Goal: Task Accomplishment & Management: Use online tool/utility

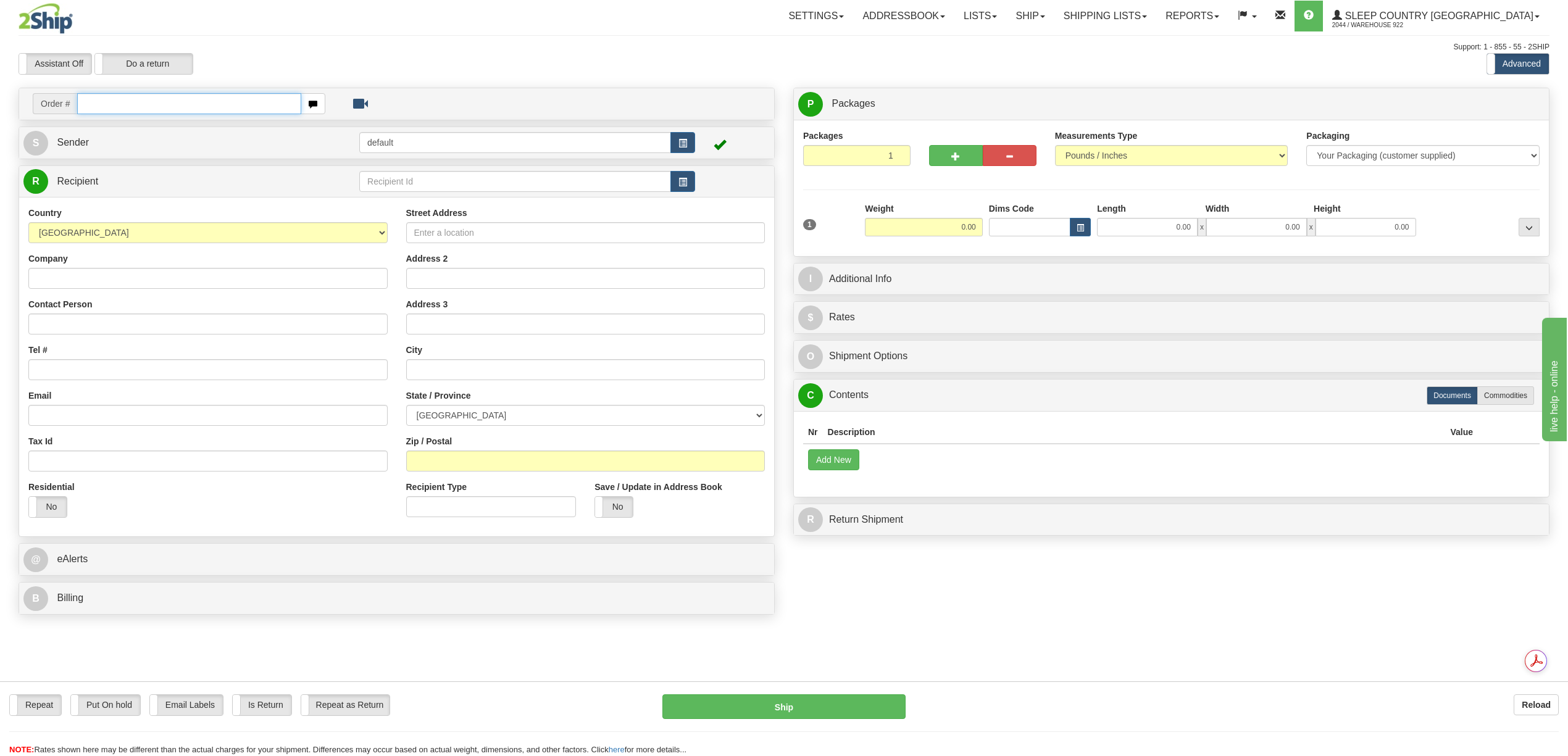
drag, startPoint x: 144, startPoint y: 104, endPoint x: 137, endPoint y: 107, distance: 7.6
click at [144, 104] on input "text" at bounding box center [189, 103] width 223 height 21
paste input "9007I023747"
type input "9007I023747"
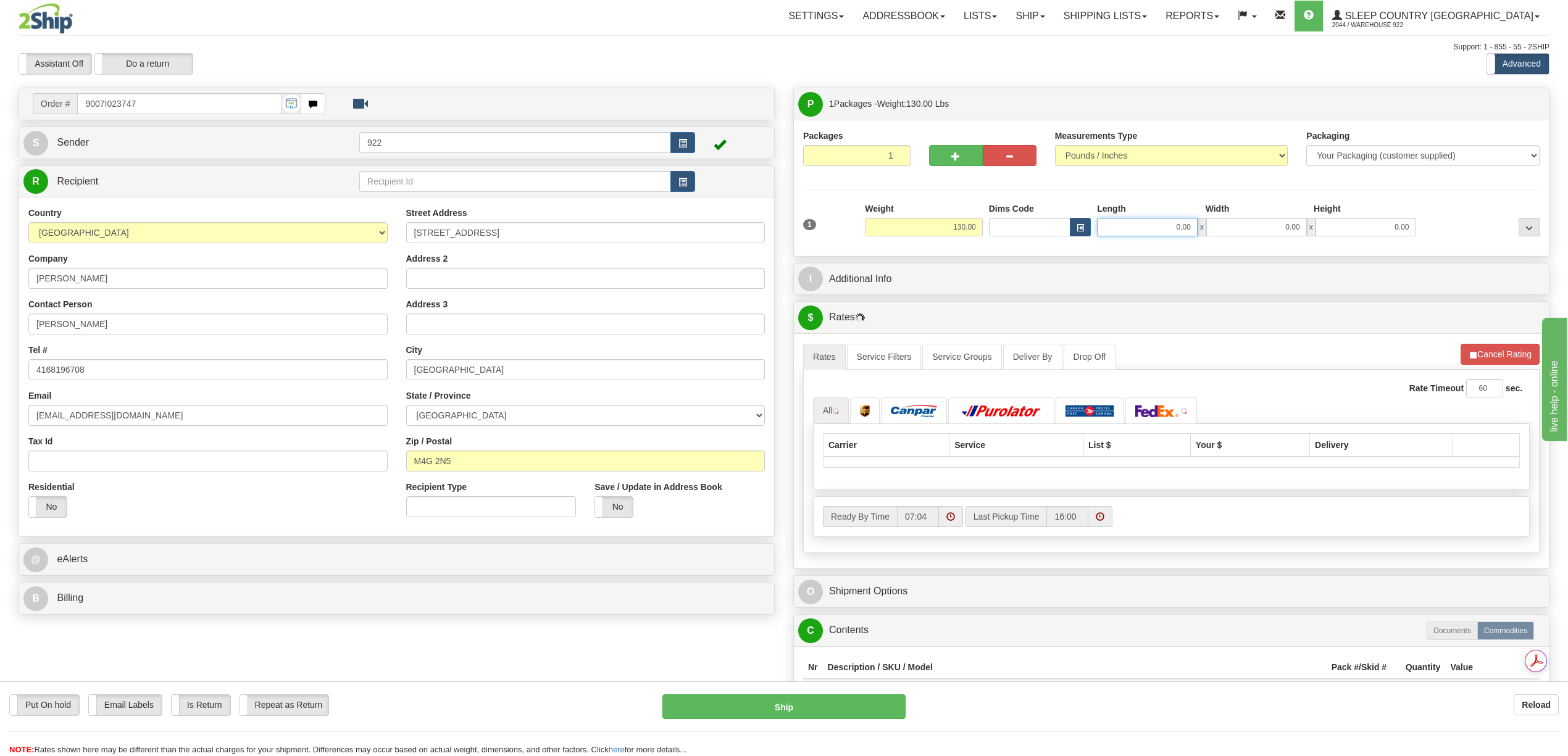
click at [1178, 222] on input "0.00" at bounding box center [1148, 228] width 101 height 19
type input "20.00"
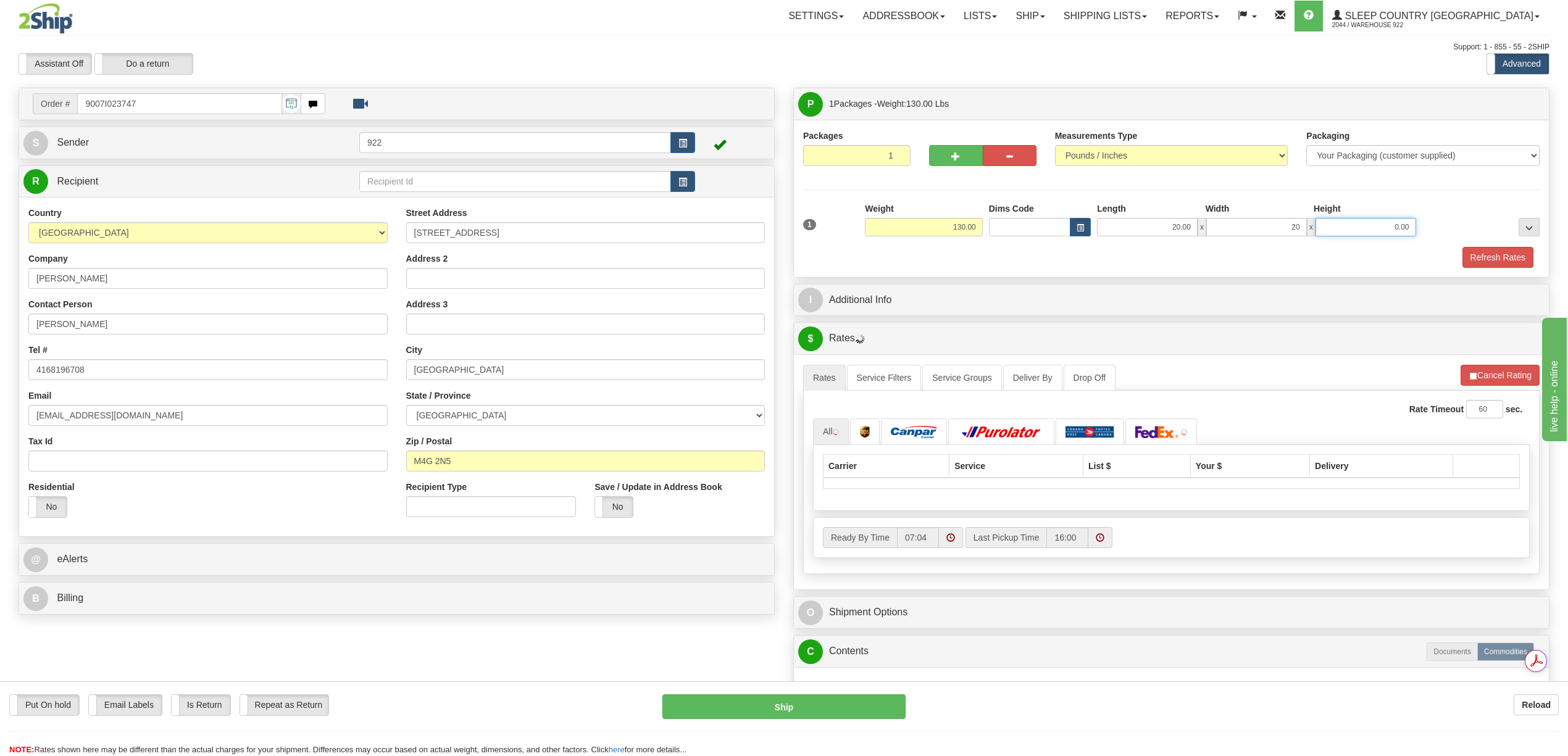
type input "20.00"
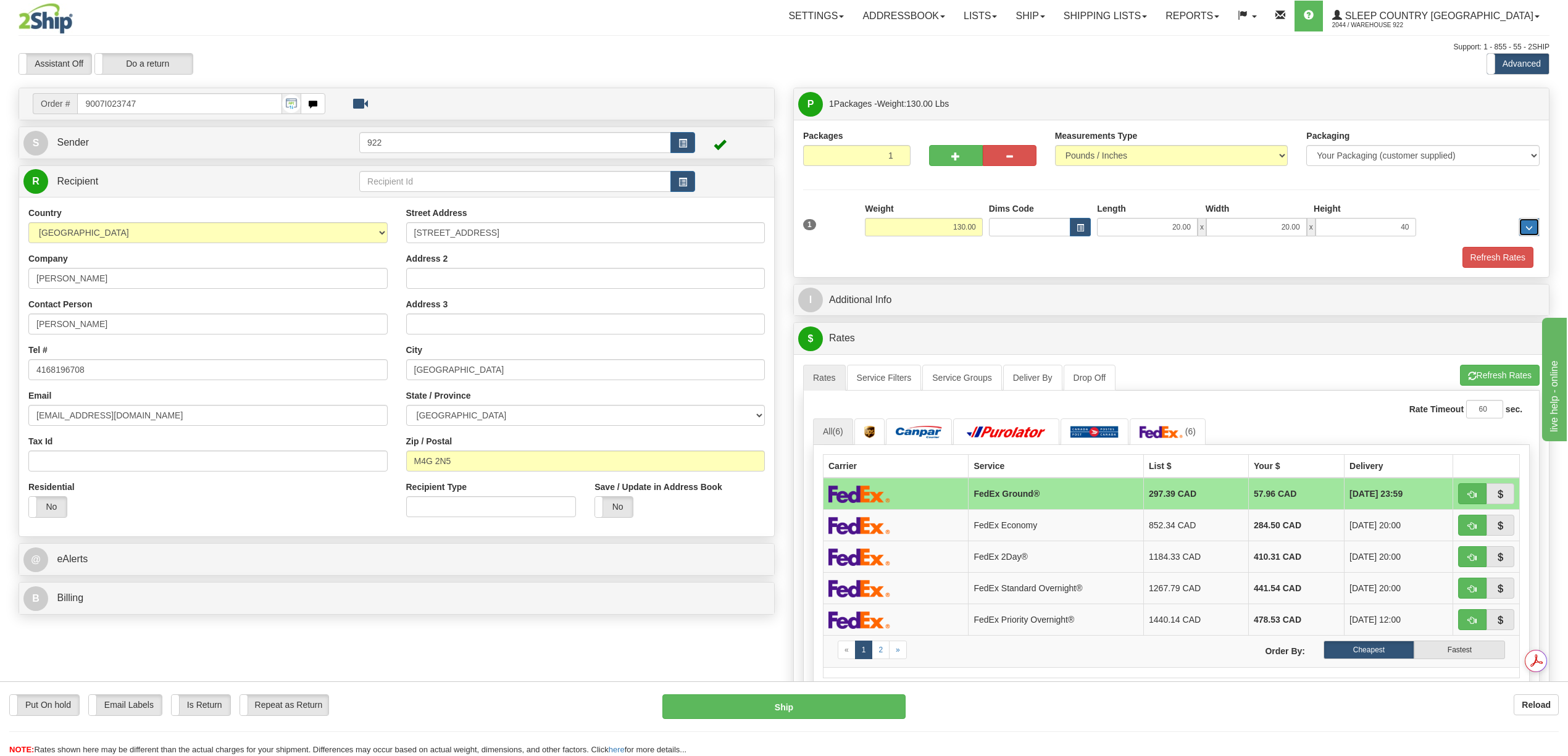
type input "40.00"
click at [1480, 255] on button "Refresh Rates" at bounding box center [1497, 257] width 71 height 21
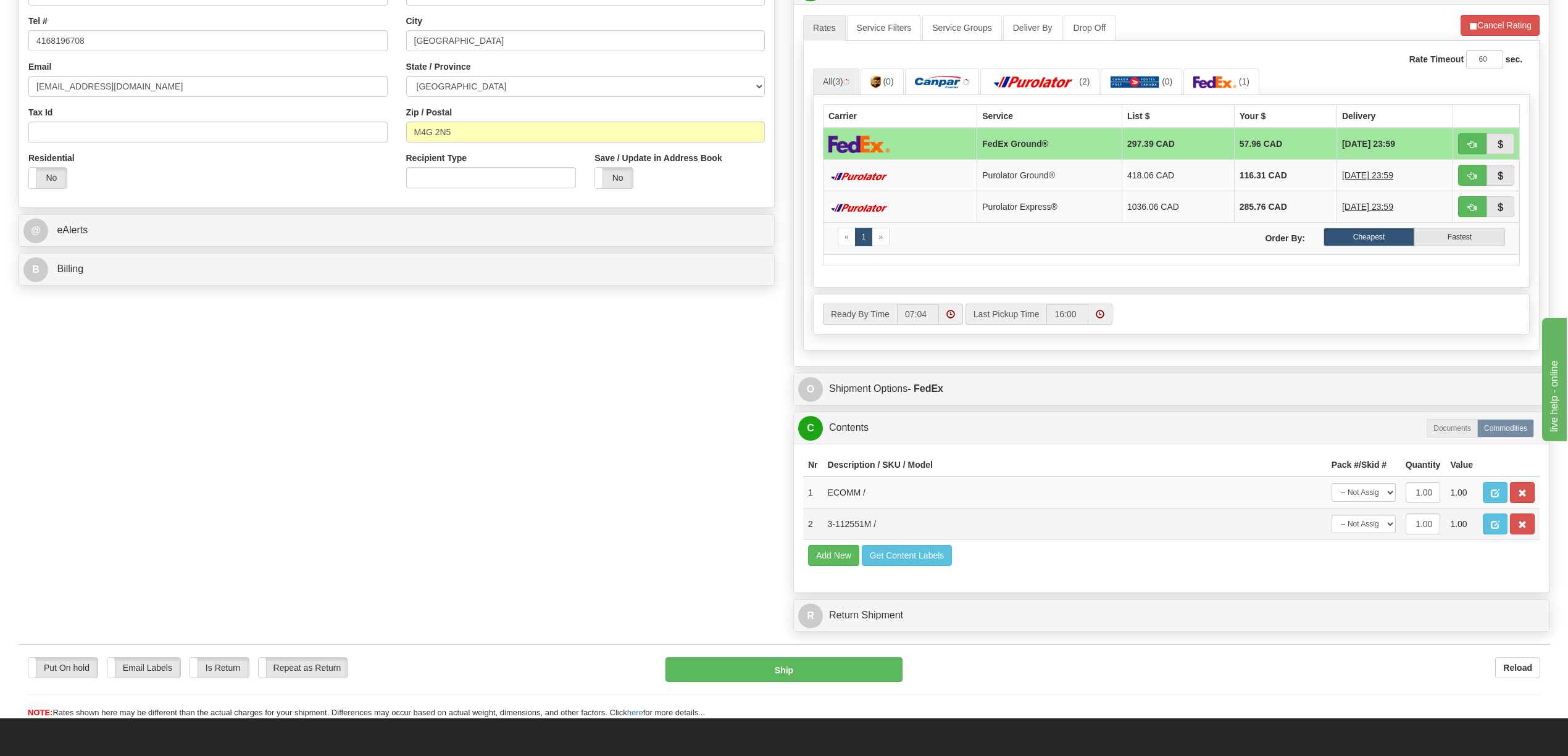
scroll to position [494, 0]
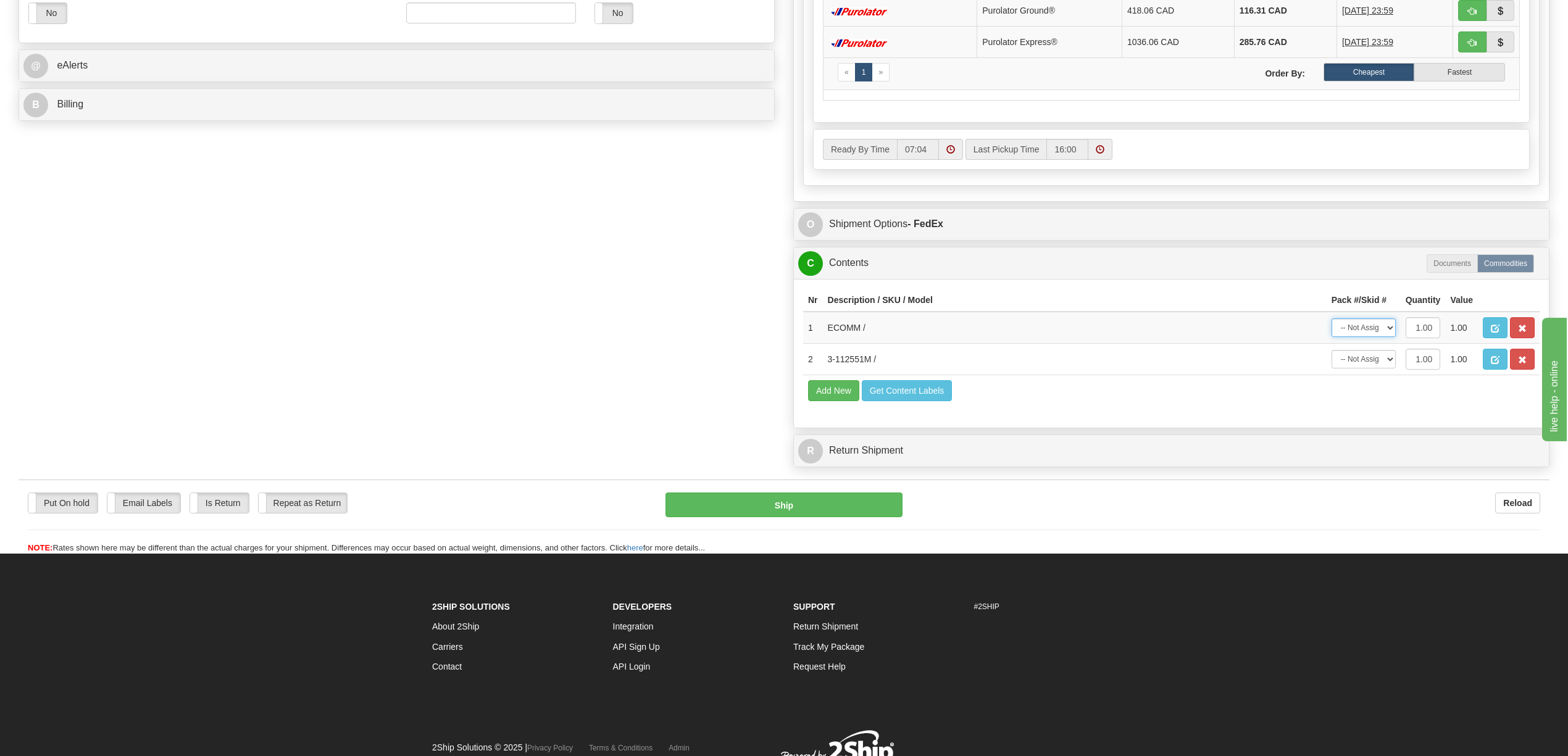
click at [1388, 348] on div "C Contents Documents Commodities Nr Description / SKU / Model Pack #/Skid # Qua…" at bounding box center [1171, 338] width 756 height 181
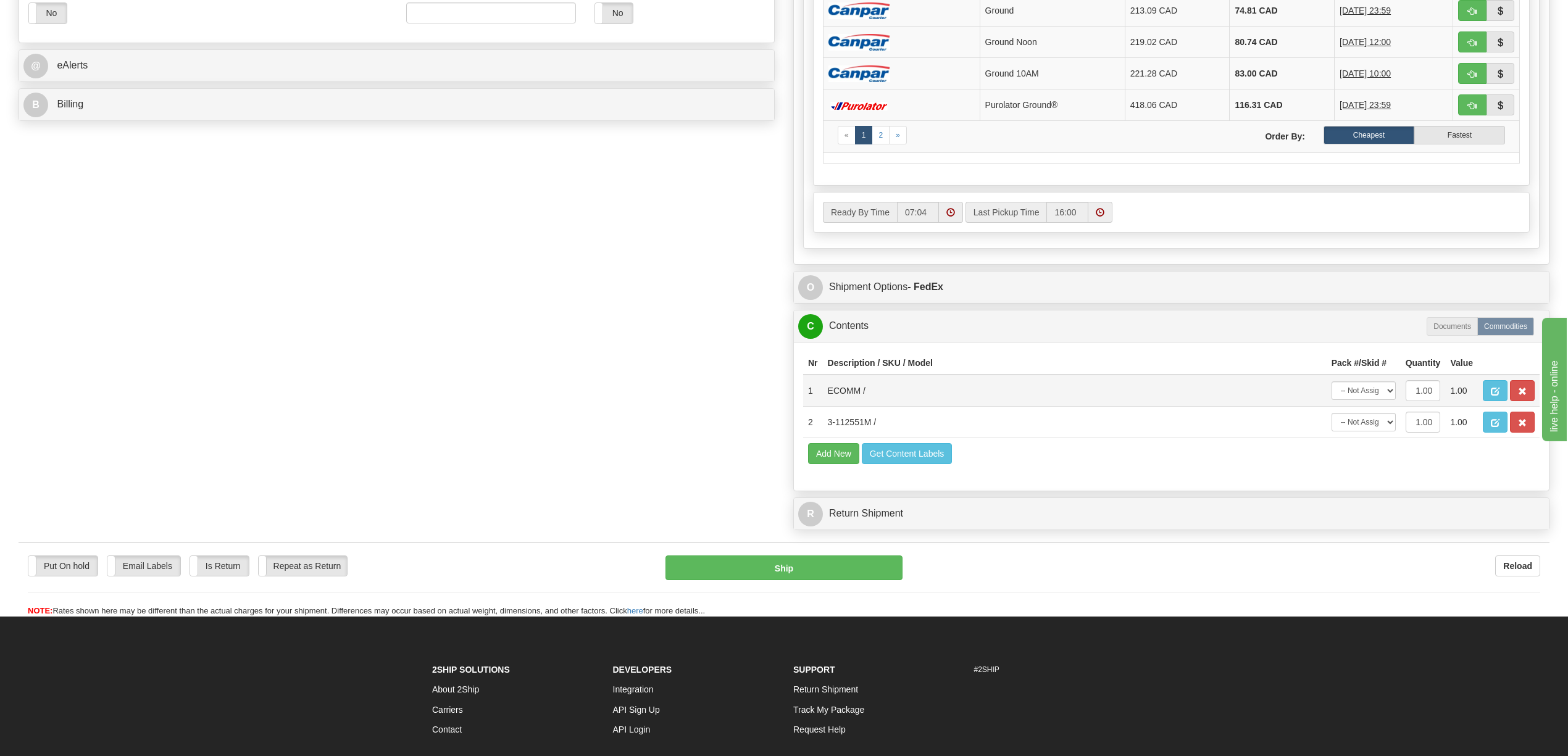
click at [1312, 374] on th "Description / SKU / Model" at bounding box center [1075, 364] width 504 height 23
click at [1521, 396] on span "button" at bounding box center [1522, 391] width 9 height 8
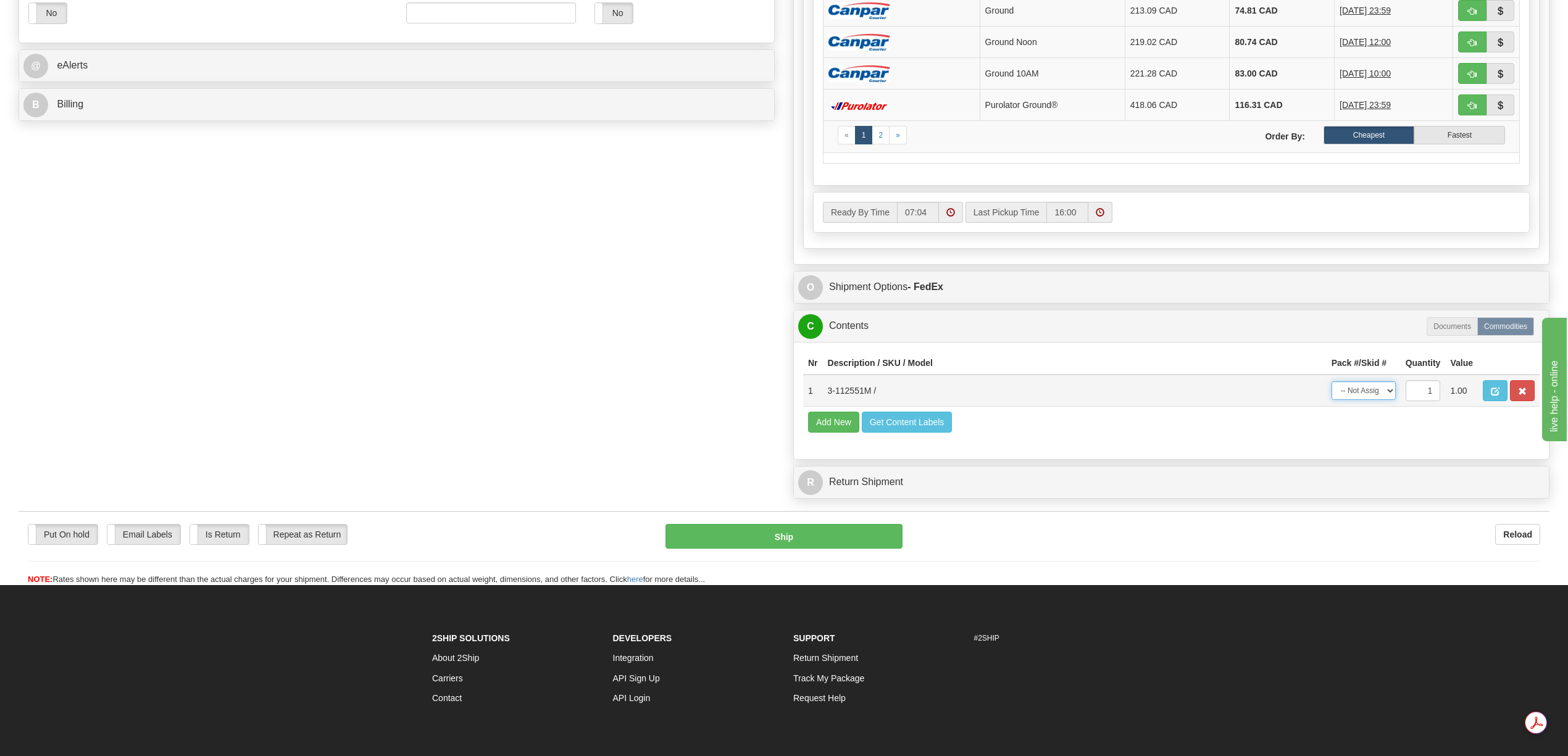
click at [1388, 400] on select "-- Not Assigned -- Package 1" at bounding box center [1363, 391] width 64 height 19
select select "0"
click at [1331, 400] on select "-- Not Assigned -- Package 1" at bounding box center [1363, 391] width 64 height 19
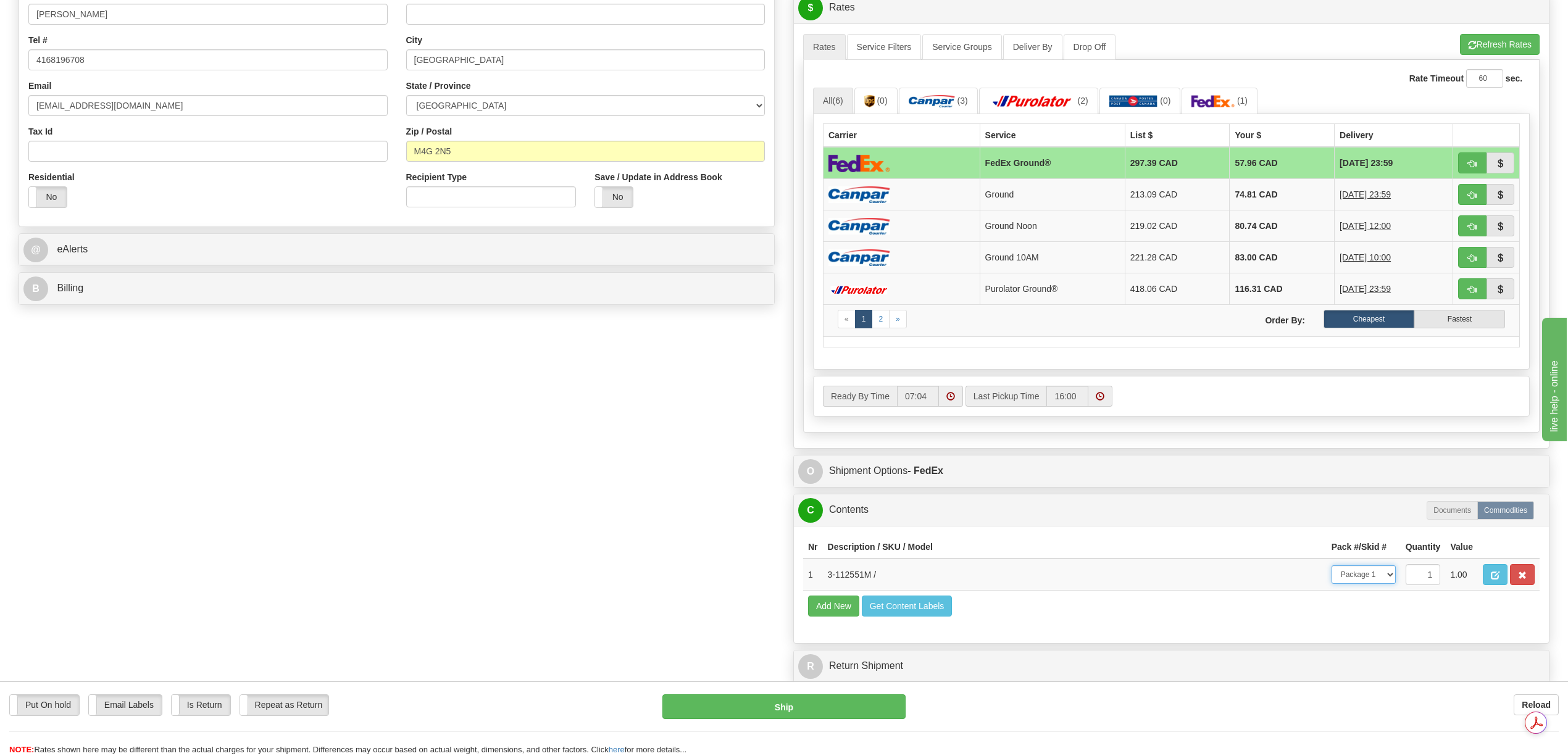
scroll to position [347, 0]
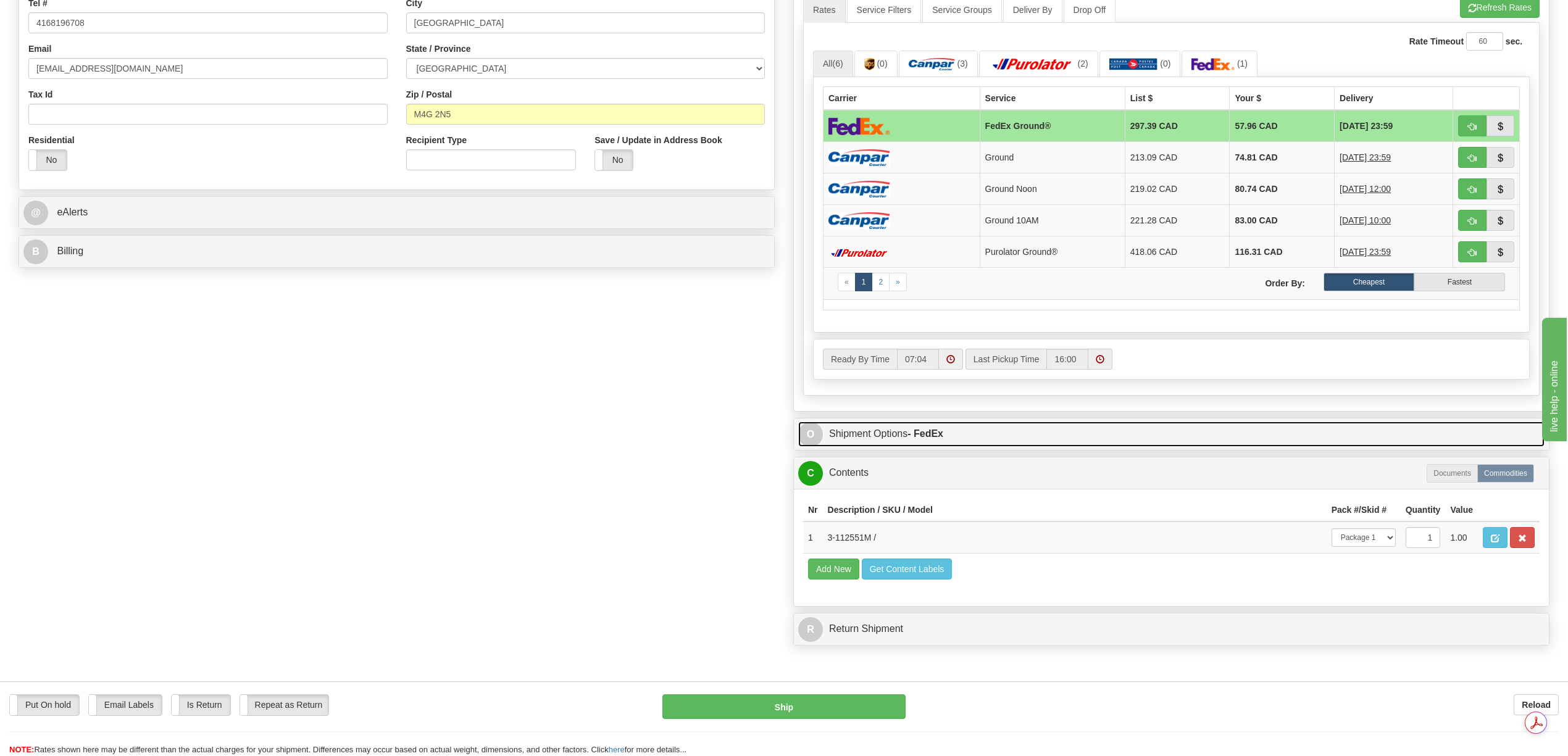
click at [906, 447] on link "O Shipment Options - FedEx" at bounding box center [1171, 434] width 747 height 25
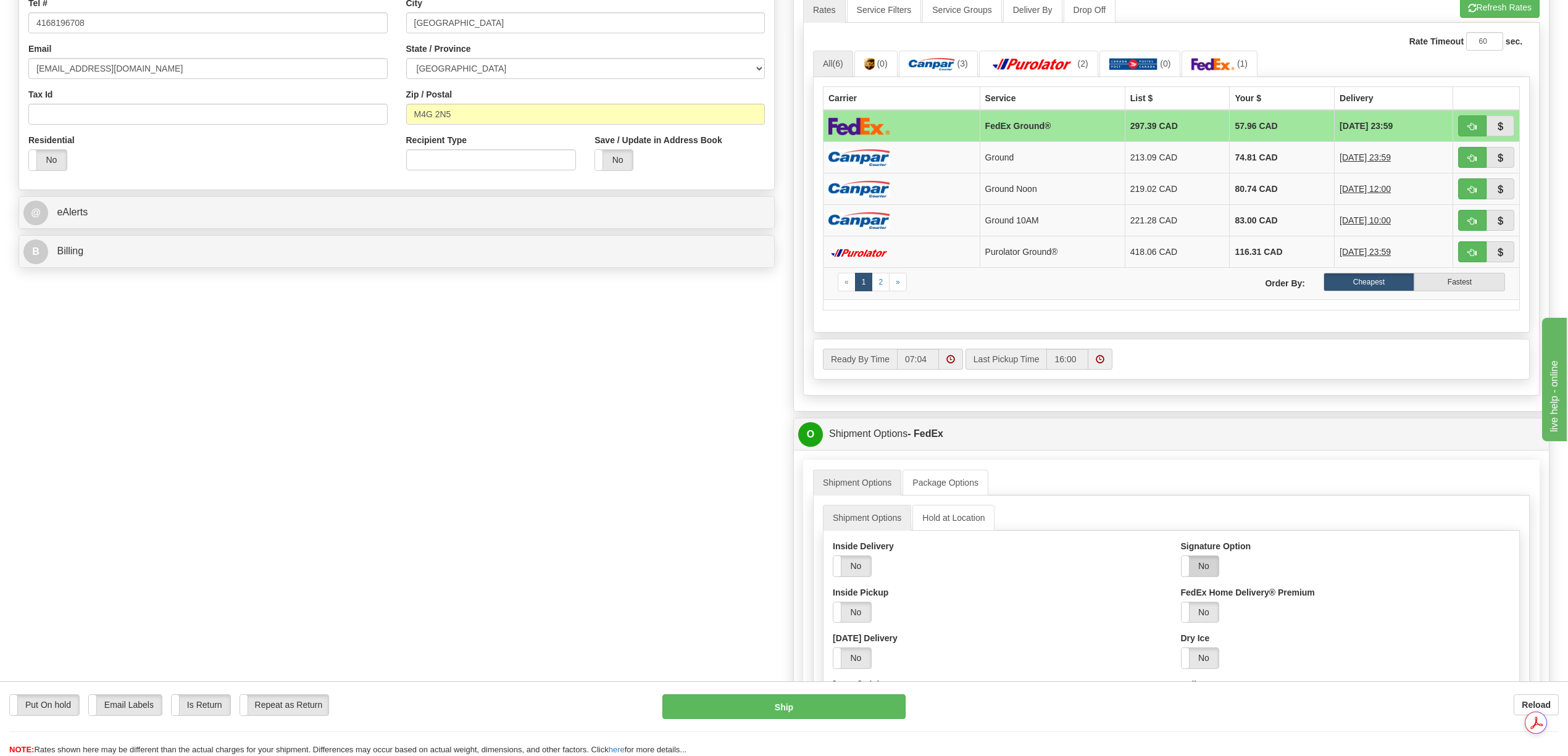
click at [1201, 577] on label "No" at bounding box center [1200, 566] width 37 height 20
click at [1326, 623] on select "Adult Direct Indirect No Signature Required Service Default" at bounding box center [1258, 612] width 156 height 21
select select "2"
click at [1181, 613] on select "Adult Direct Indirect No Signature Required Service Default" at bounding box center [1258, 612] width 156 height 21
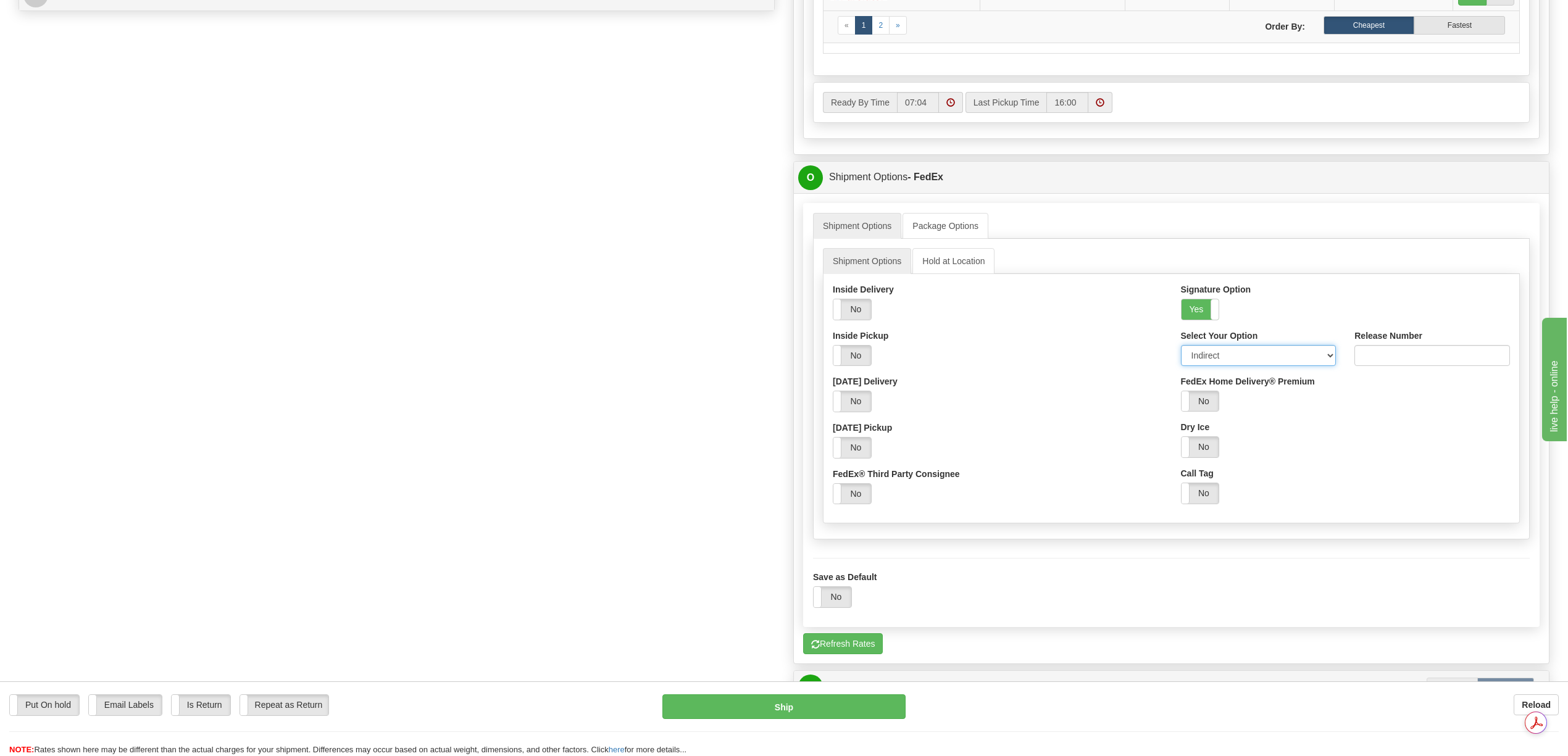
scroll to position [924, 0]
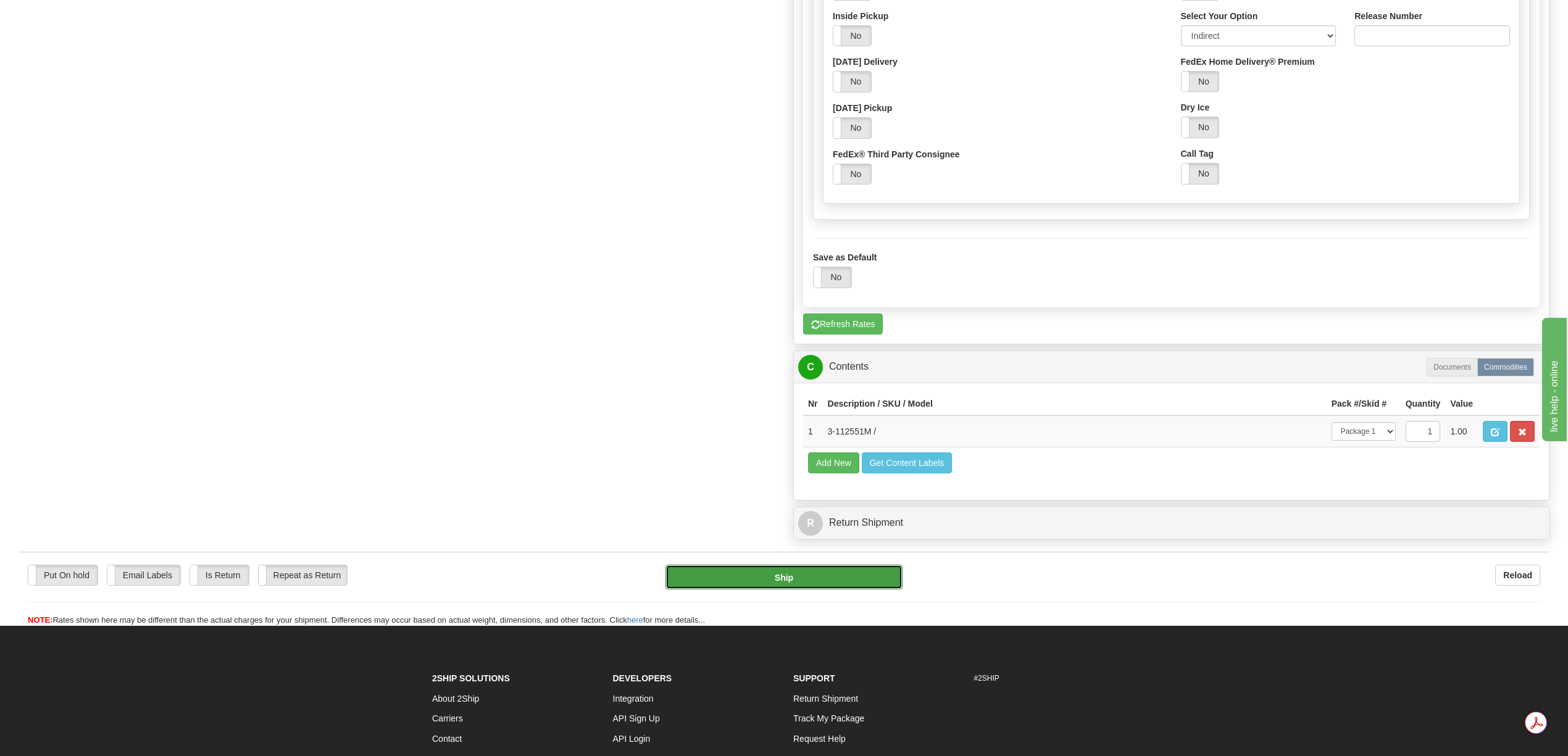
click at [852, 590] on button "Ship" at bounding box center [783, 577] width 236 height 24
type input "92"
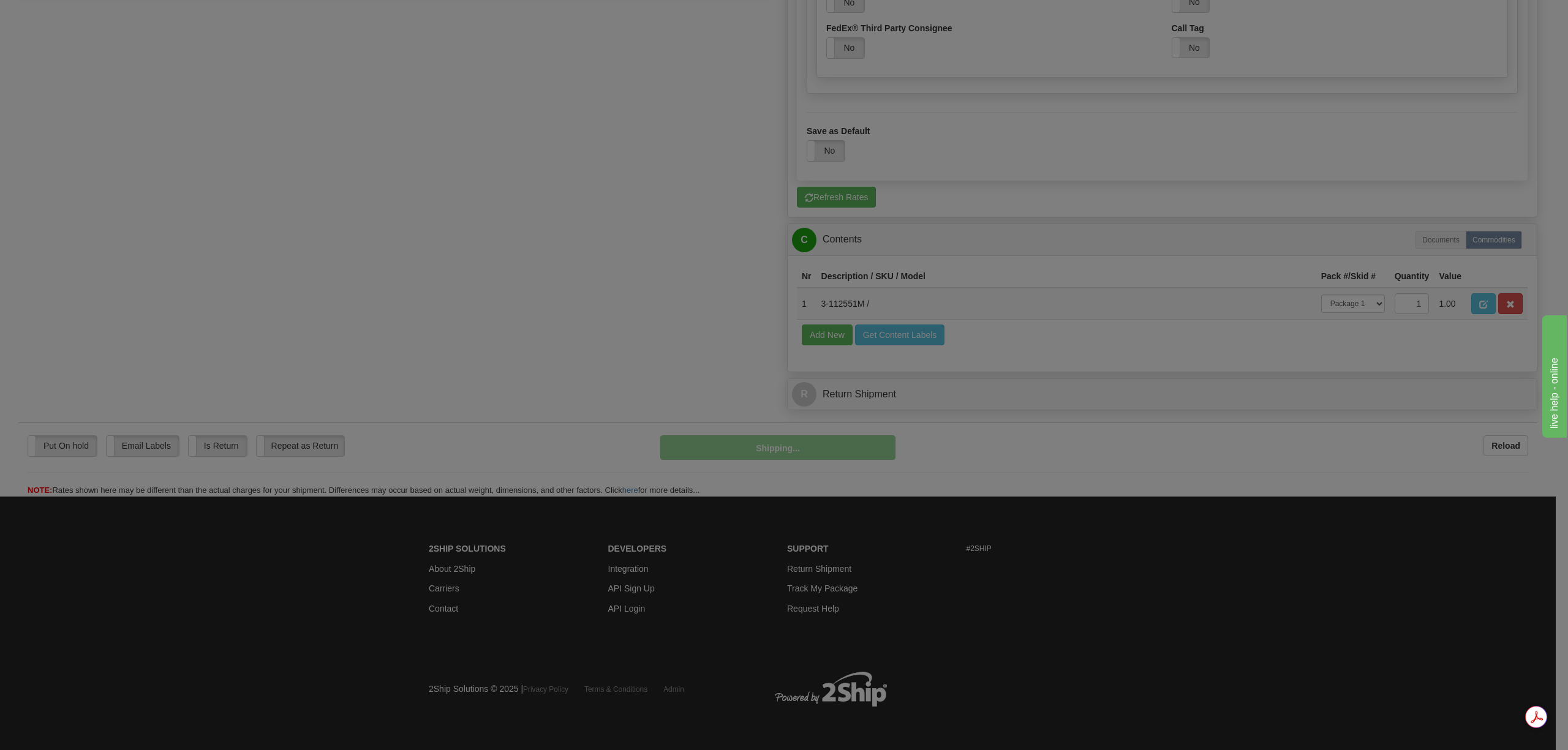
scroll to position [488, 0]
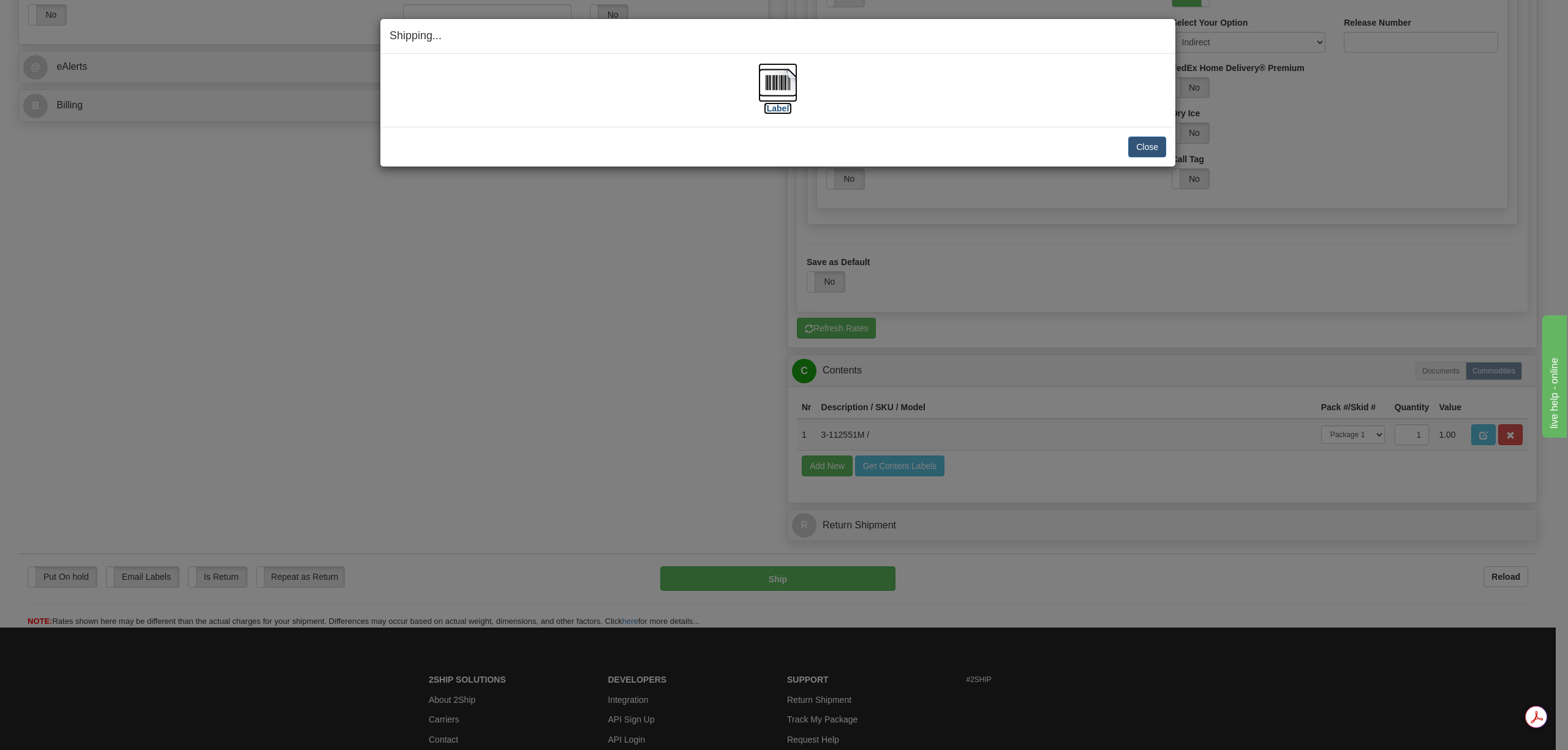
click at [780, 84] on img at bounding box center [777, 82] width 39 height 39
click at [1149, 146] on button "Close" at bounding box center [1147, 146] width 38 height 21
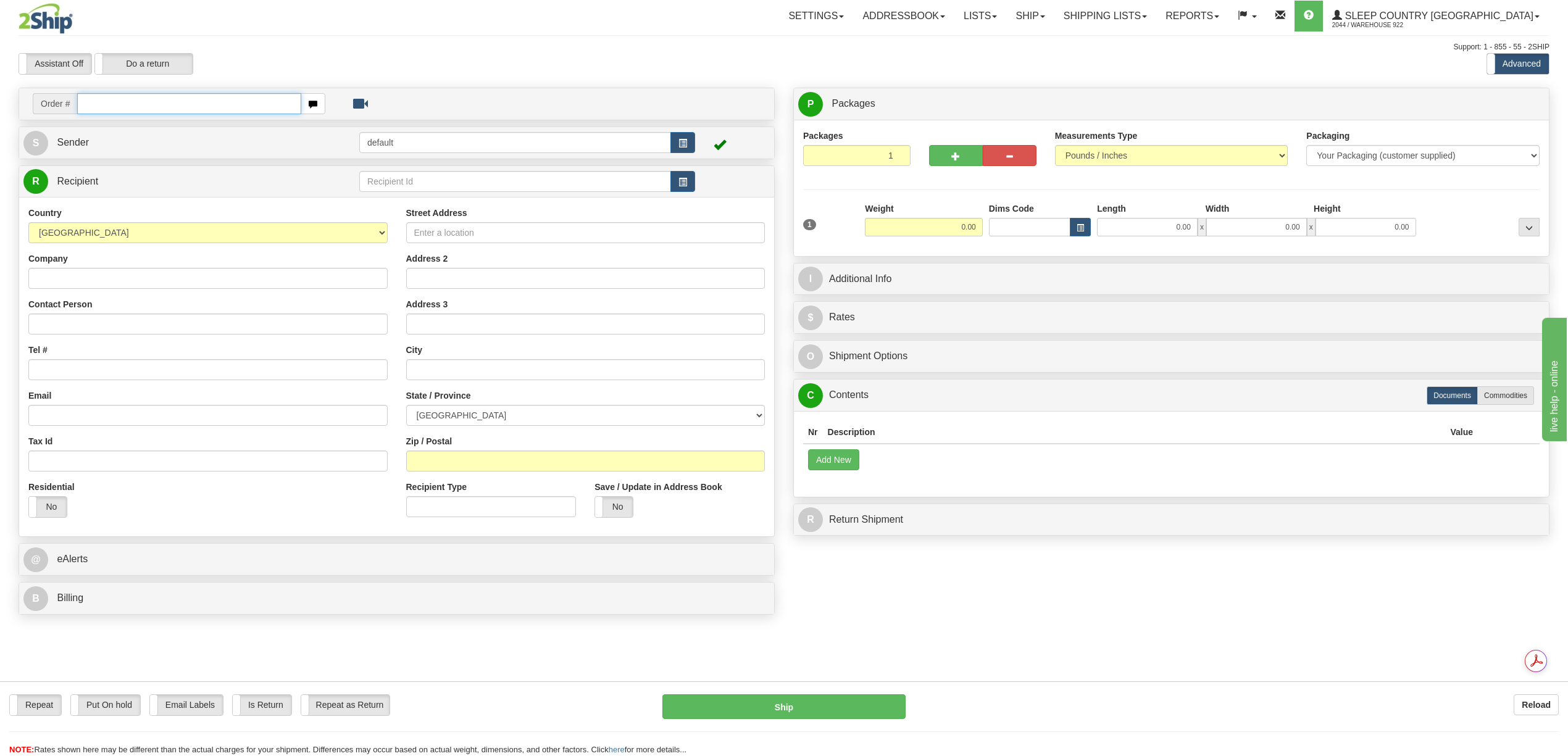
click at [150, 112] on input "text" at bounding box center [189, 103] width 223 height 21
paste input "9007I030607"
type input "9007I030607"
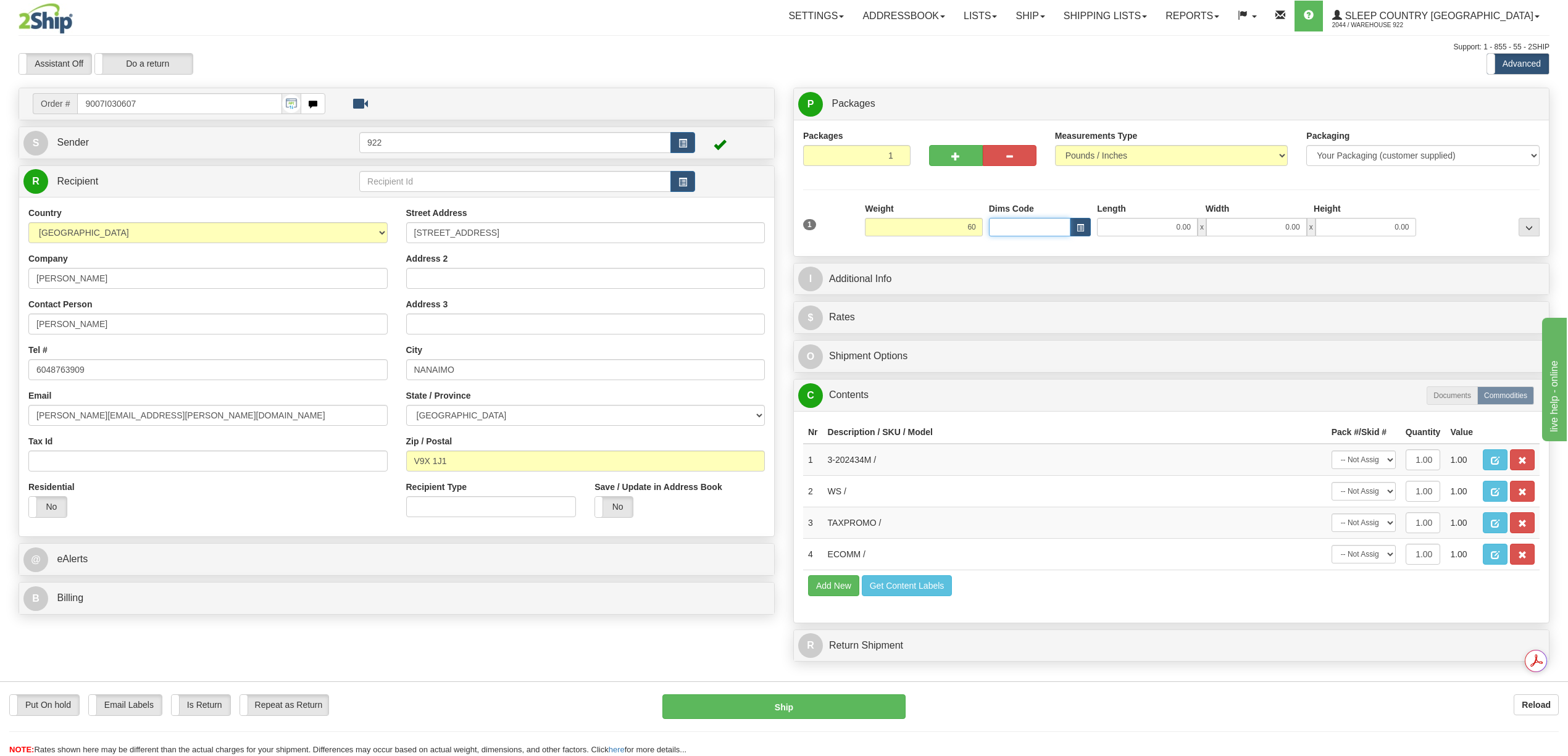
type input "60.00"
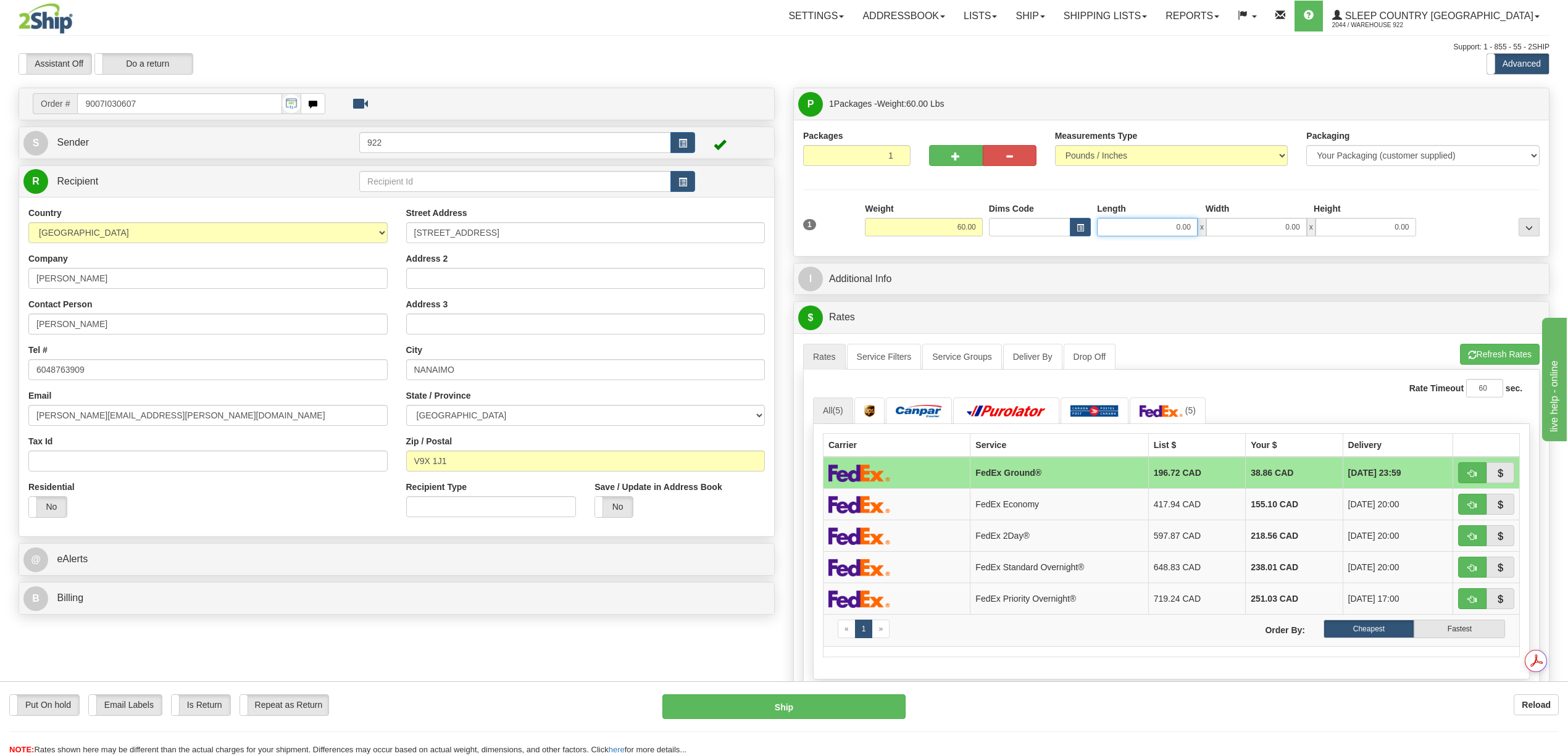
click at [1140, 233] on input "0.00" at bounding box center [1148, 228] width 101 height 19
type input "3"
type input "20.00"
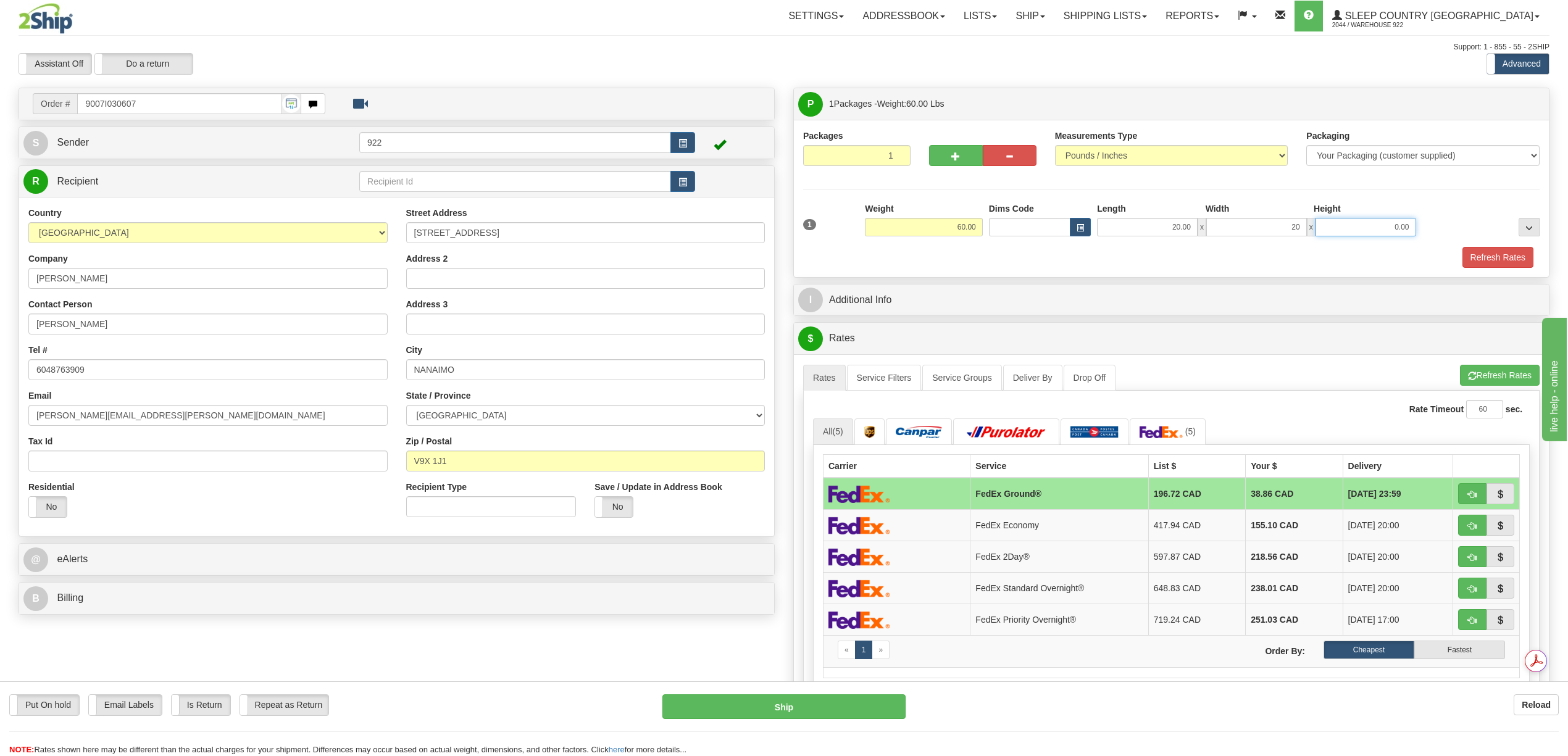
type input "20.00"
type input "40.00"
click at [1470, 262] on button "Refresh Rates" at bounding box center [1497, 257] width 71 height 21
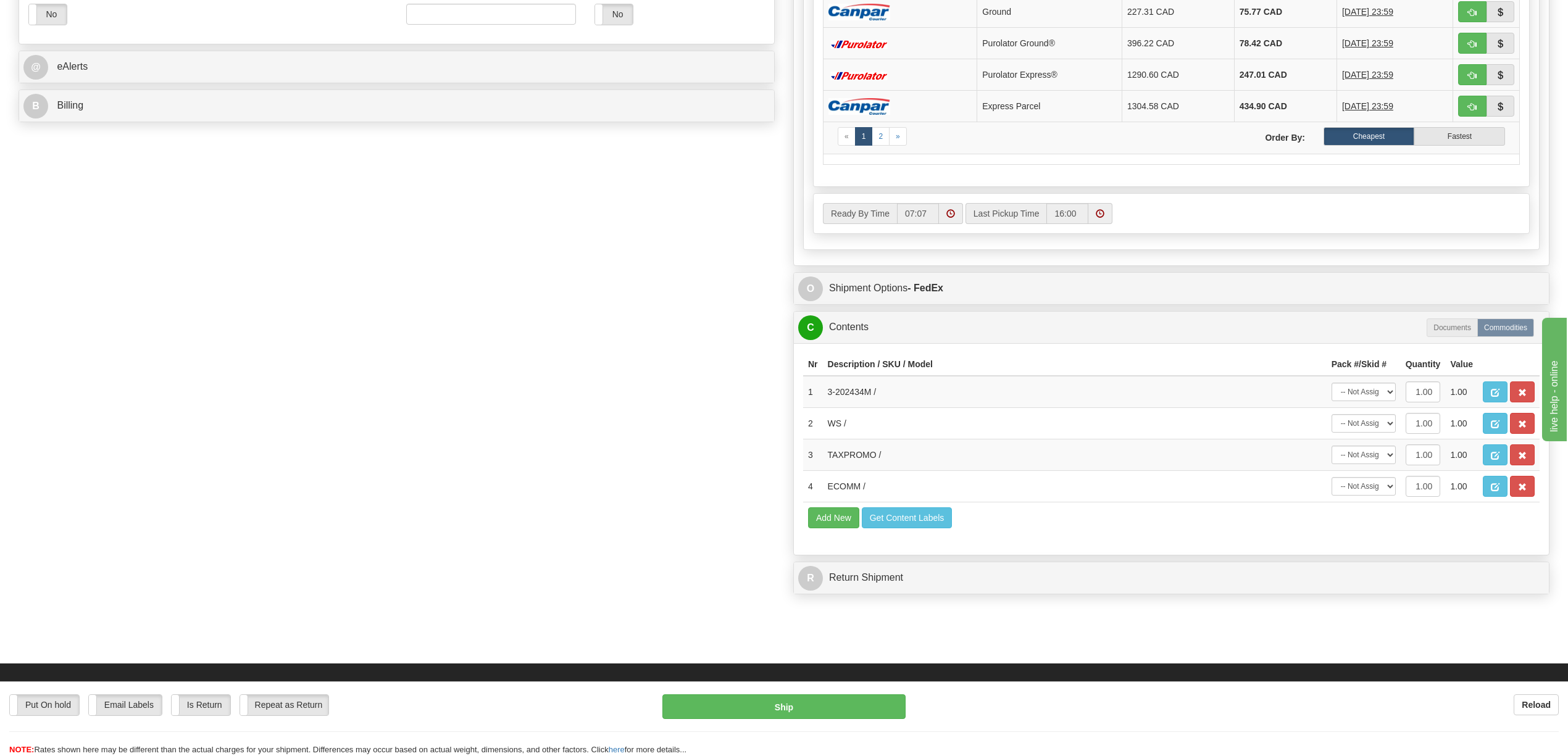
scroll to position [494, 0]
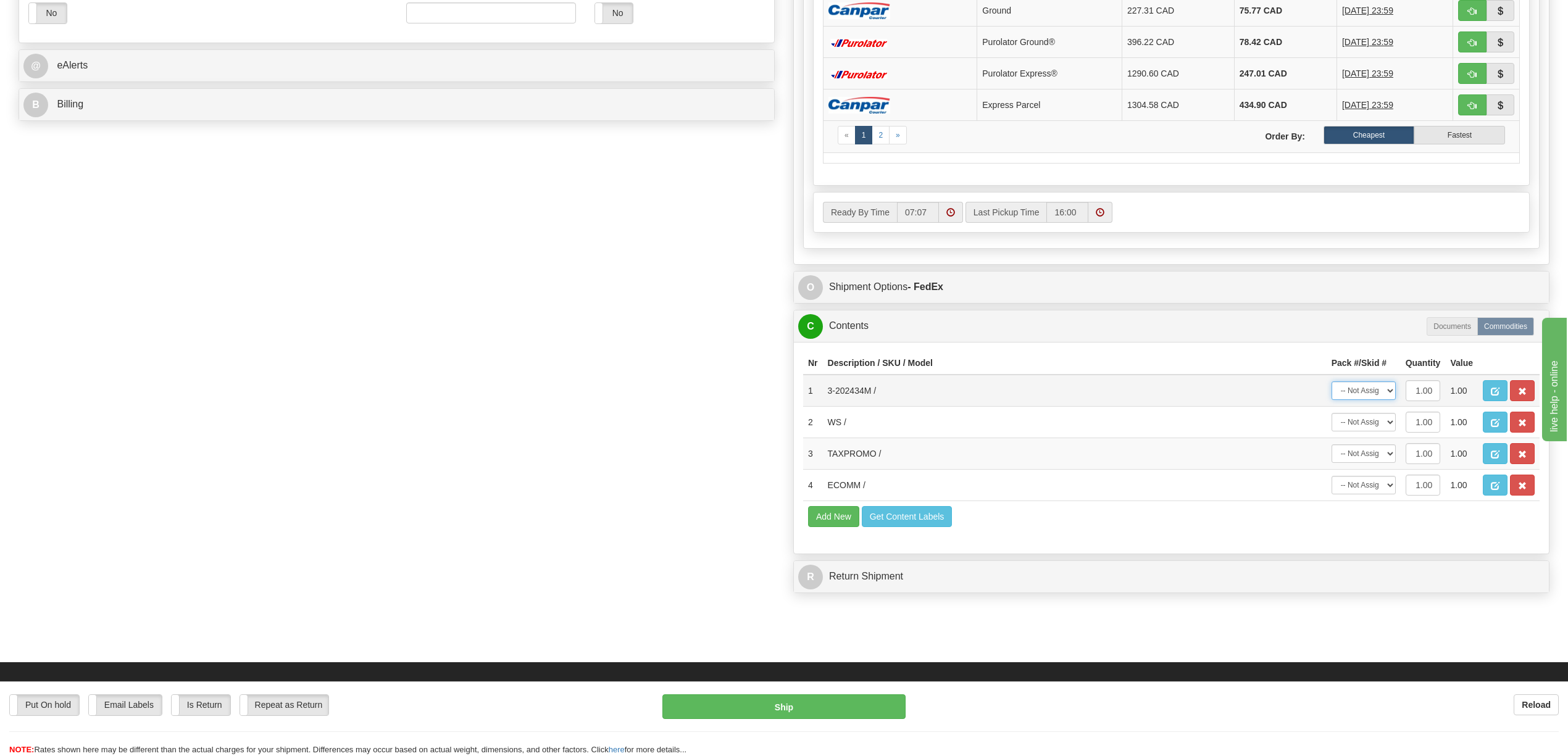
click at [1390, 400] on select "-- Not Assigned -- Package 1" at bounding box center [1363, 391] width 64 height 19
select select "0"
click at [1331, 400] on select "-- Not Assigned -- Package 1" at bounding box center [1363, 391] width 64 height 19
click at [1518, 427] on span "button" at bounding box center [1522, 423] width 9 height 8
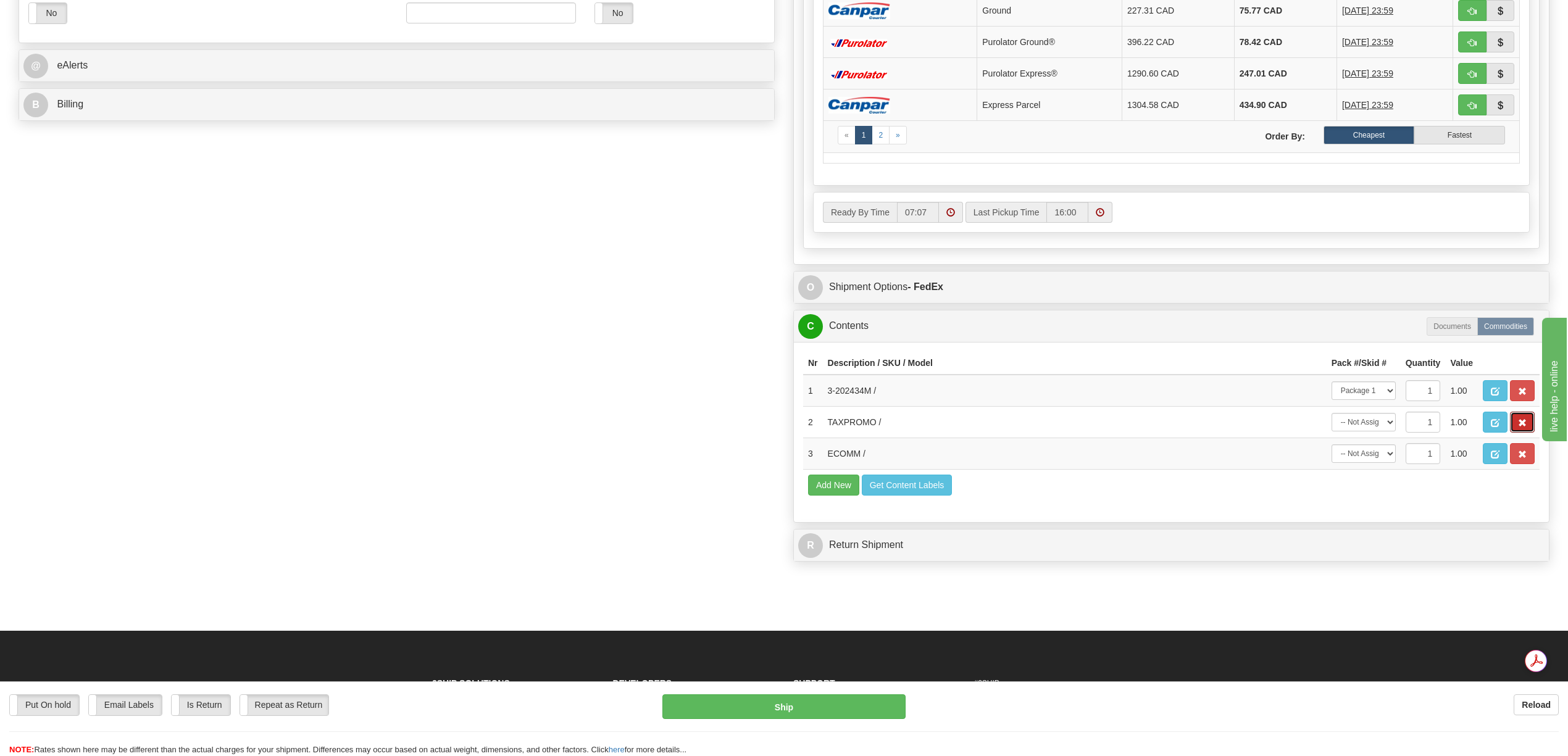
click at [1518, 427] on span "button" at bounding box center [1522, 423] width 9 height 8
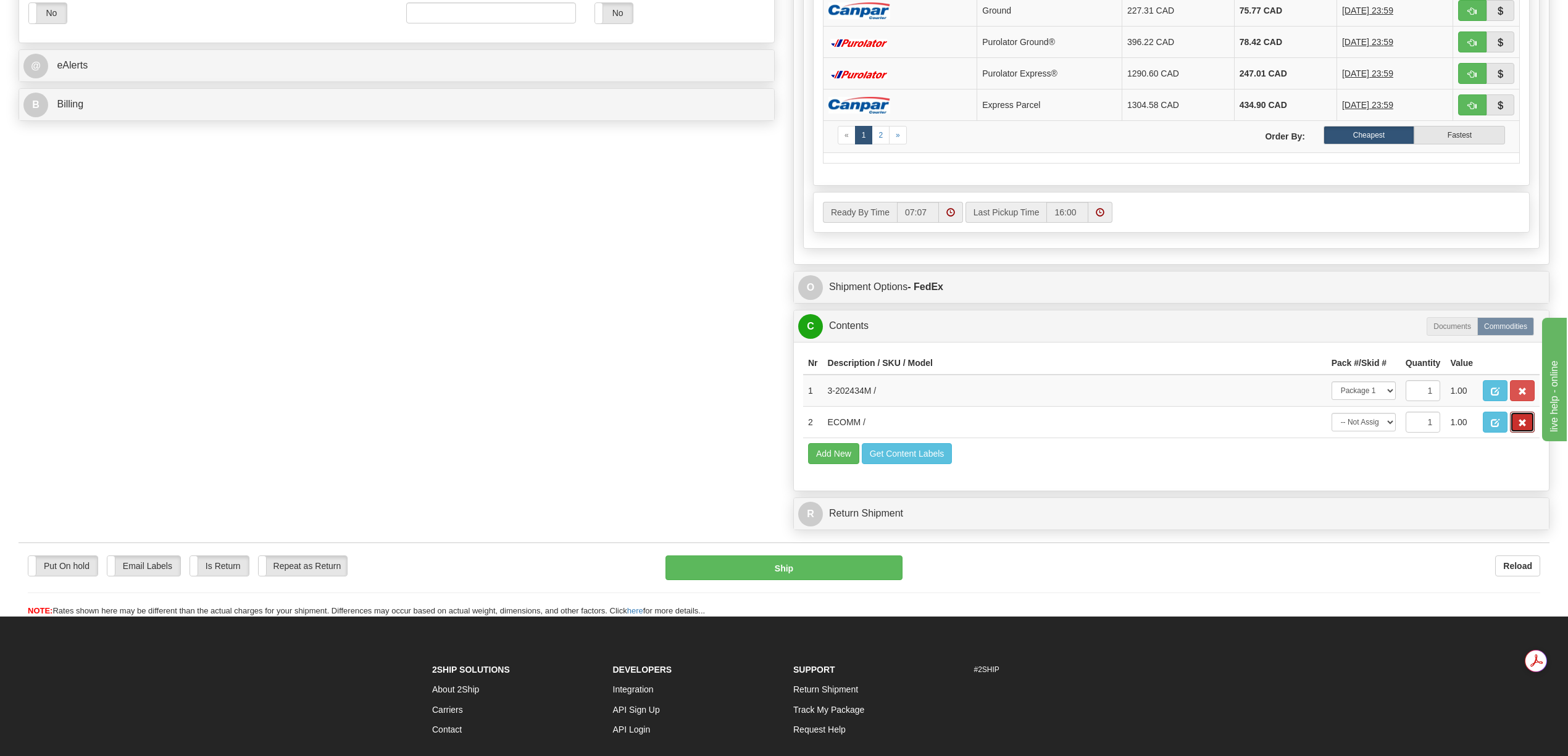
click at [1518, 427] on span "button" at bounding box center [1522, 423] width 9 height 8
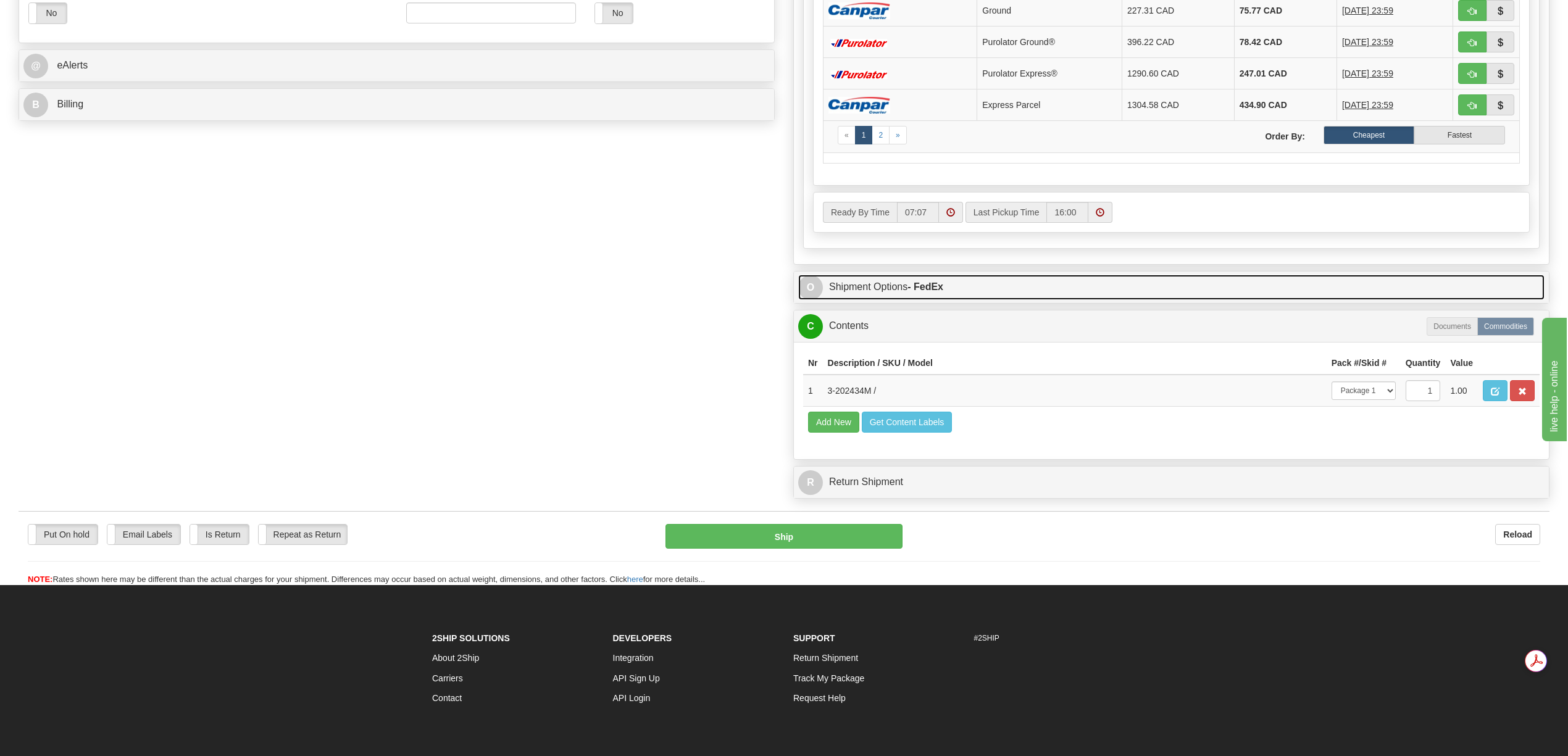
click at [949, 297] on link "O Shipment Options - FedEx" at bounding box center [1171, 287] width 747 height 25
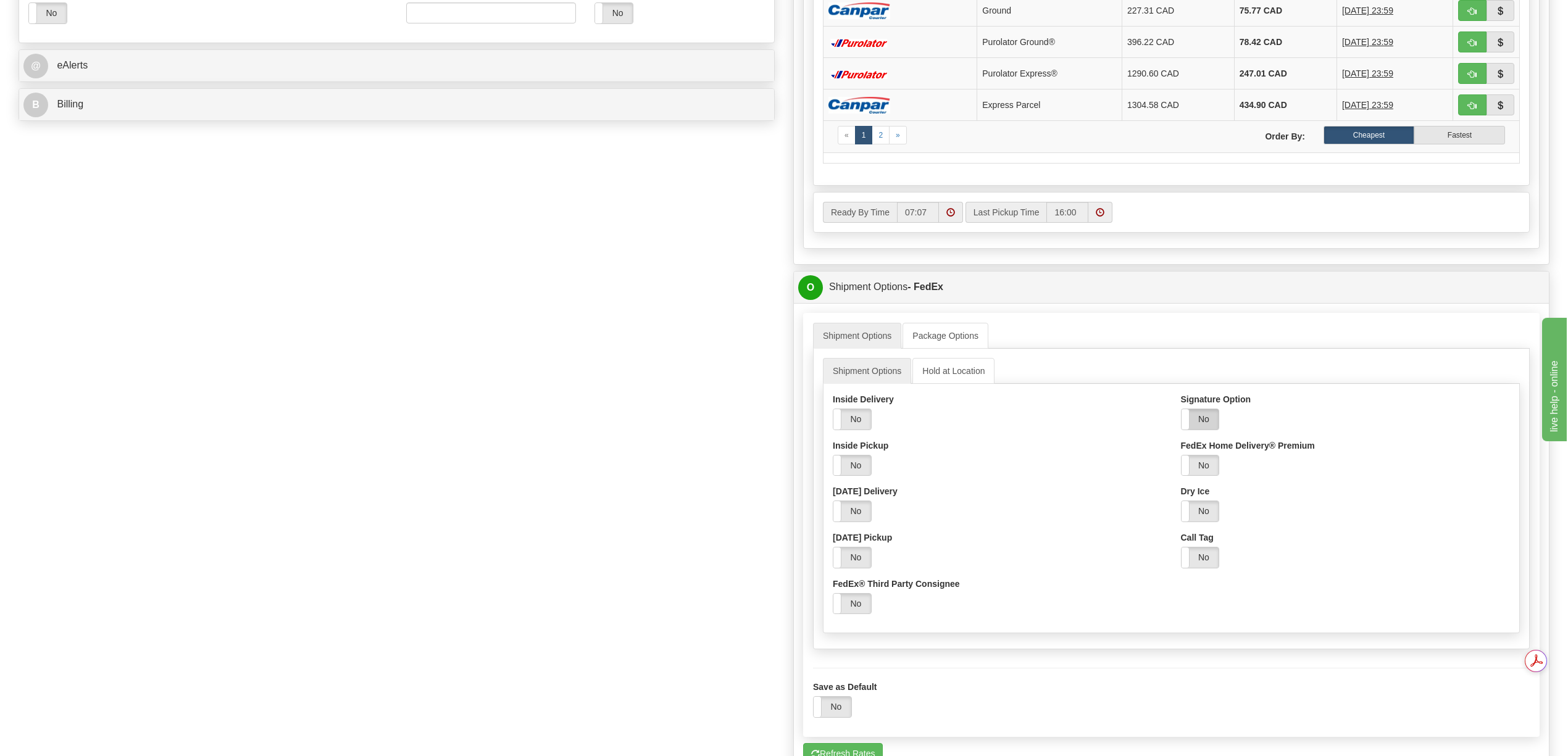
click at [1198, 426] on label "No" at bounding box center [1200, 419] width 37 height 20
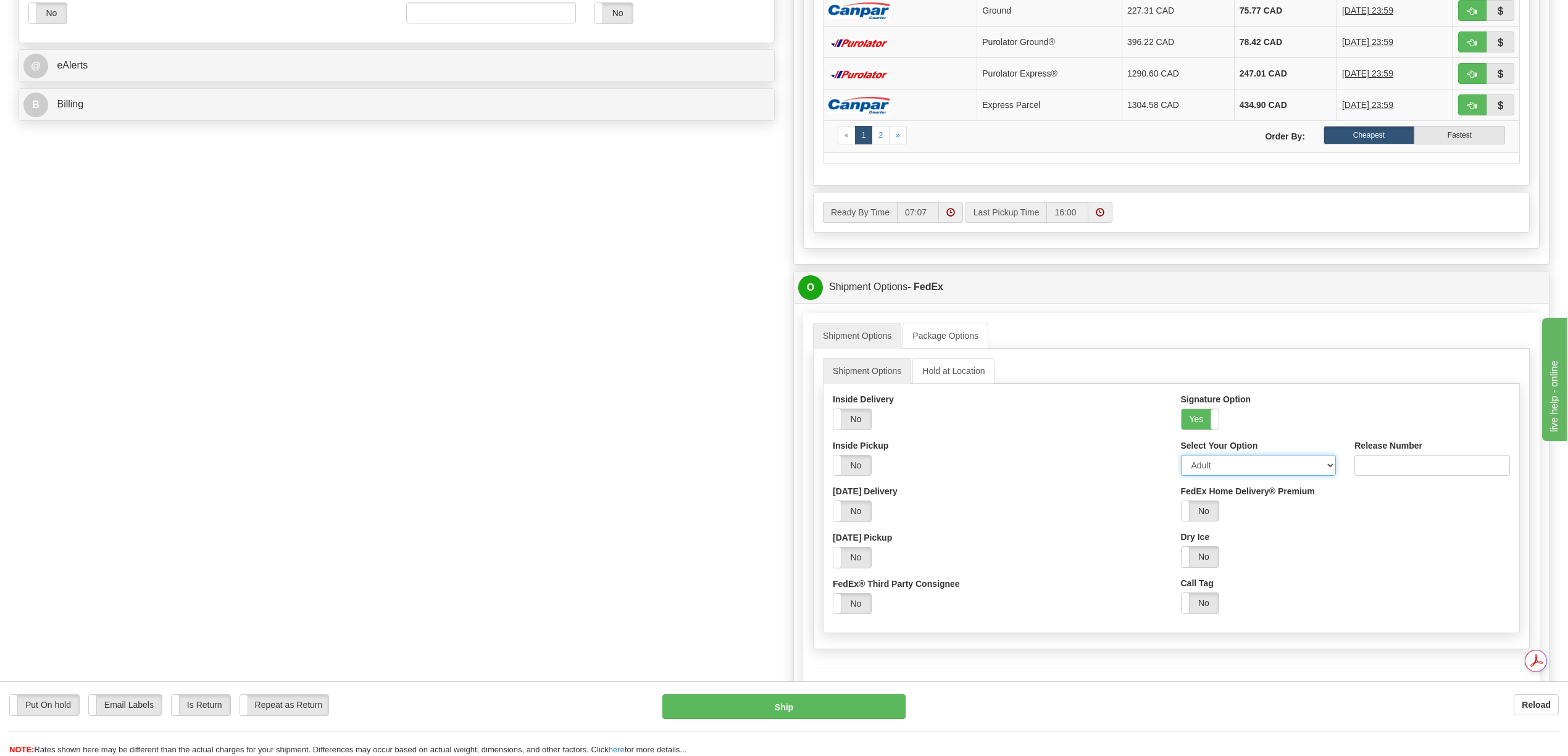
drag, startPoint x: 1329, startPoint y: 473, endPoint x: 1307, endPoint y: 487, distance: 26.1
click at [1329, 474] on select "Adult Direct Indirect No Signature Required Service Default" at bounding box center [1258, 465] width 156 height 21
select select "2"
click at [1181, 465] on select "Adult Direct Indirect No Signature Required Service Default" at bounding box center [1258, 465] width 156 height 21
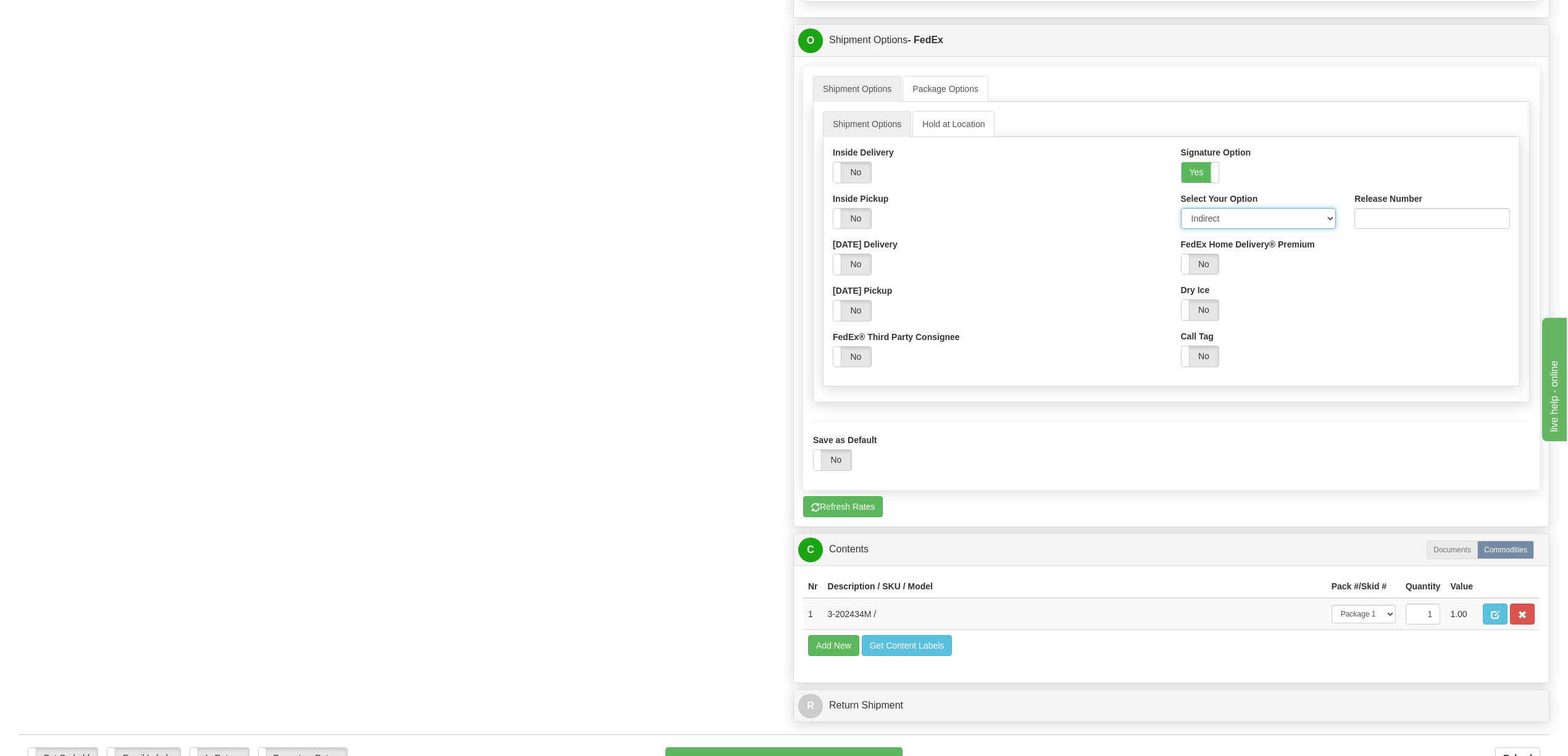
scroll to position [1067, 0]
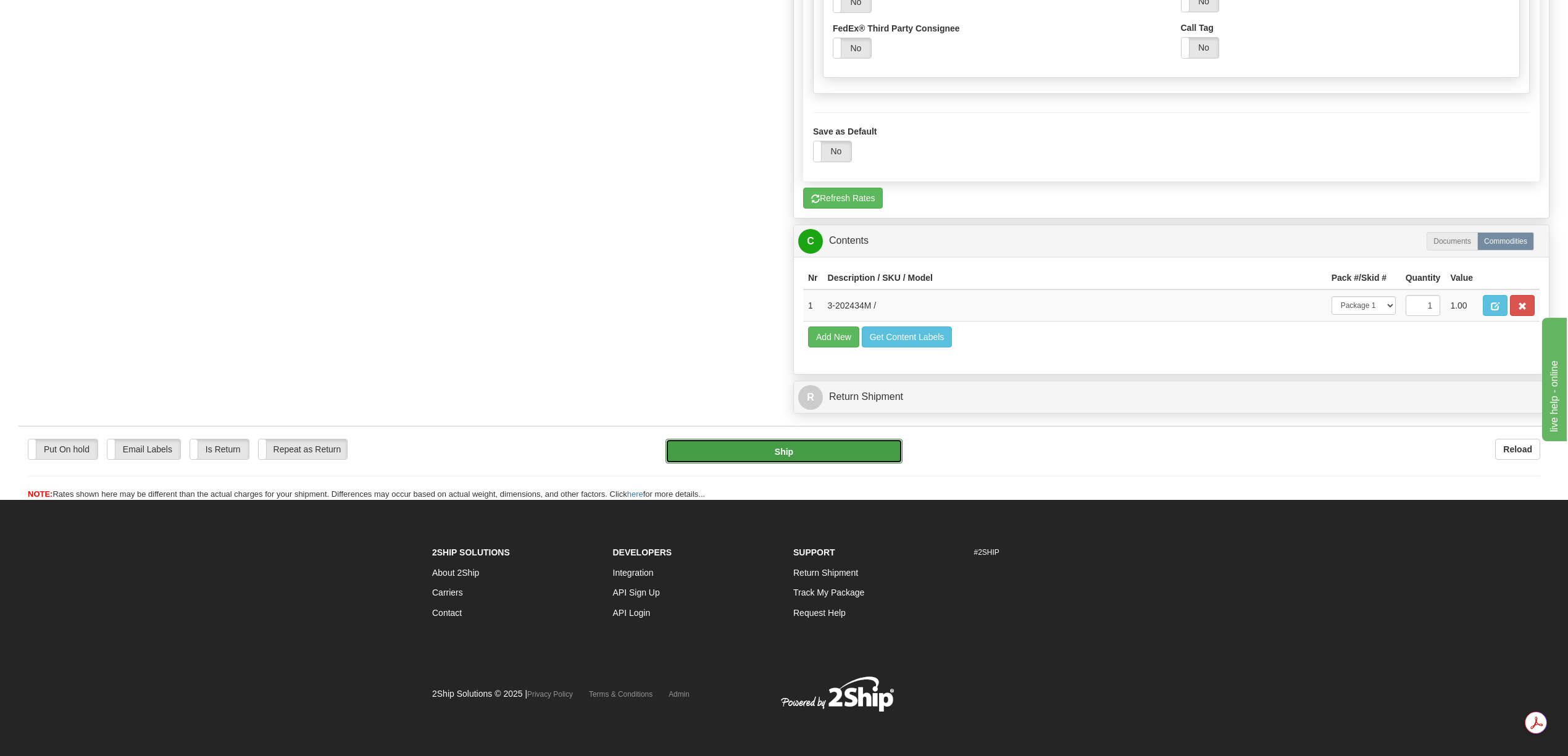
click at [874, 464] on button "Ship" at bounding box center [783, 451] width 236 height 24
type input "92"
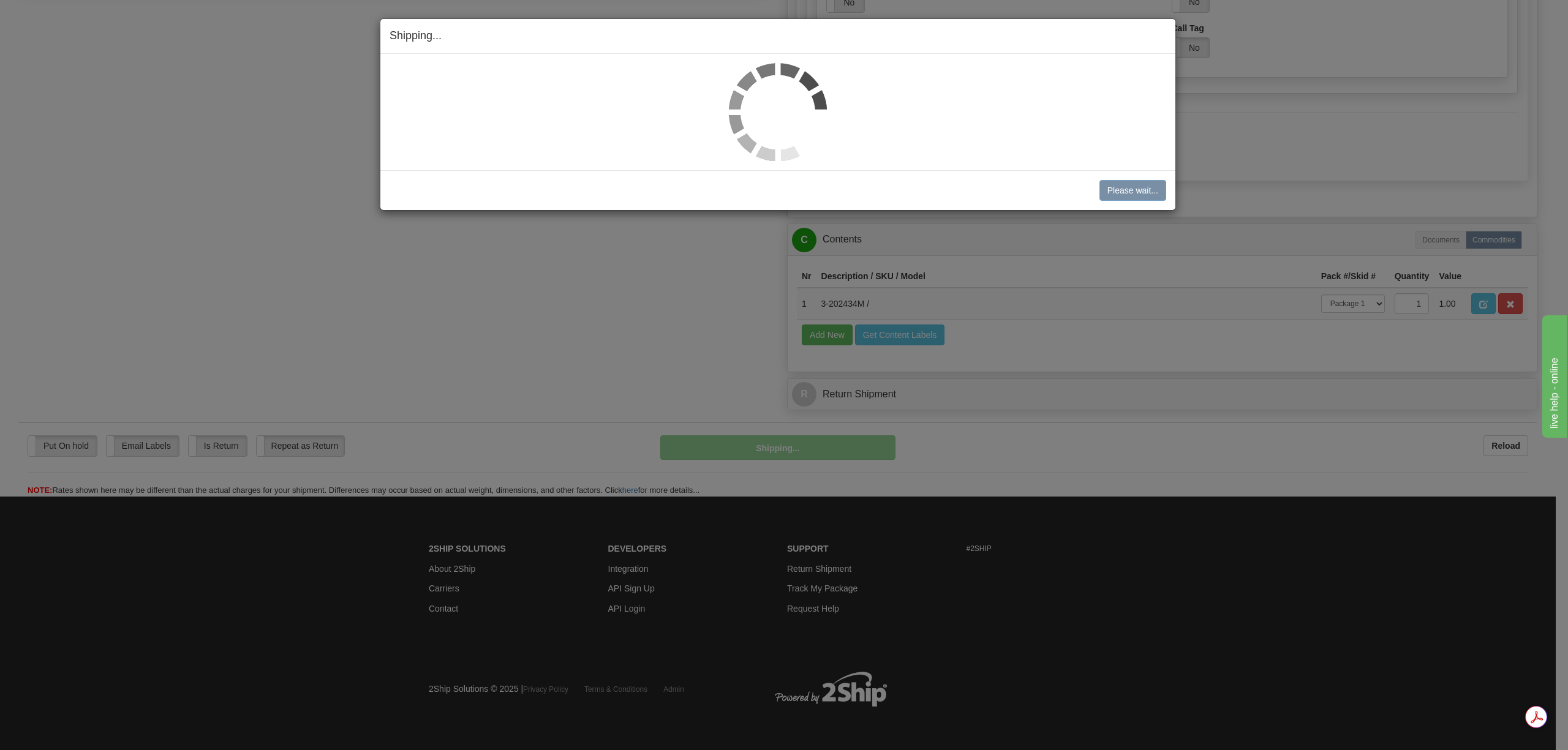
scroll to position [632, 0]
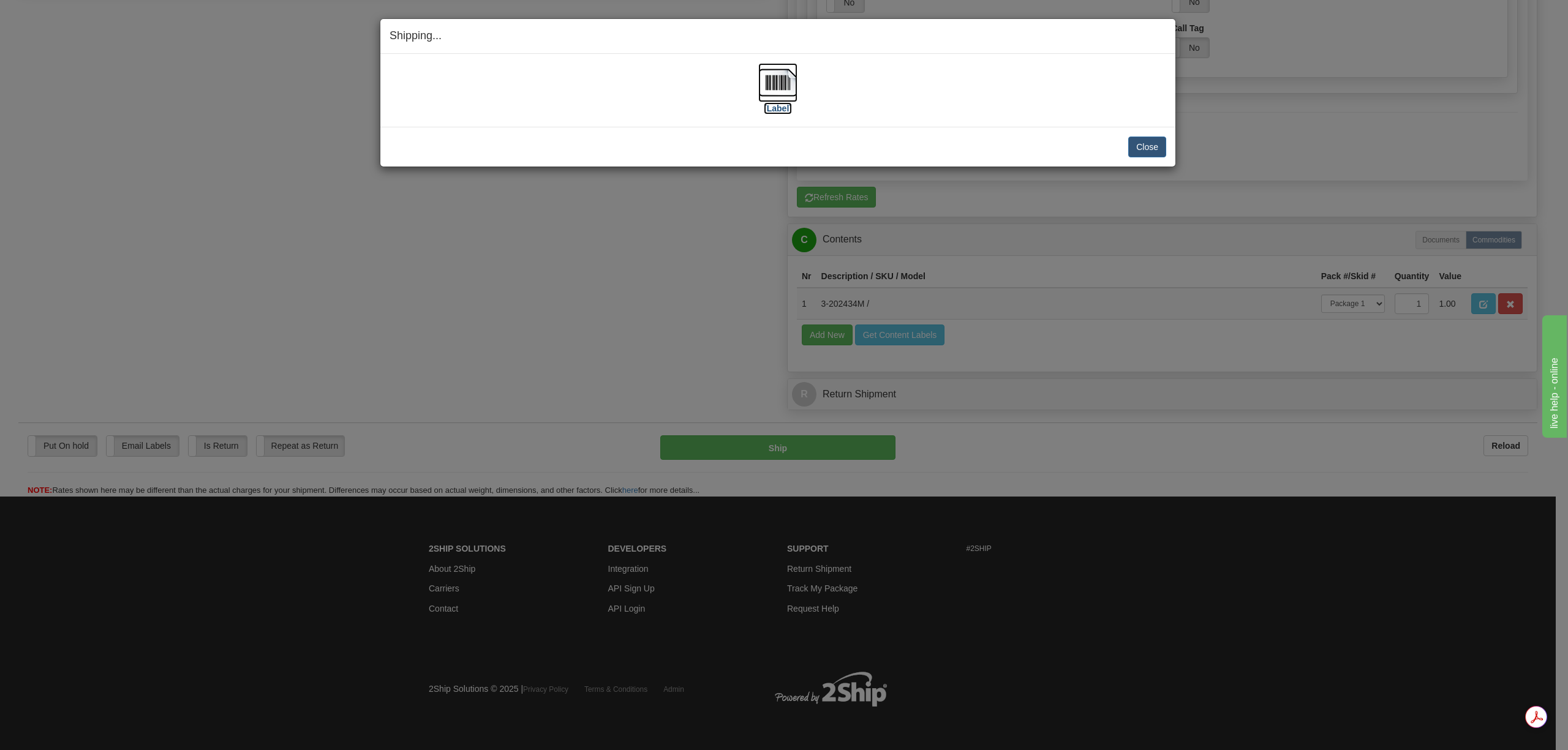
click at [771, 87] on img at bounding box center [777, 82] width 39 height 39
click at [1154, 145] on button "Close" at bounding box center [1147, 146] width 38 height 21
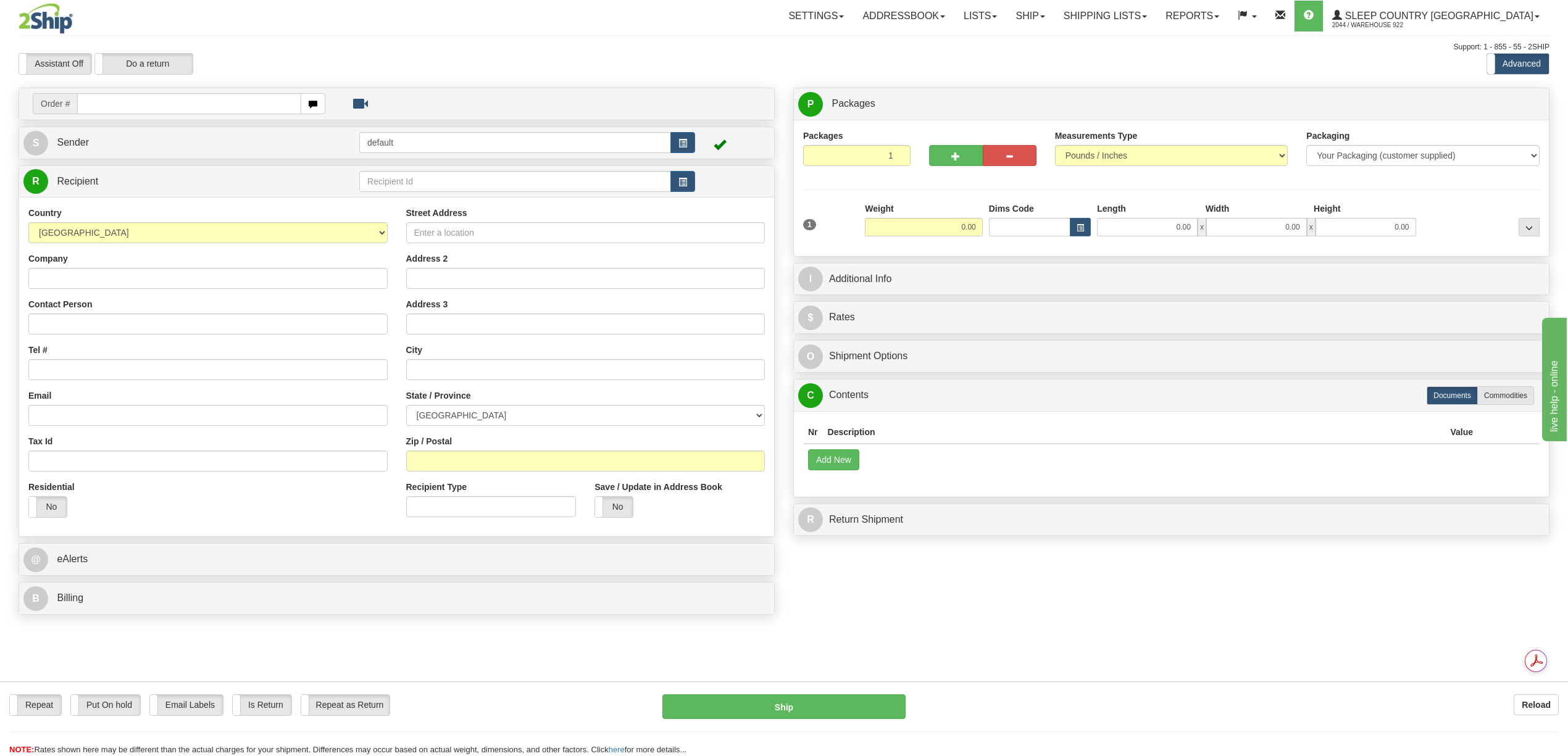
click at [168, 114] on td "Order #" at bounding box center [397, 104] width 747 height 25
click at [162, 106] on input "text" at bounding box center [189, 103] width 223 height 21
paste input "9000I025662"
type input "9000I025662"
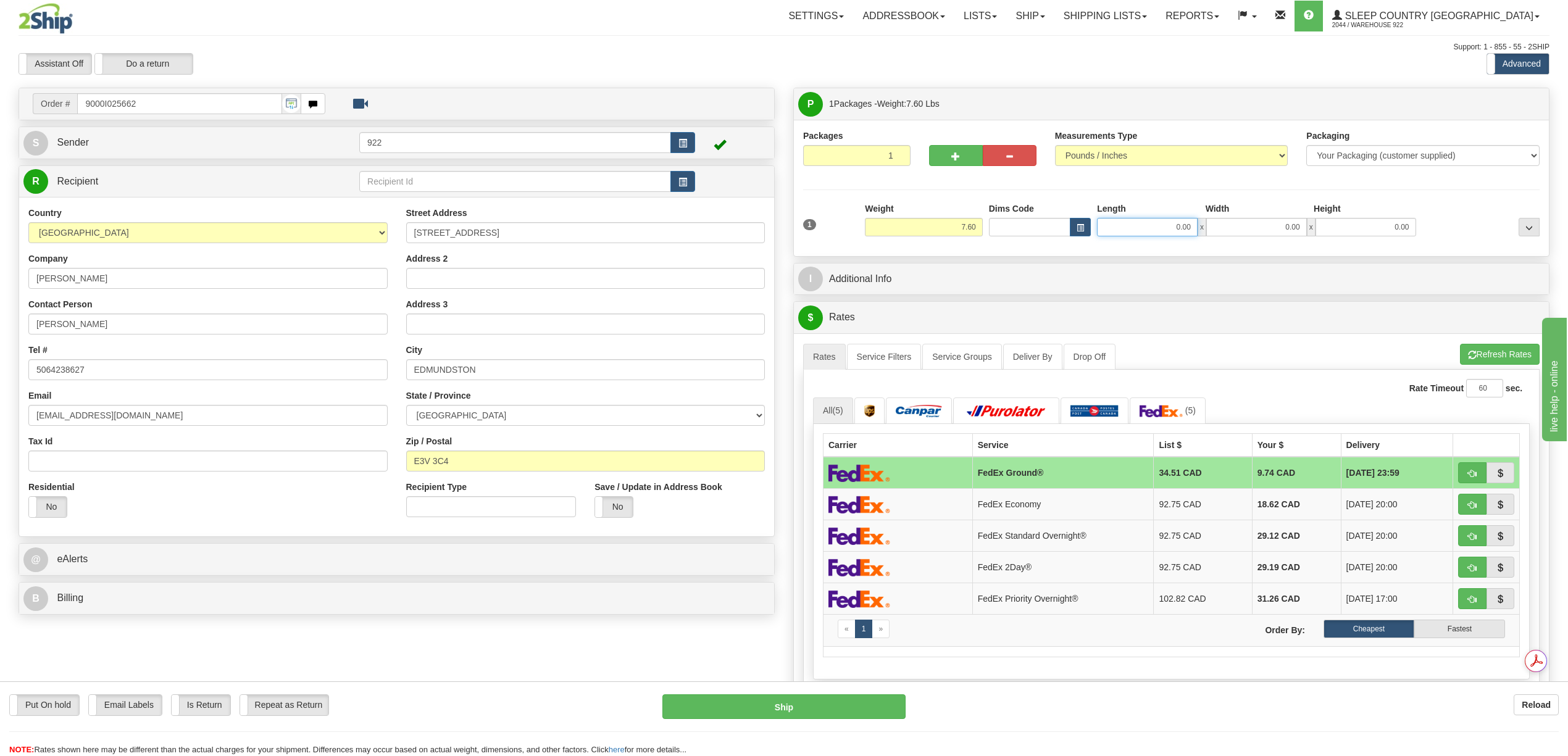
click at [1181, 232] on input "0.00" at bounding box center [1148, 228] width 101 height 19
type input "20.00"
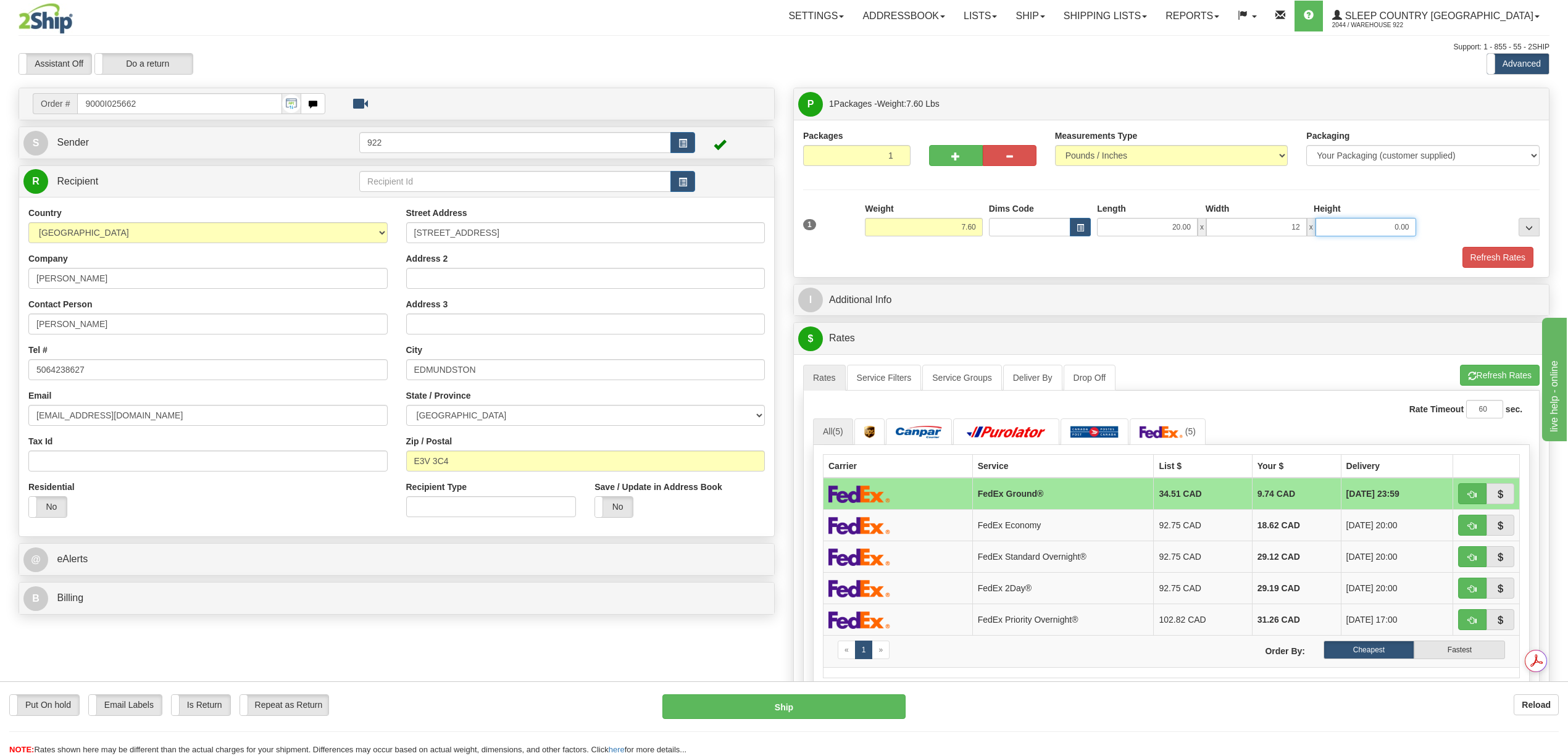
type input "12.00"
click at [1502, 253] on button "Refresh Rates" at bounding box center [1497, 257] width 71 height 21
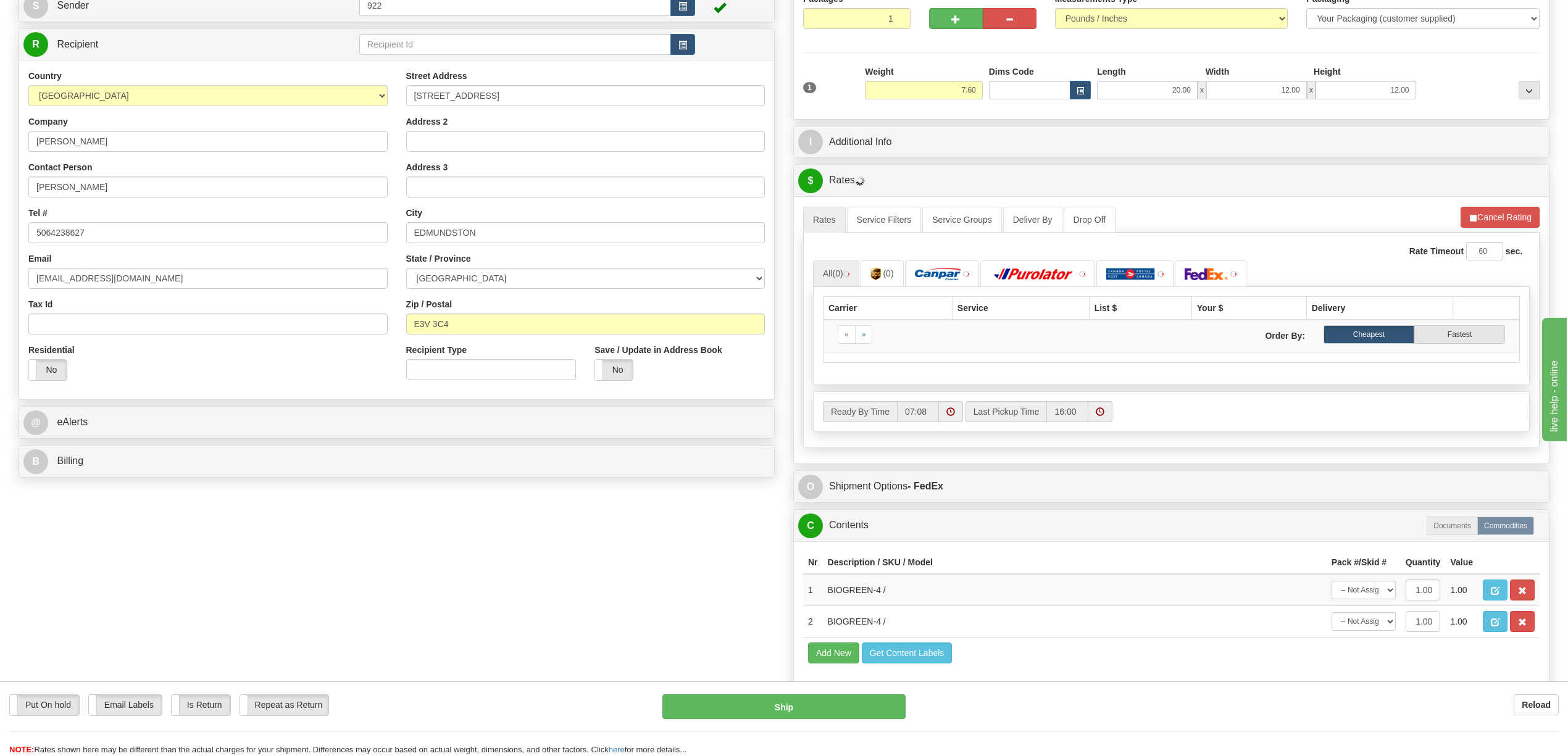
scroll to position [411, 0]
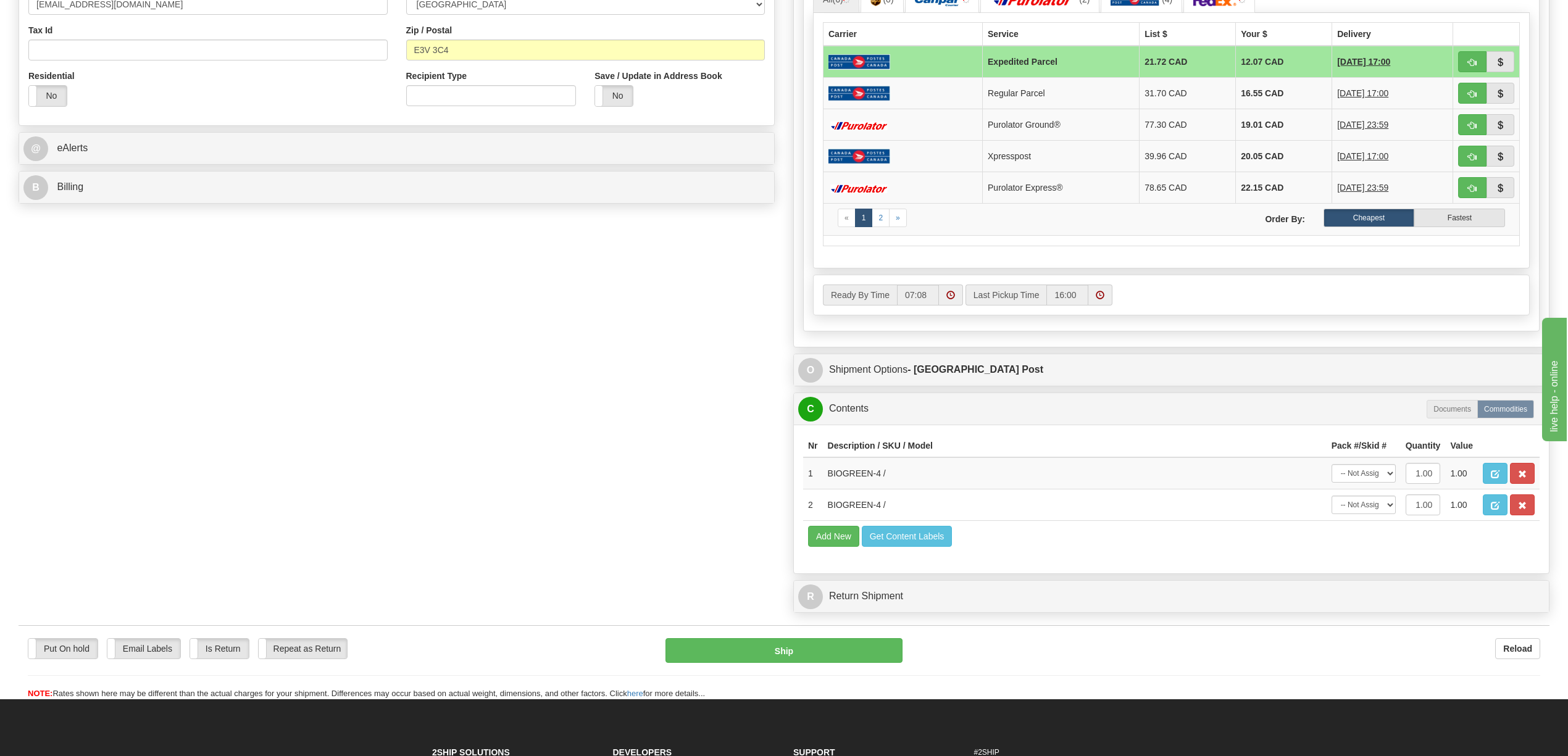
click at [1384, 397] on div "P Packages 1 Packages - Weight: 7.60 Lbs Shipment Level Shipm. Package Level Pa…" at bounding box center [1171, 148] width 775 height 942
click at [1387, 482] on select "-- Not Assigned -- Package 1" at bounding box center [1363, 474] width 64 height 19
select select "0"
click at [1331, 482] on select "-- Not Assigned -- Package 1" at bounding box center [1363, 474] width 64 height 19
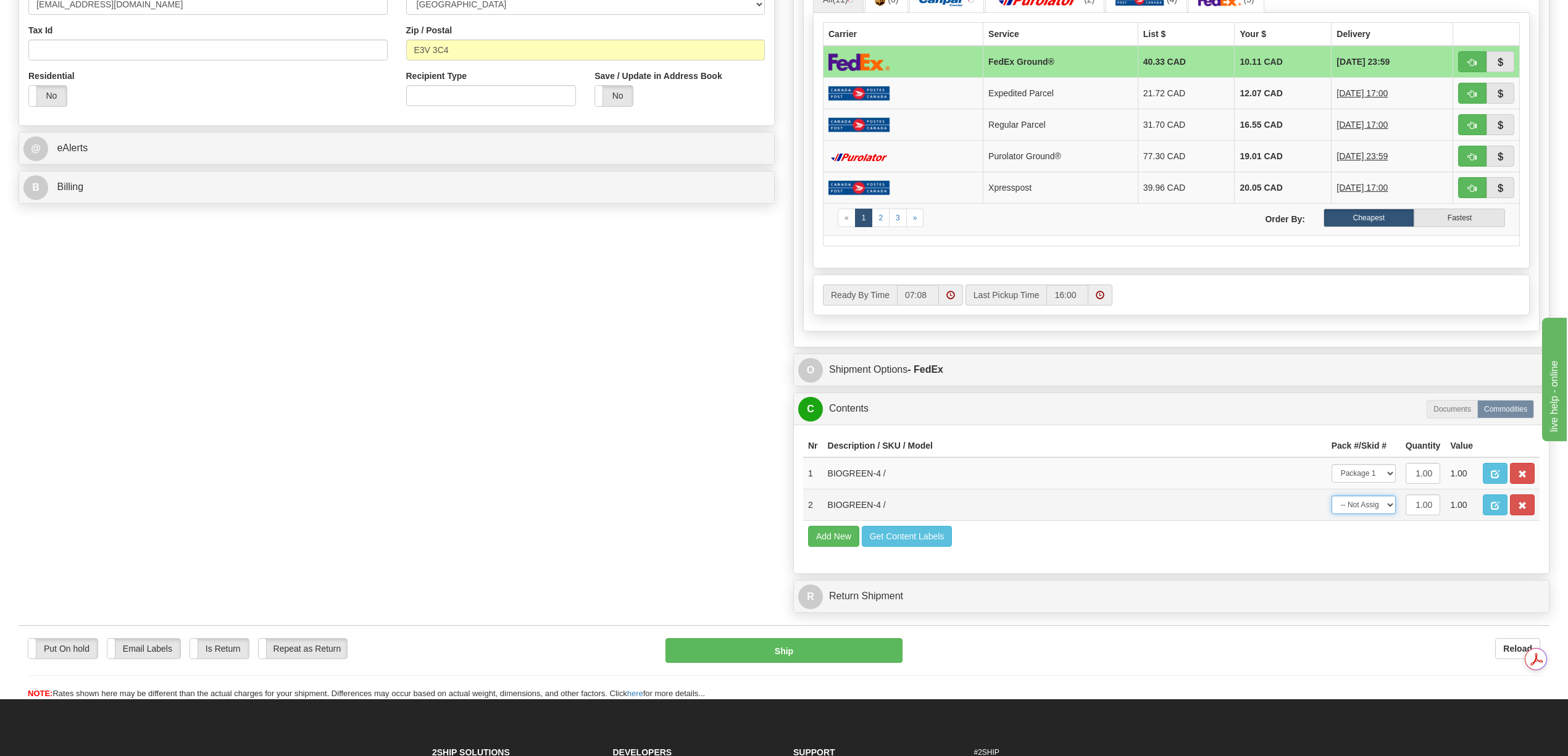
click at [1382, 514] on select "-- Not Assigned -- Package 1" at bounding box center [1363, 505] width 64 height 19
select select "0"
click at [1331, 514] on select "-- Not Assigned -- Package 1" at bounding box center [1363, 505] width 64 height 19
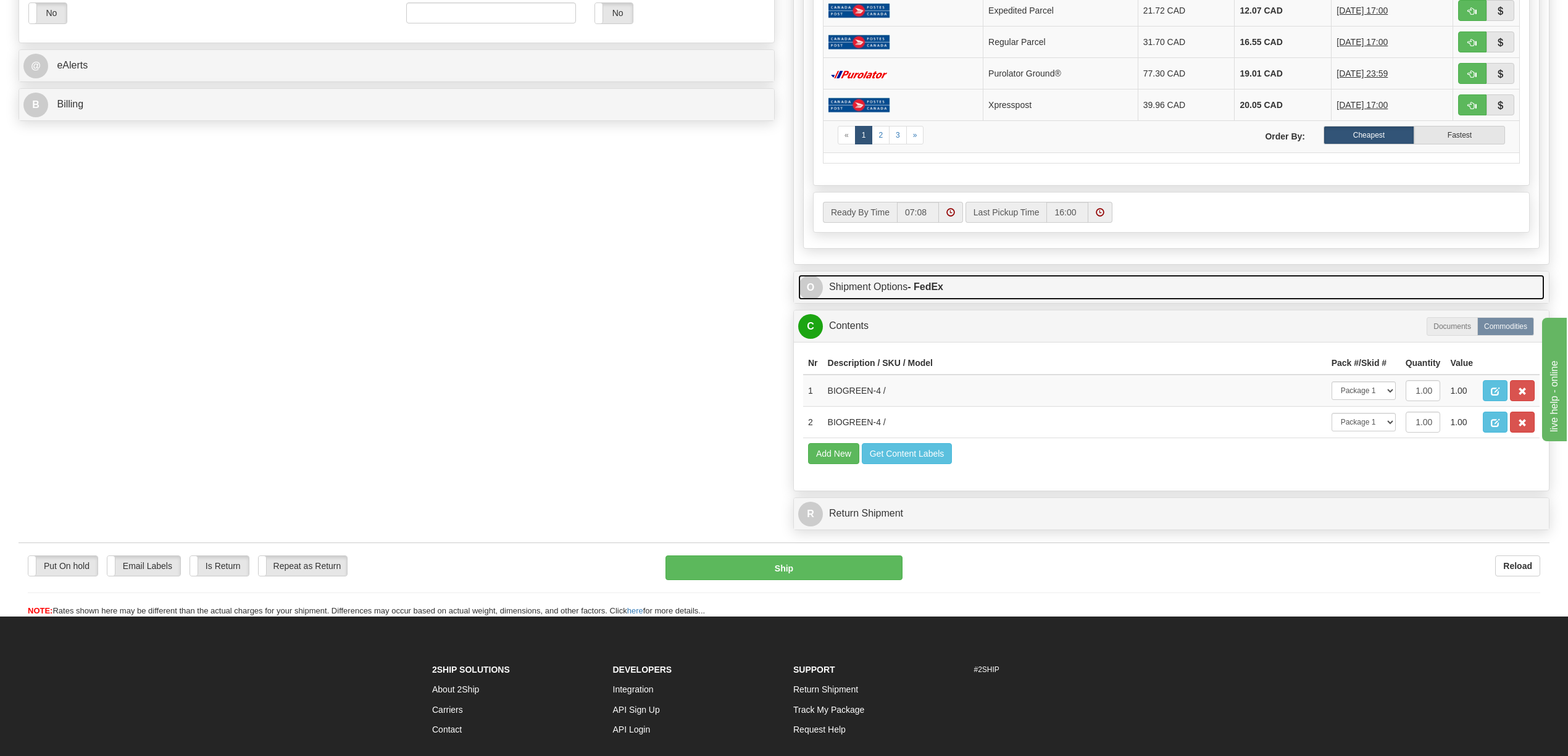
click at [947, 299] on link "O Shipment Options - FedEx" at bounding box center [1171, 287] width 747 height 25
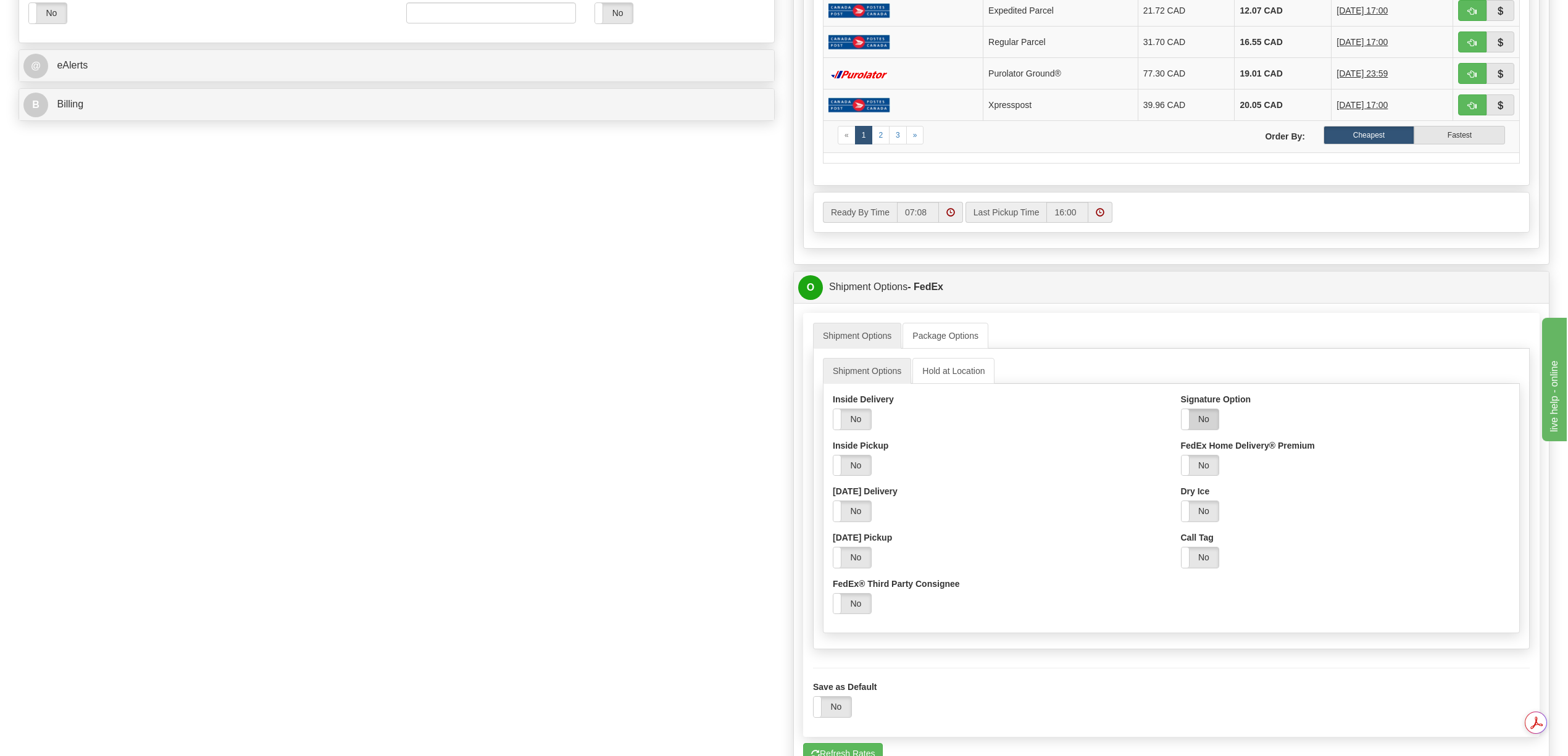
click at [1205, 430] on label "No" at bounding box center [1200, 419] width 37 height 20
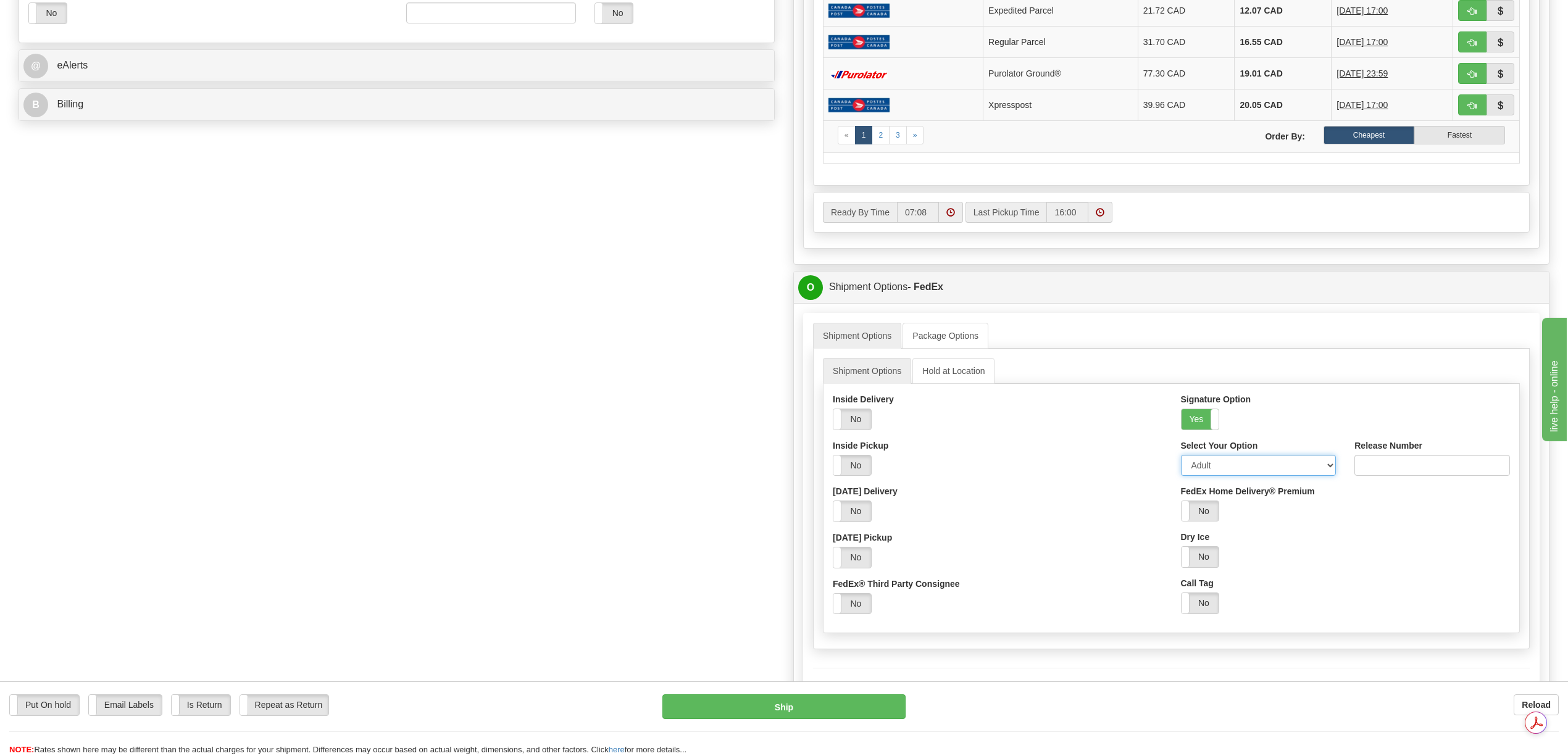
click at [1330, 474] on select "Adult Direct Indirect No Signature Required Service Default" at bounding box center [1258, 465] width 156 height 21
select select "2"
click at [1181, 465] on select "Adult Direct Indirect No Signature Required Service Default" at bounding box center [1258, 465] width 156 height 21
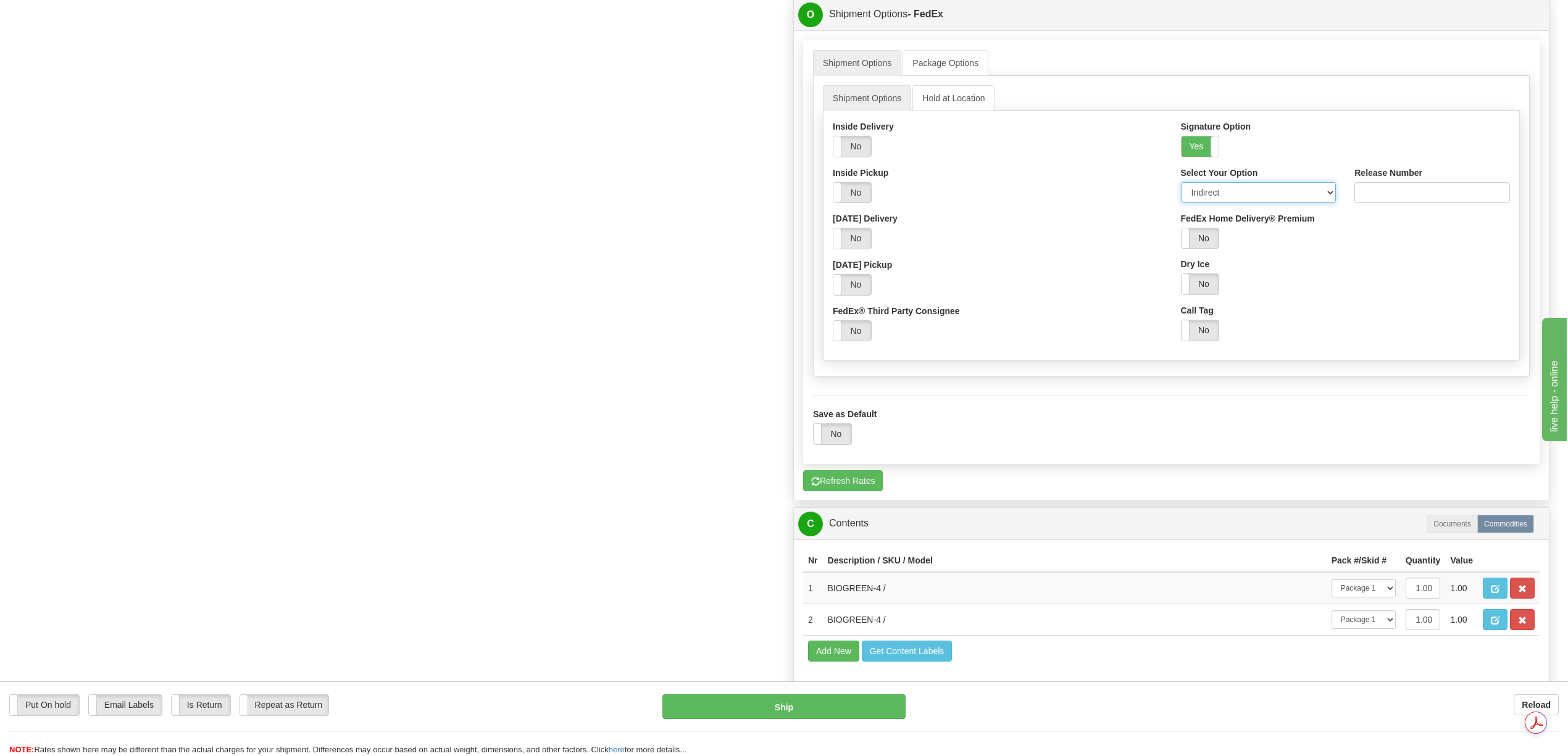
scroll to position [988, 0]
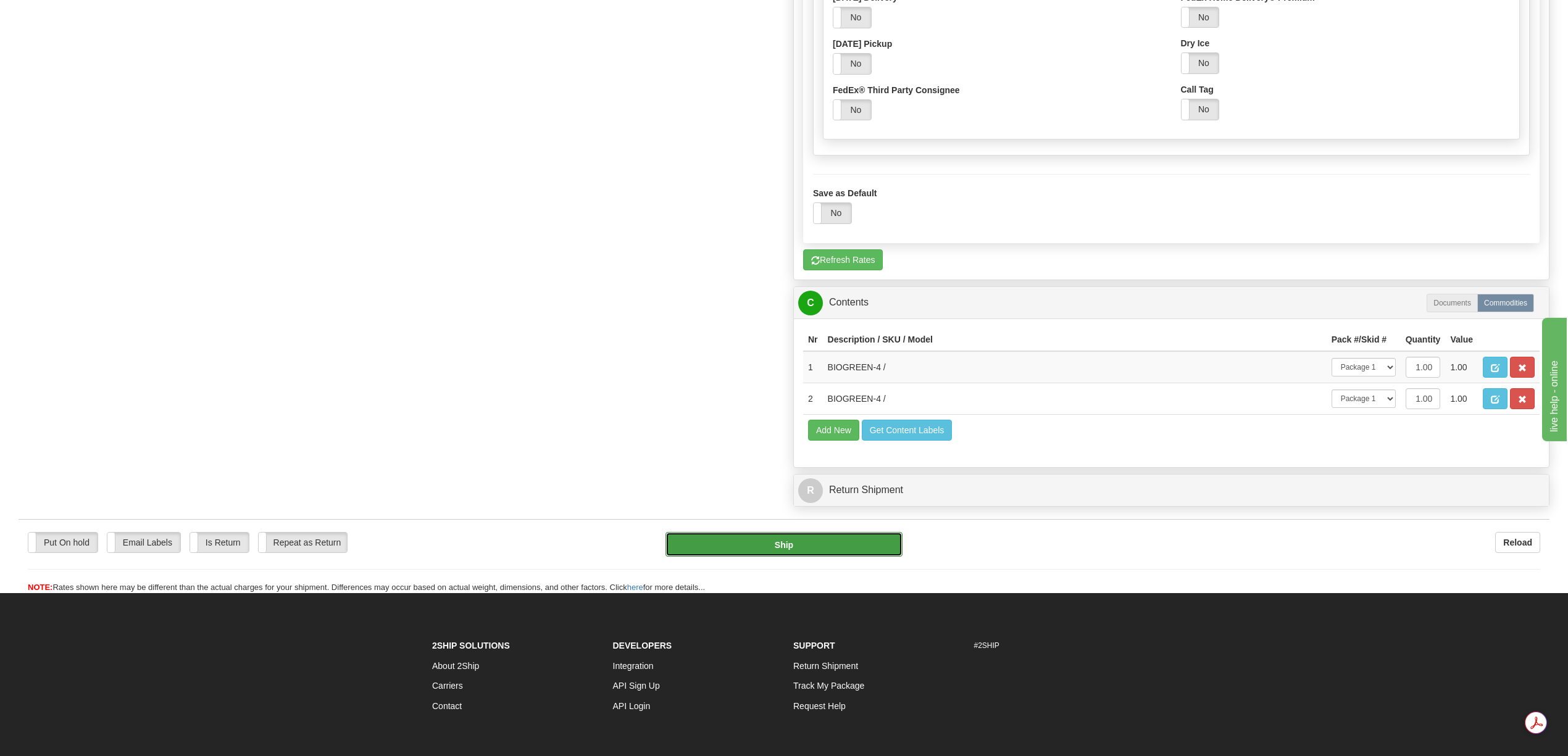
click at [880, 557] on button "Ship" at bounding box center [783, 544] width 236 height 24
type input "92"
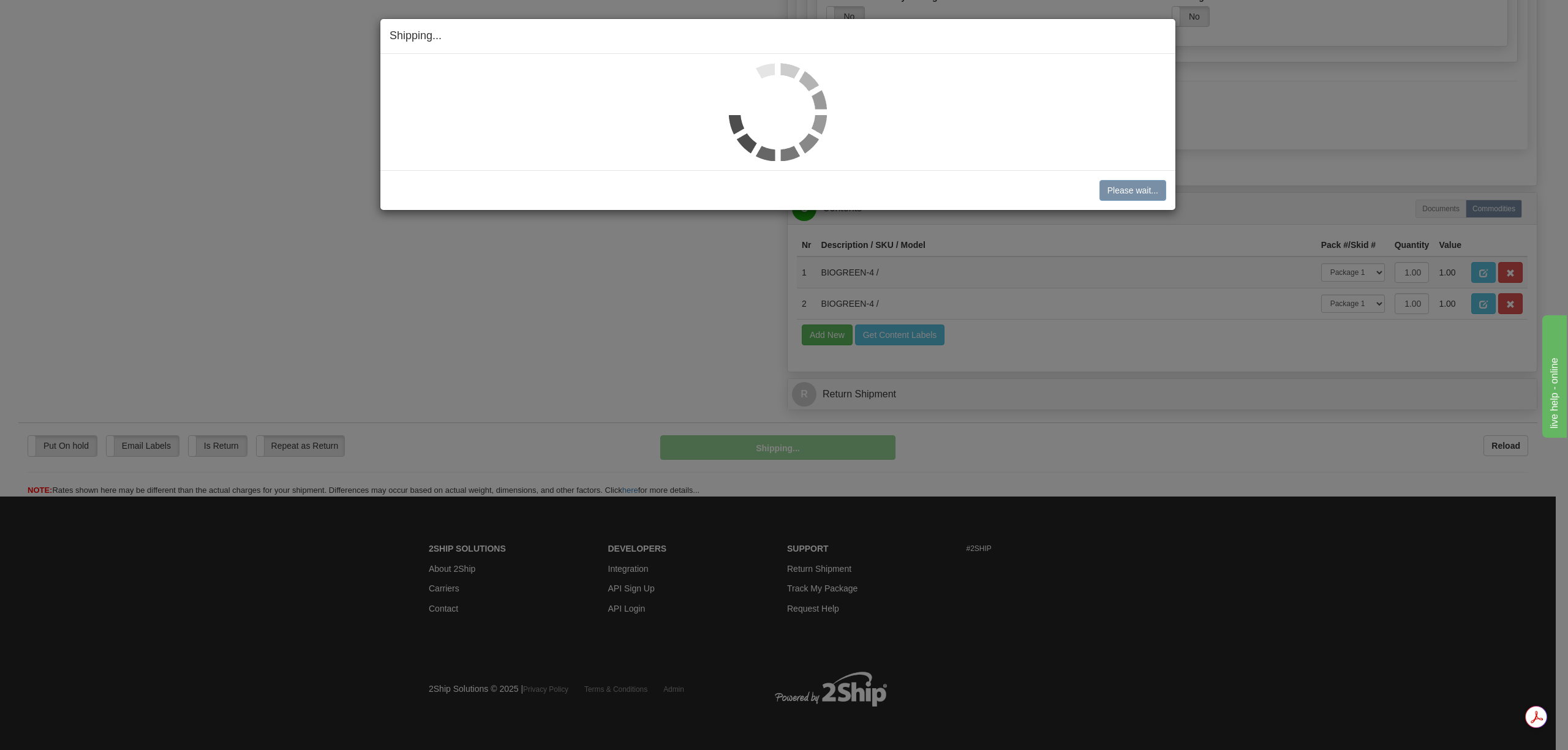
scroll to position [552, 0]
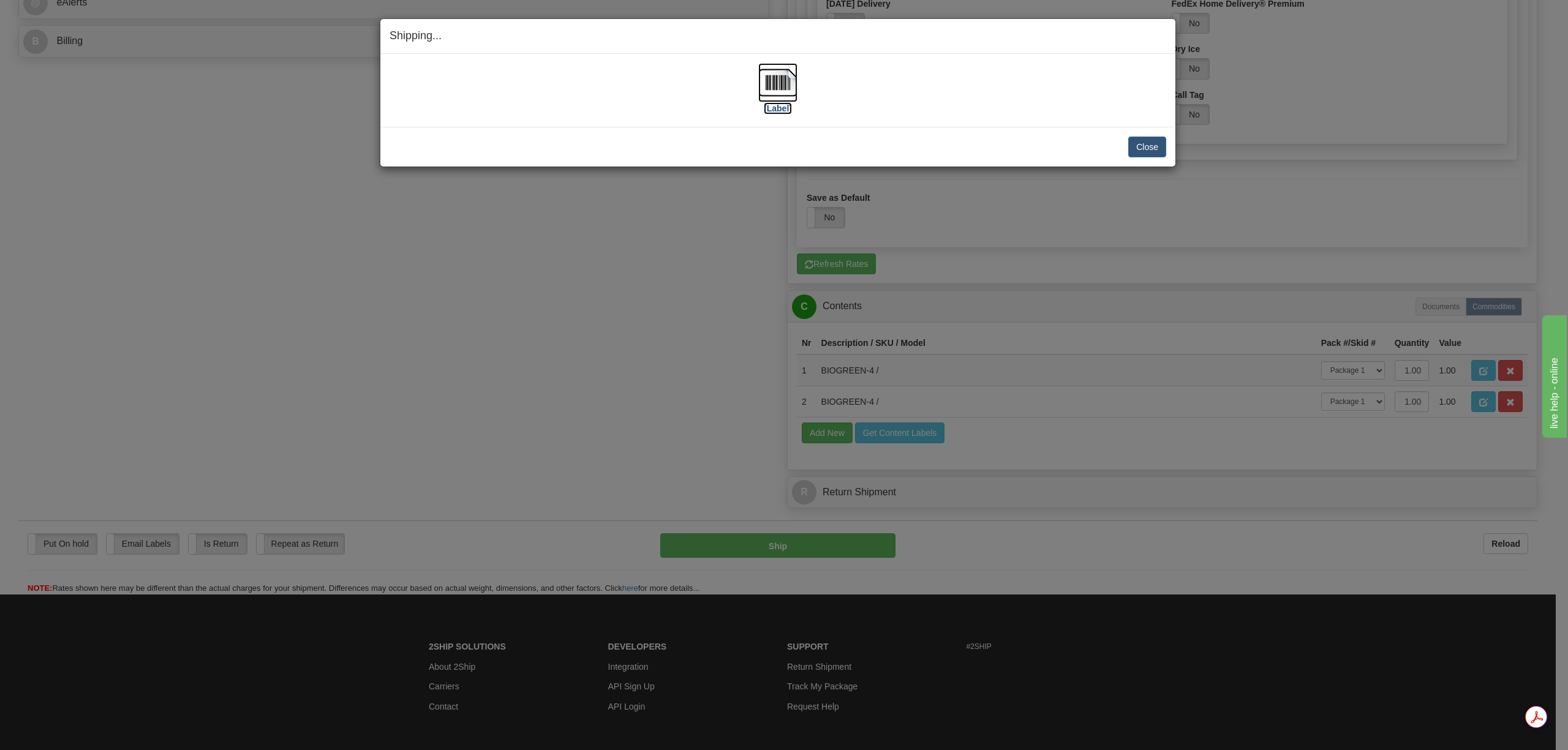
click at [779, 86] on img at bounding box center [777, 82] width 39 height 39
click at [1145, 156] on button "Close" at bounding box center [1147, 146] width 38 height 21
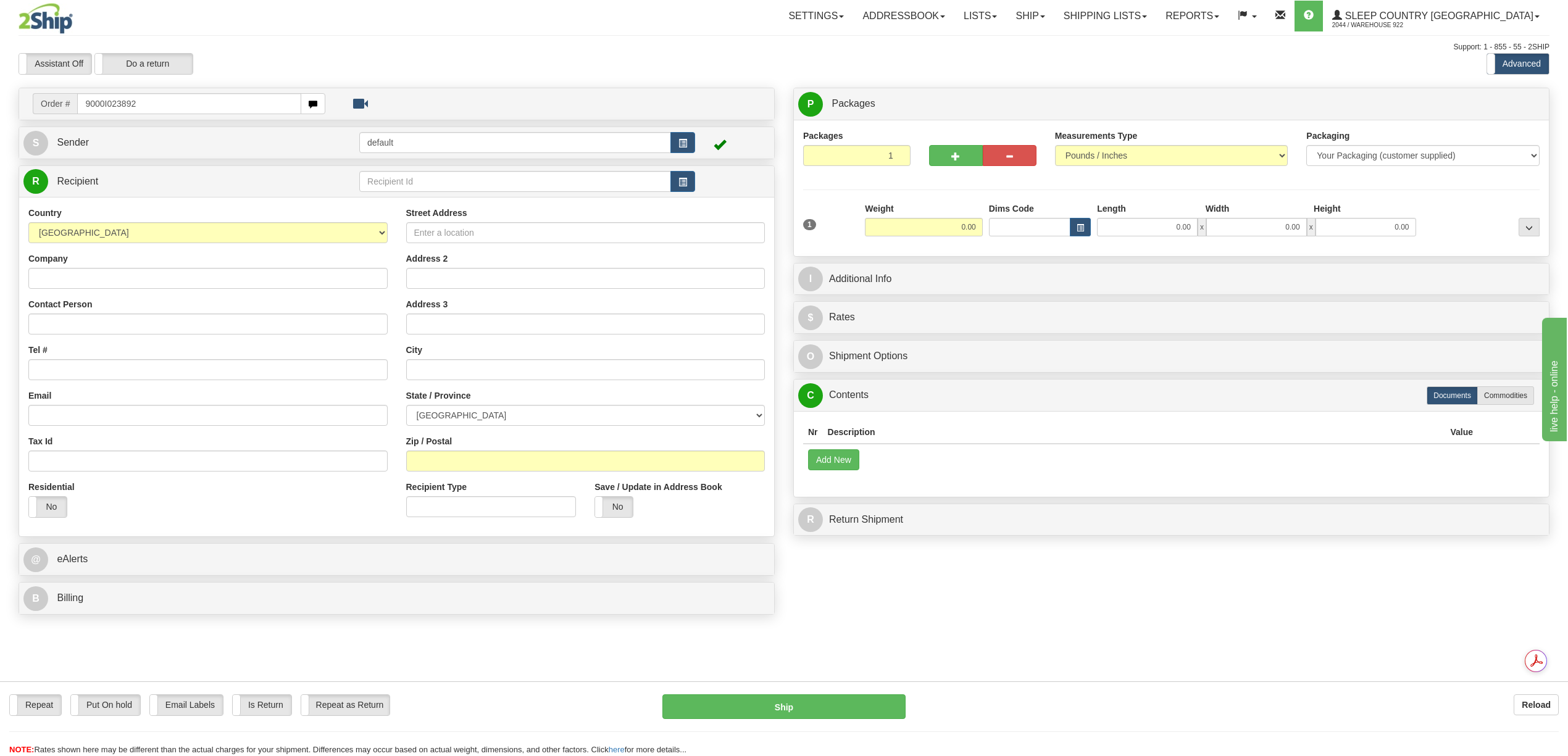
type input "9000I023892"
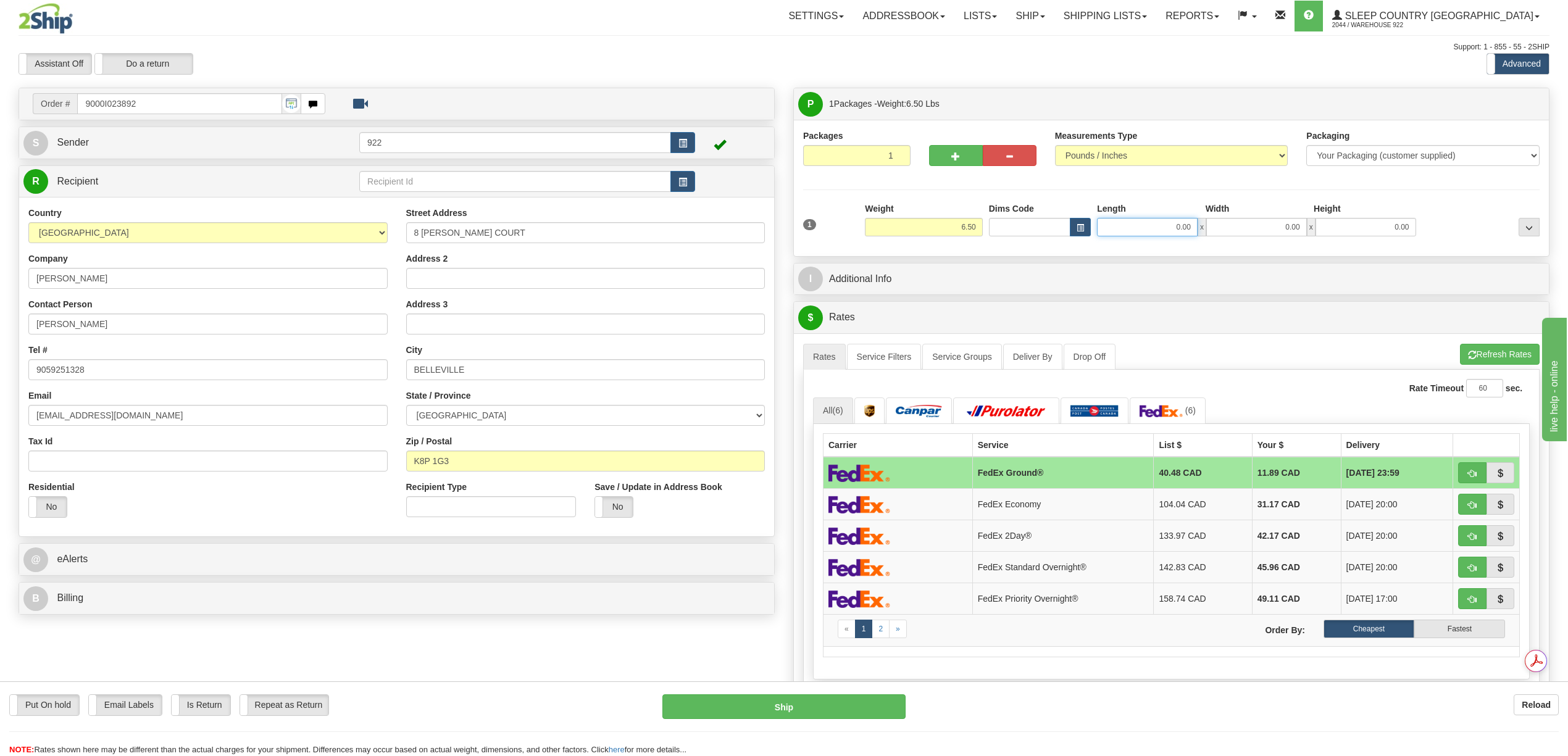
click at [1166, 230] on input "0.00" at bounding box center [1148, 228] width 101 height 19
type input "20.00"
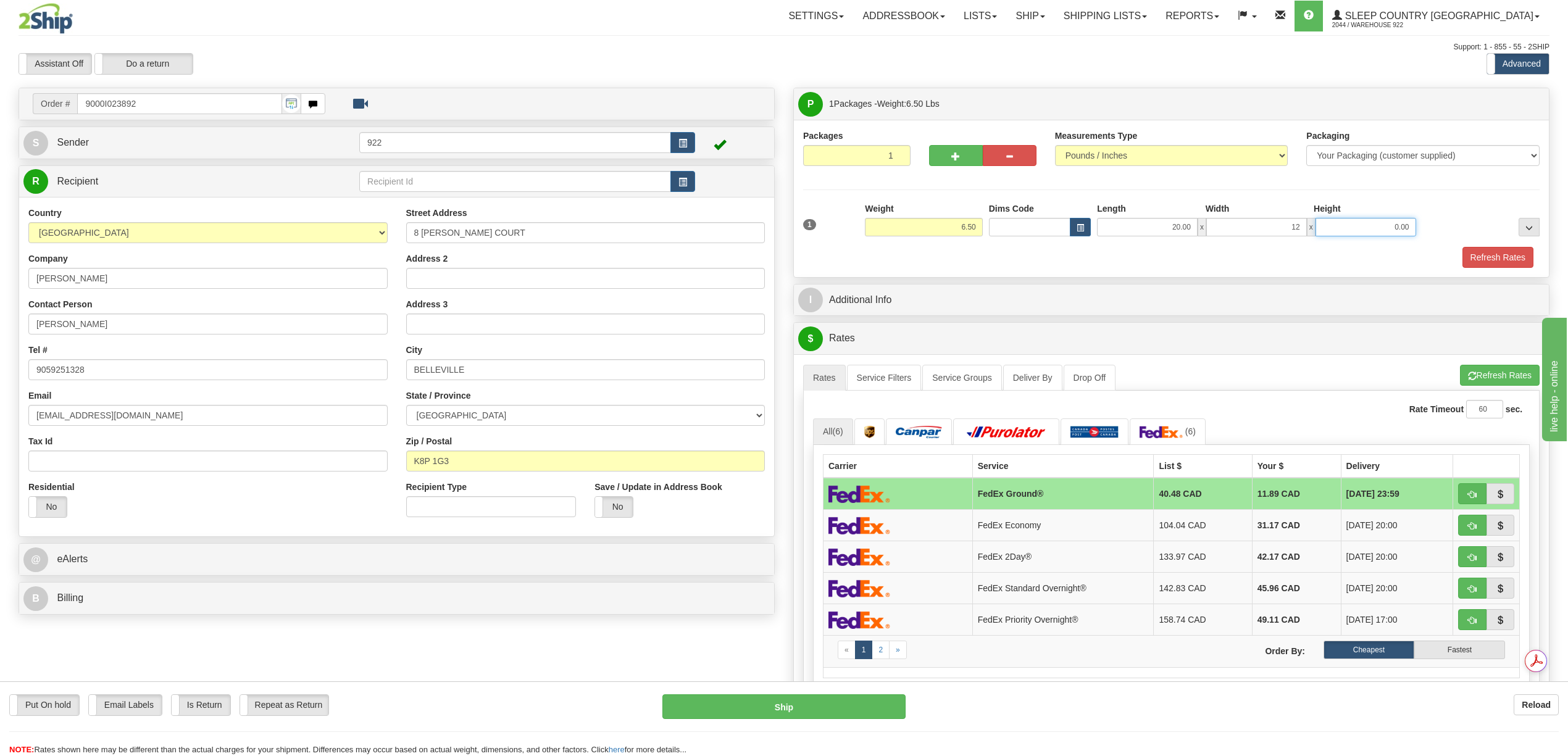
type input "12.00"
click at [1469, 255] on button "Refresh Rates" at bounding box center [1497, 257] width 71 height 21
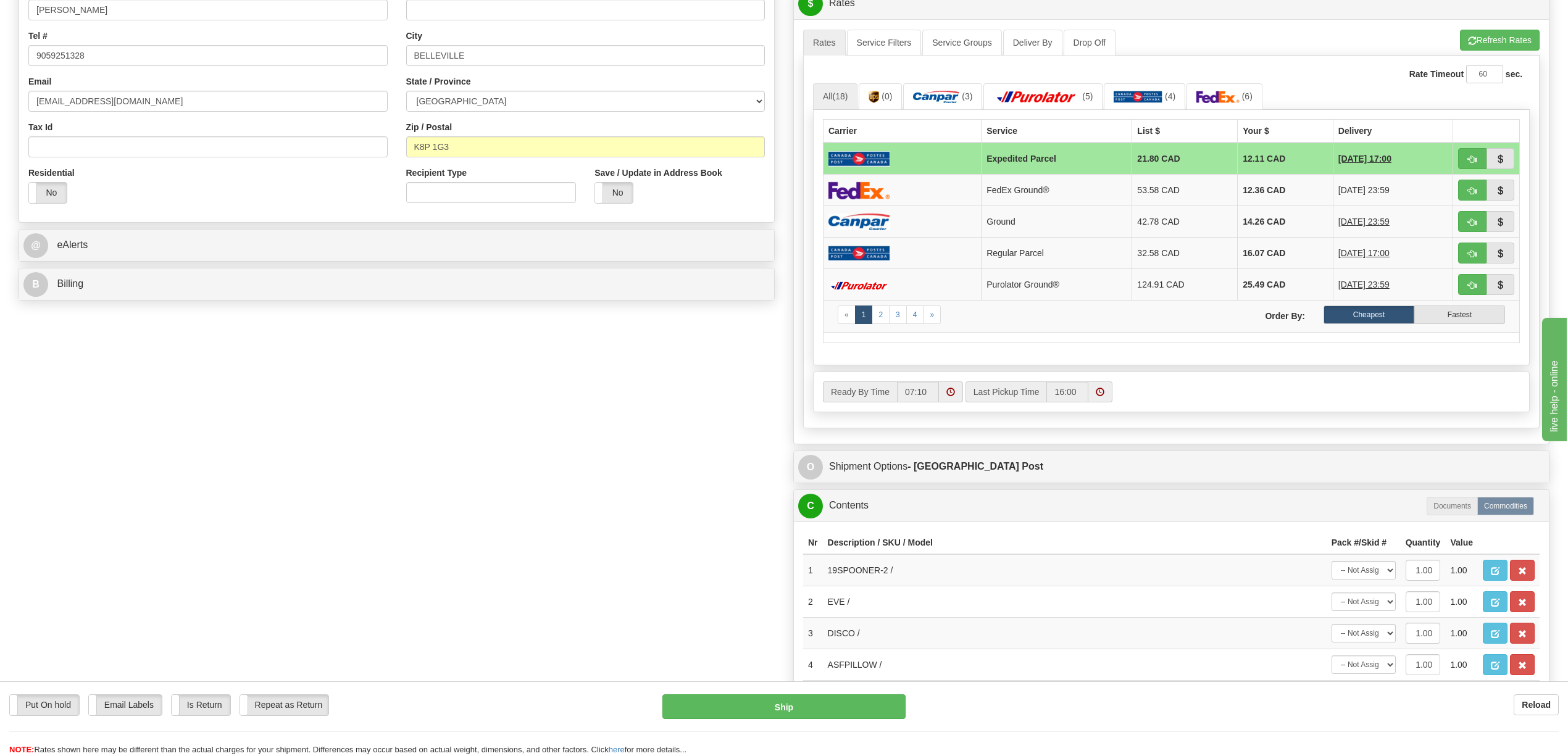
scroll to position [329, 0]
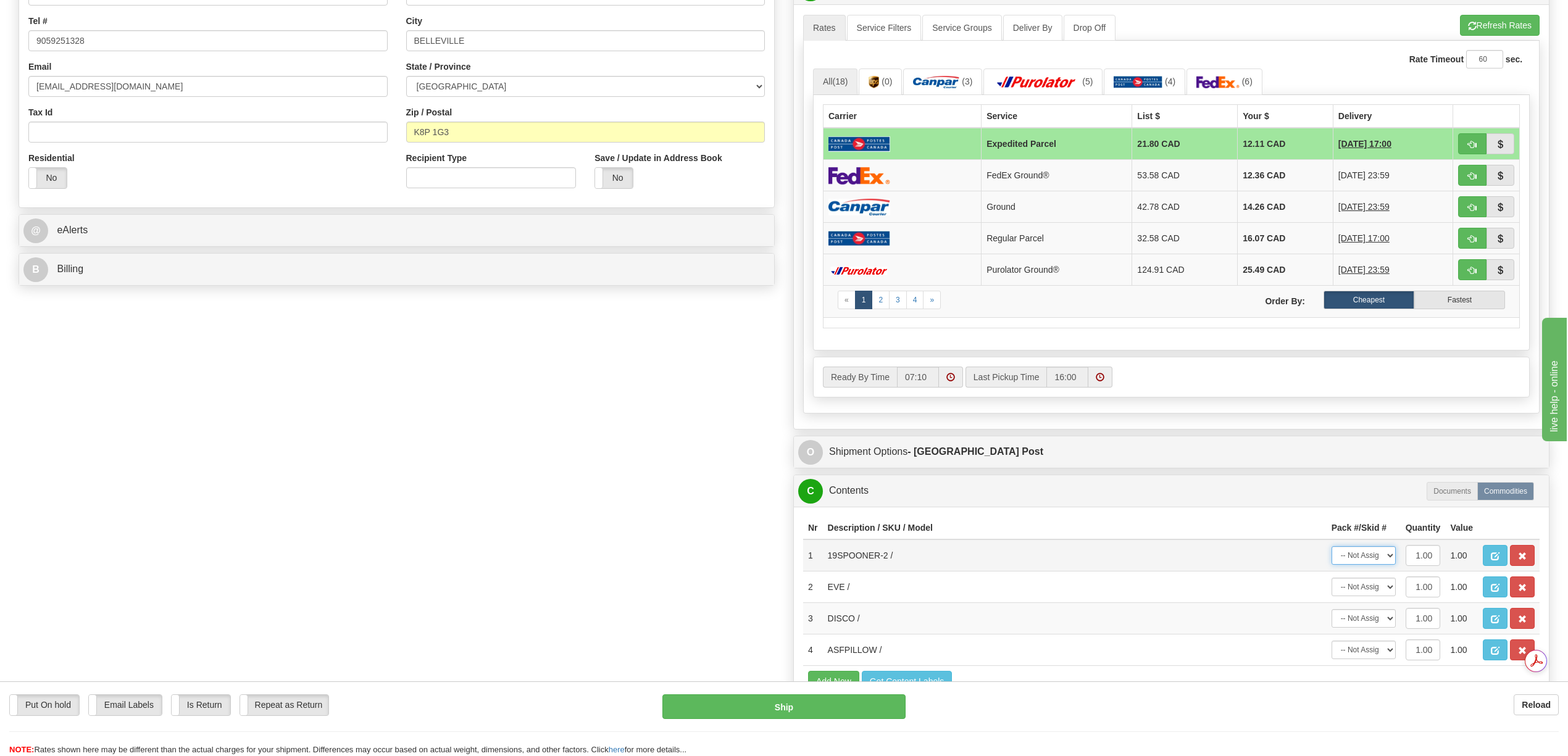
drag, startPoint x: 1392, startPoint y: 574, endPoint x: 1386, endPoint y: 584, distance: 11.7
click at [1392, 564] on select "-- Not Assigned -- Package 1" at bounding box center [1363, 556] width 64 height 19
select select "0"
click at [1331, 564] on select "-- Not Assigned -- Package 1" at bounding box center [1363, 556] width 64 height 19
click at [1519, 592] on span "button" at bounding box center [1522, 588] width 9 height 8
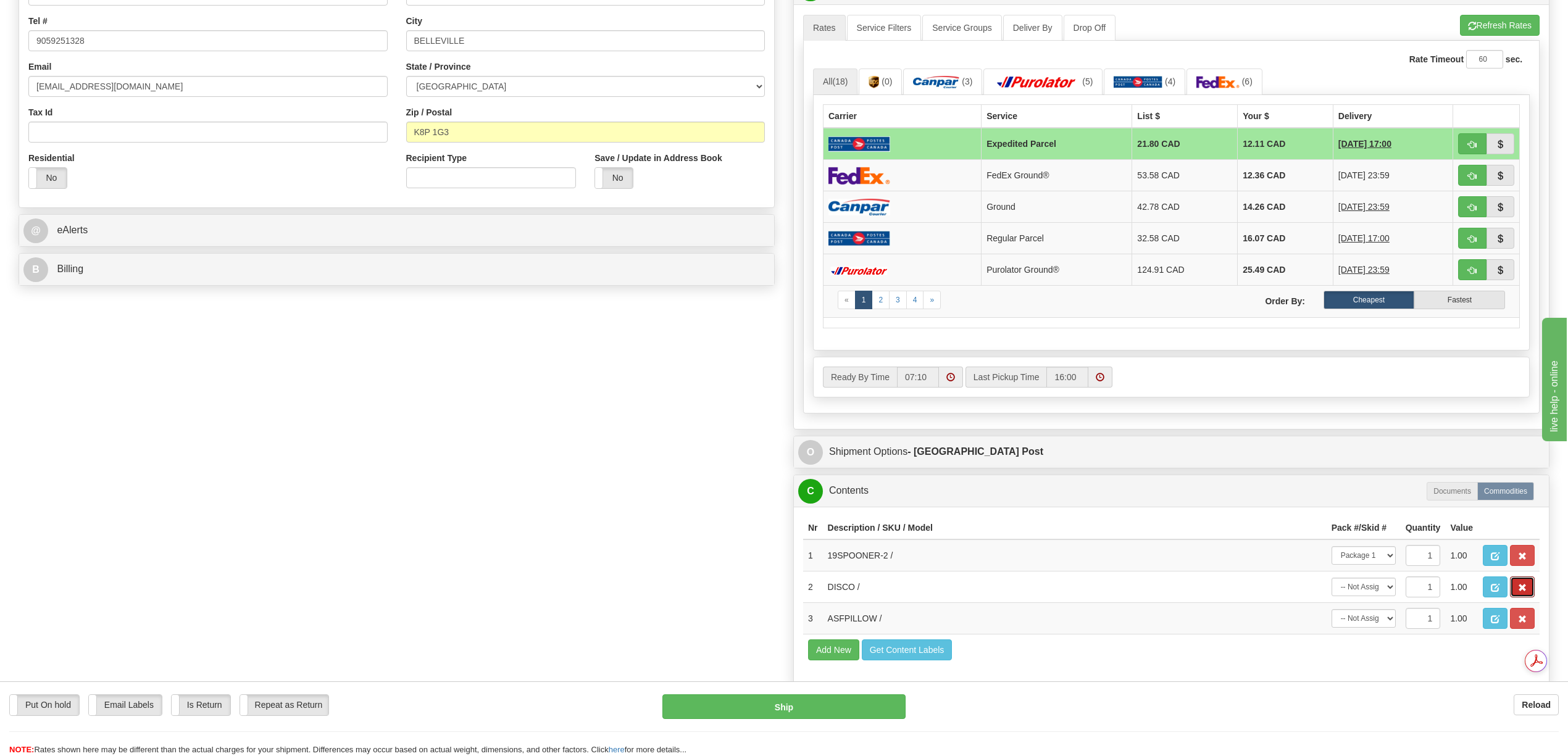
click at [1519, 592] on span "button" at bounding box center [1522, 588] width 9 height 8
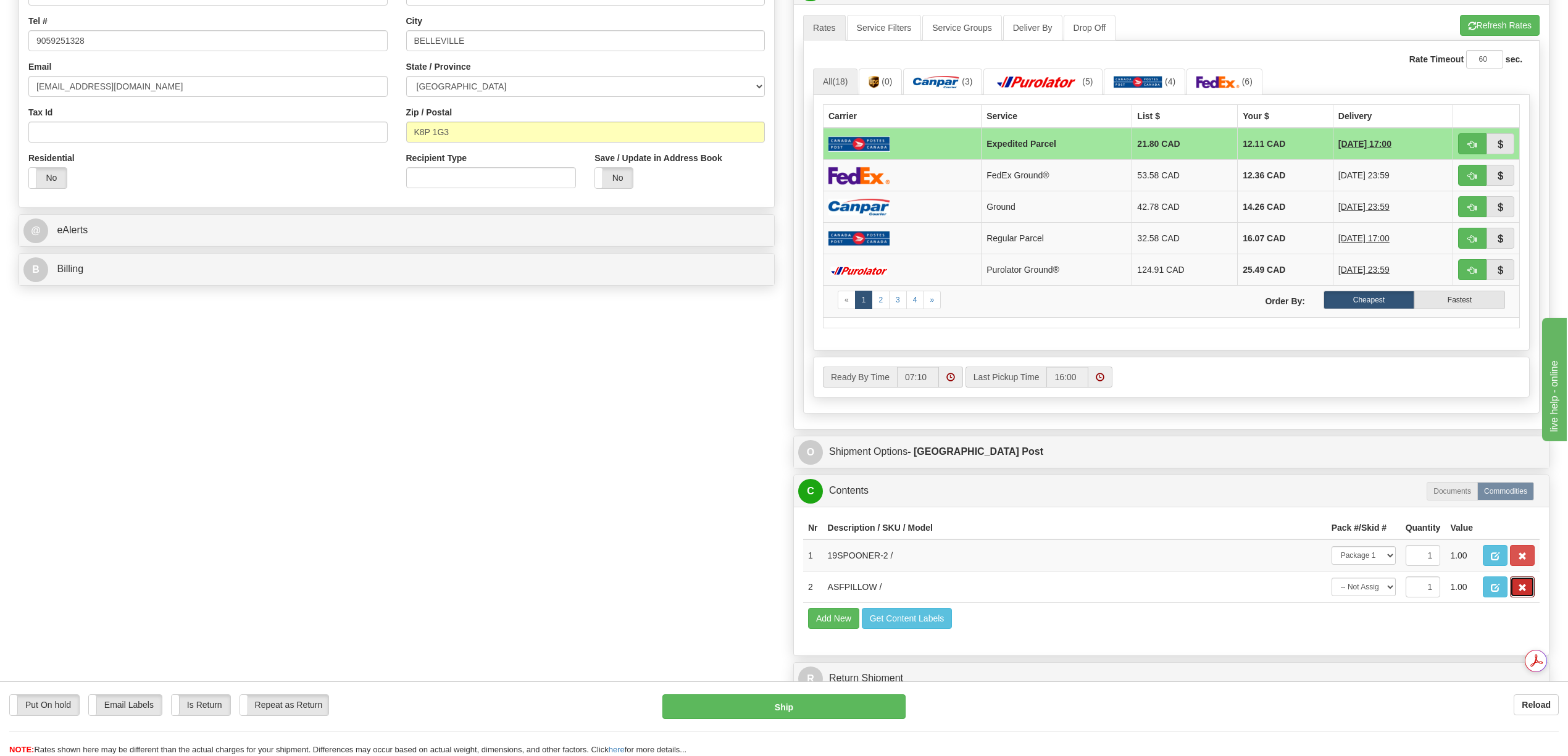
click at [1519, 592] on span "button" at bounding box center [1522, 588] width 9 height 8
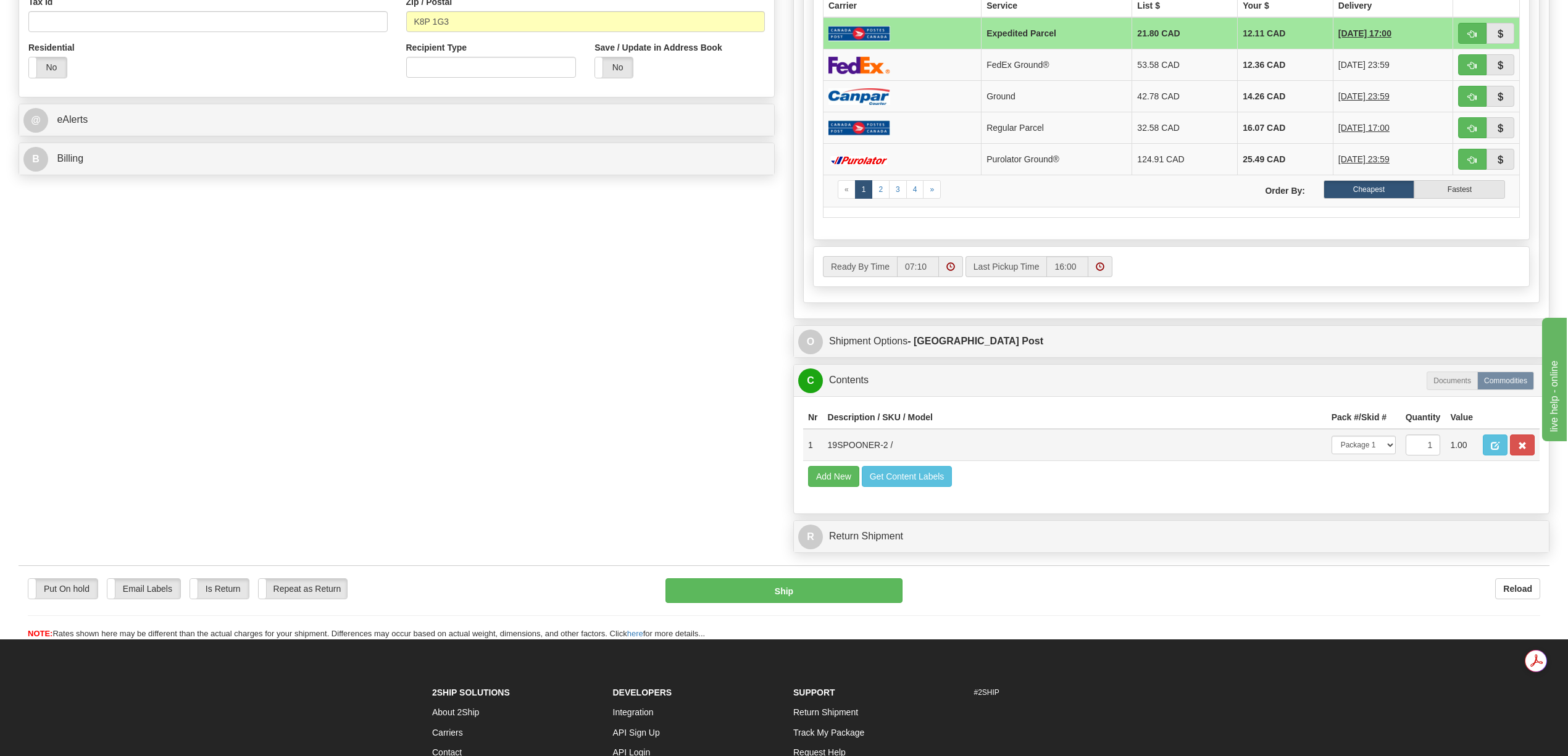
scroll to position [576, 0]
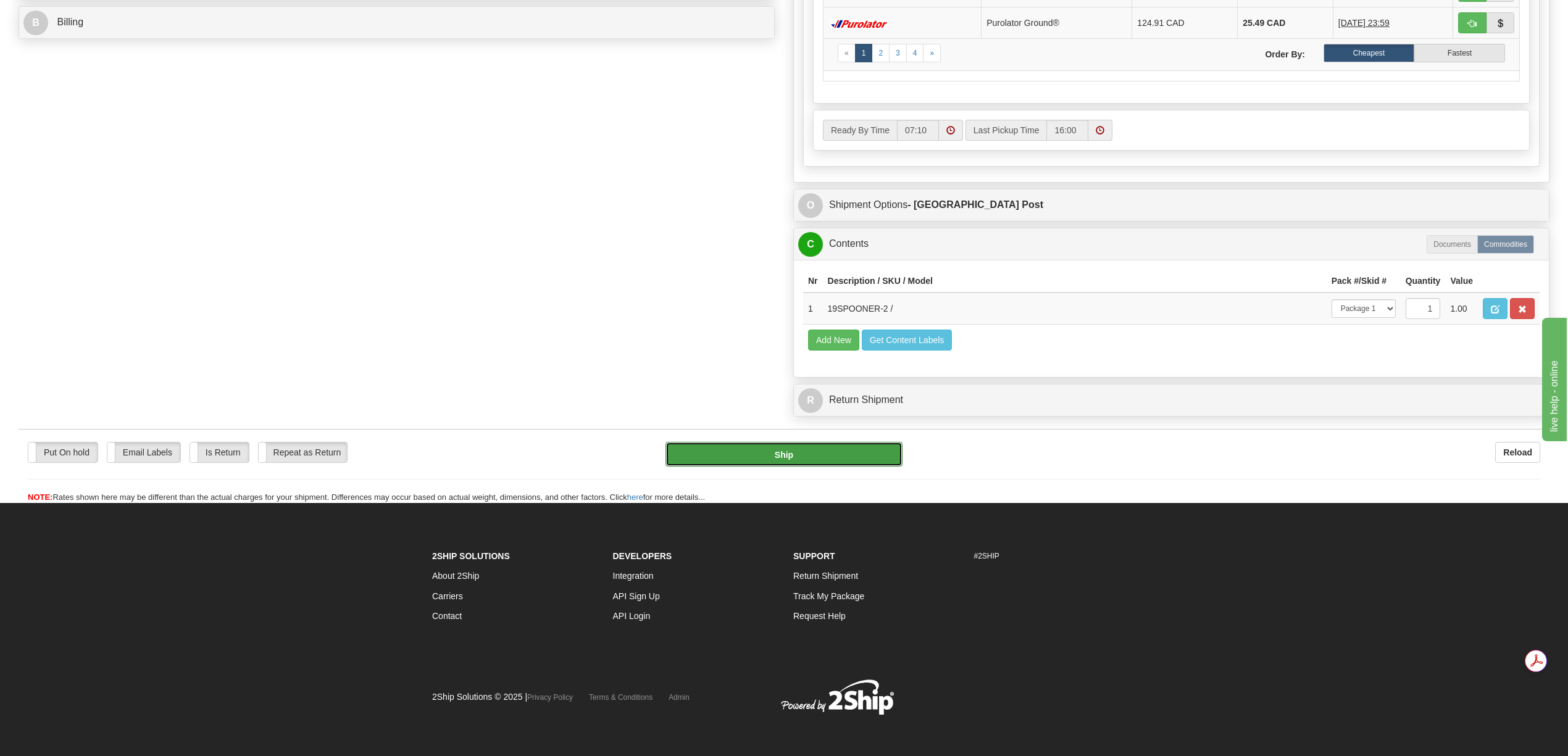
click at [788, 467] on button "Ship" at bounding box center [783, 454] width 236 height 24
type input "DOM.EP"
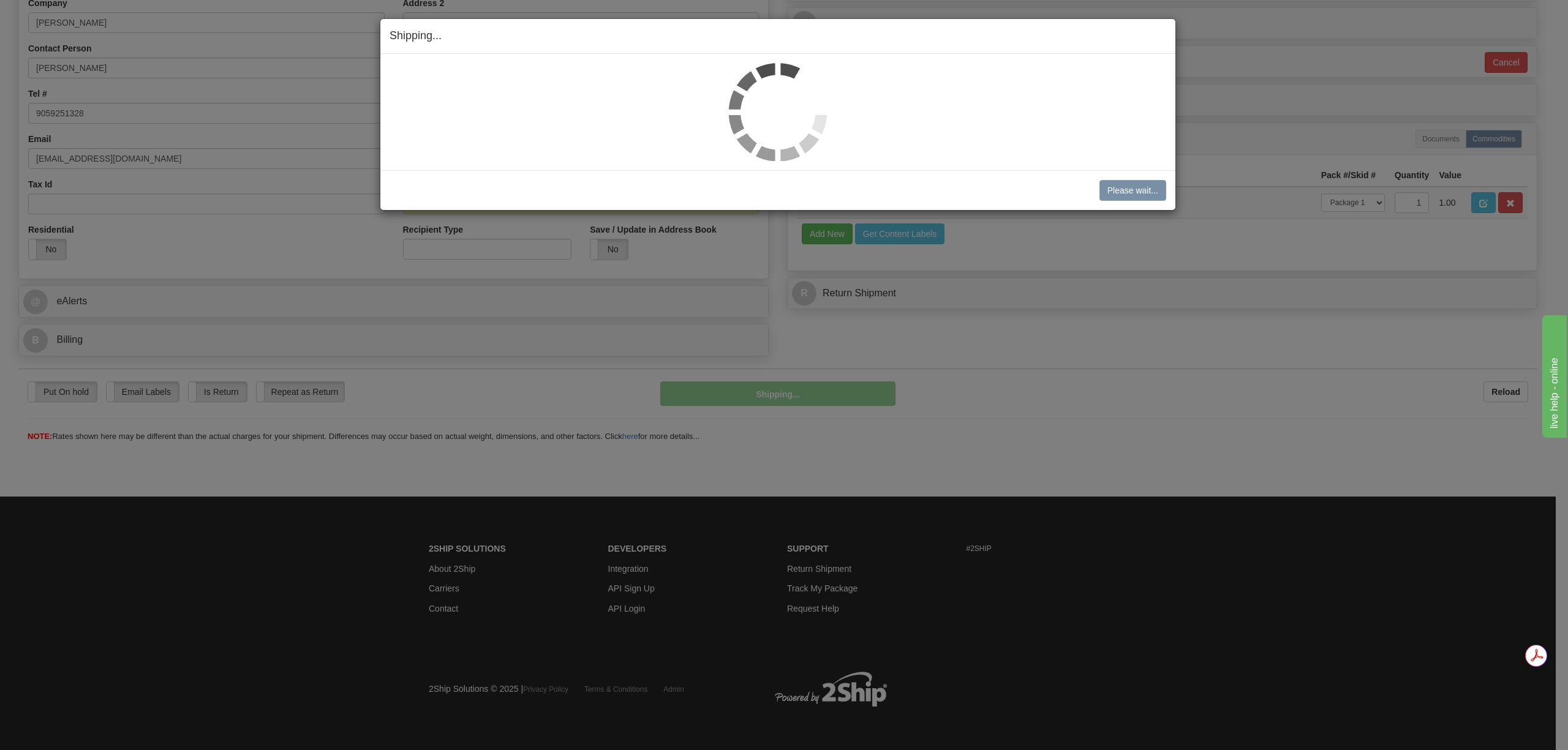
scroll to position [254, 0]
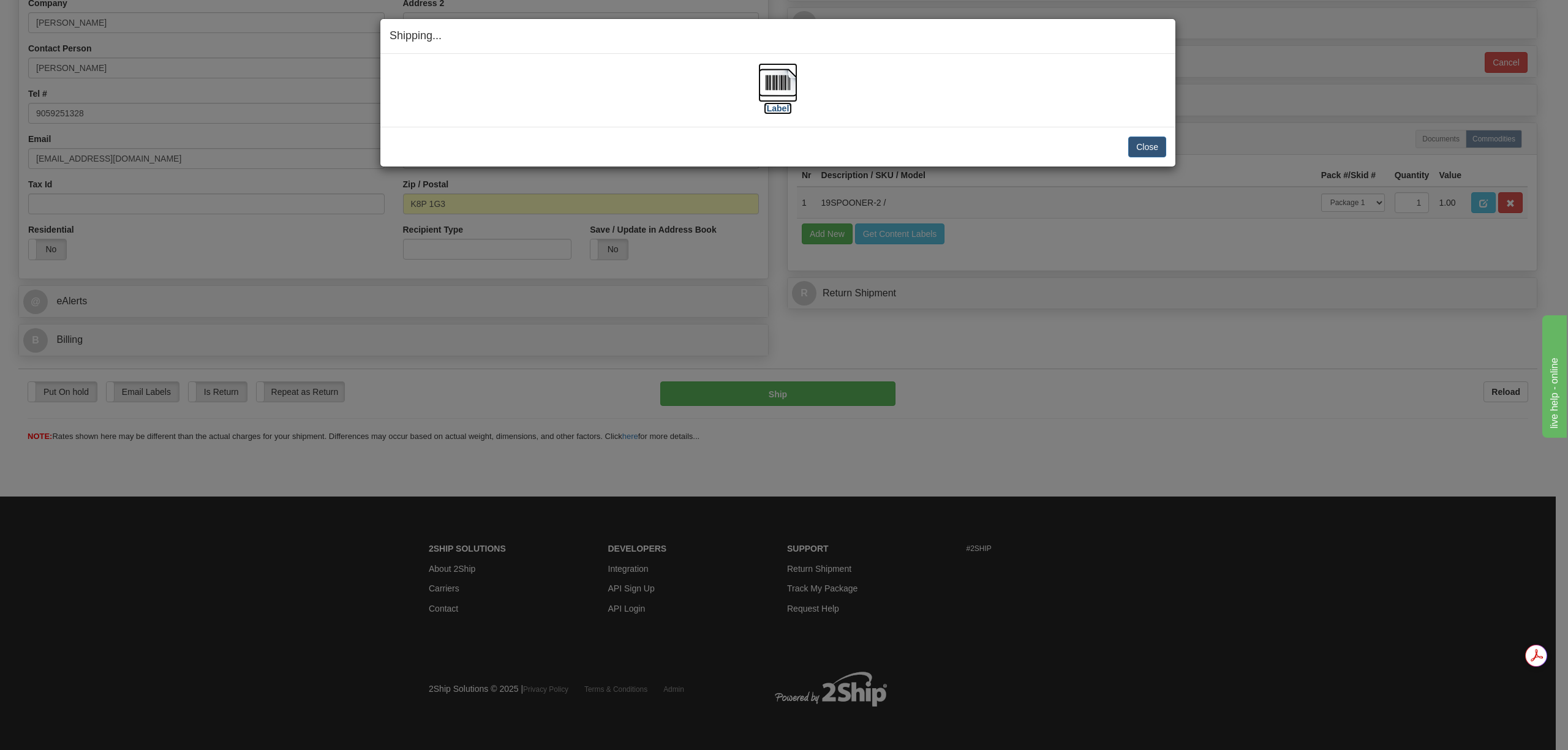
click at [775, 89] on img at bounding box center [777, 82] width 39 height 39
click at [1138, 145] on button "Close" at bounding box center [1147, 146] width 38 height 21
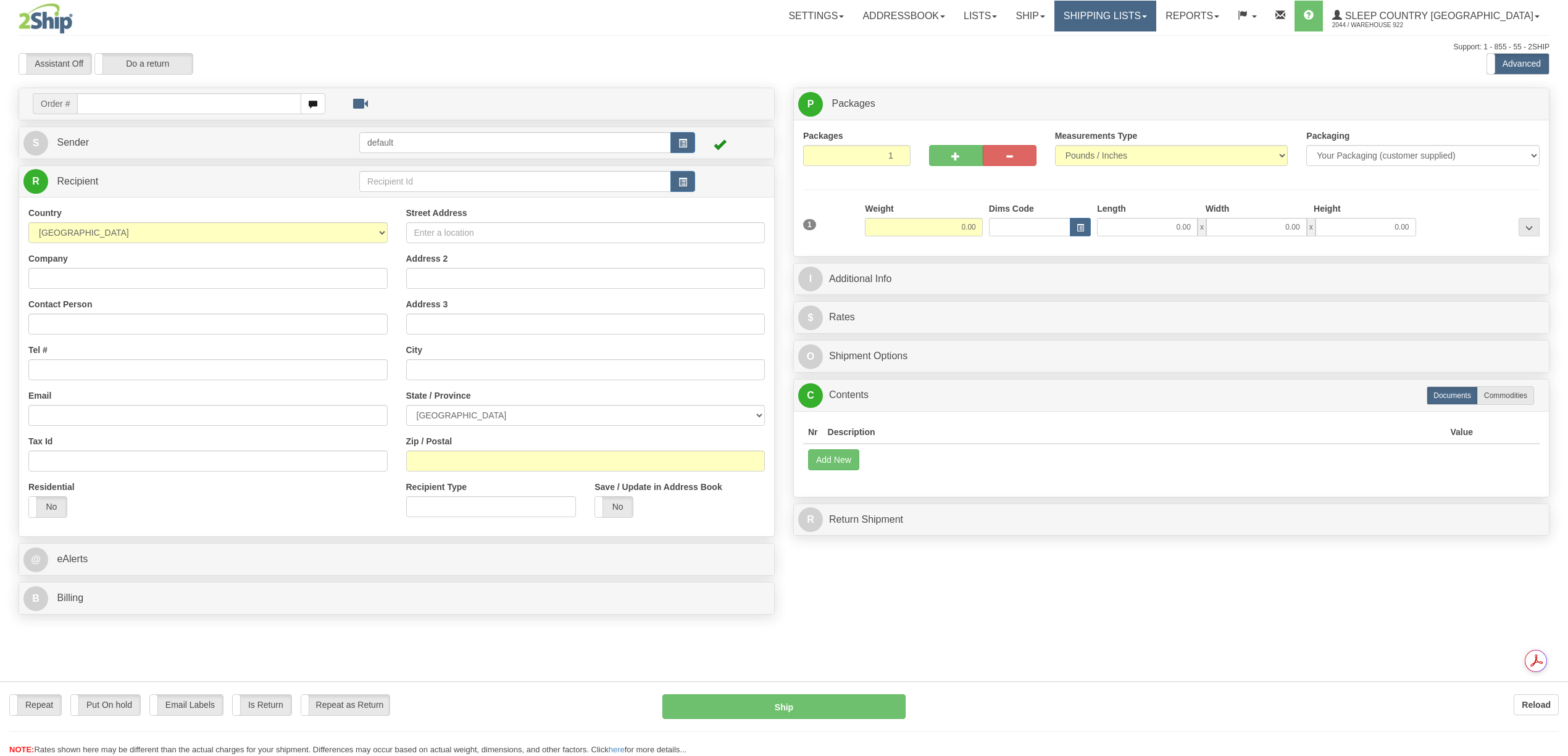
click at [1163, 15] on div "Toggle navigation Settings Shipping Preferences Fields Preferences New" at bounding box center [784, 378] width 1568 height 756
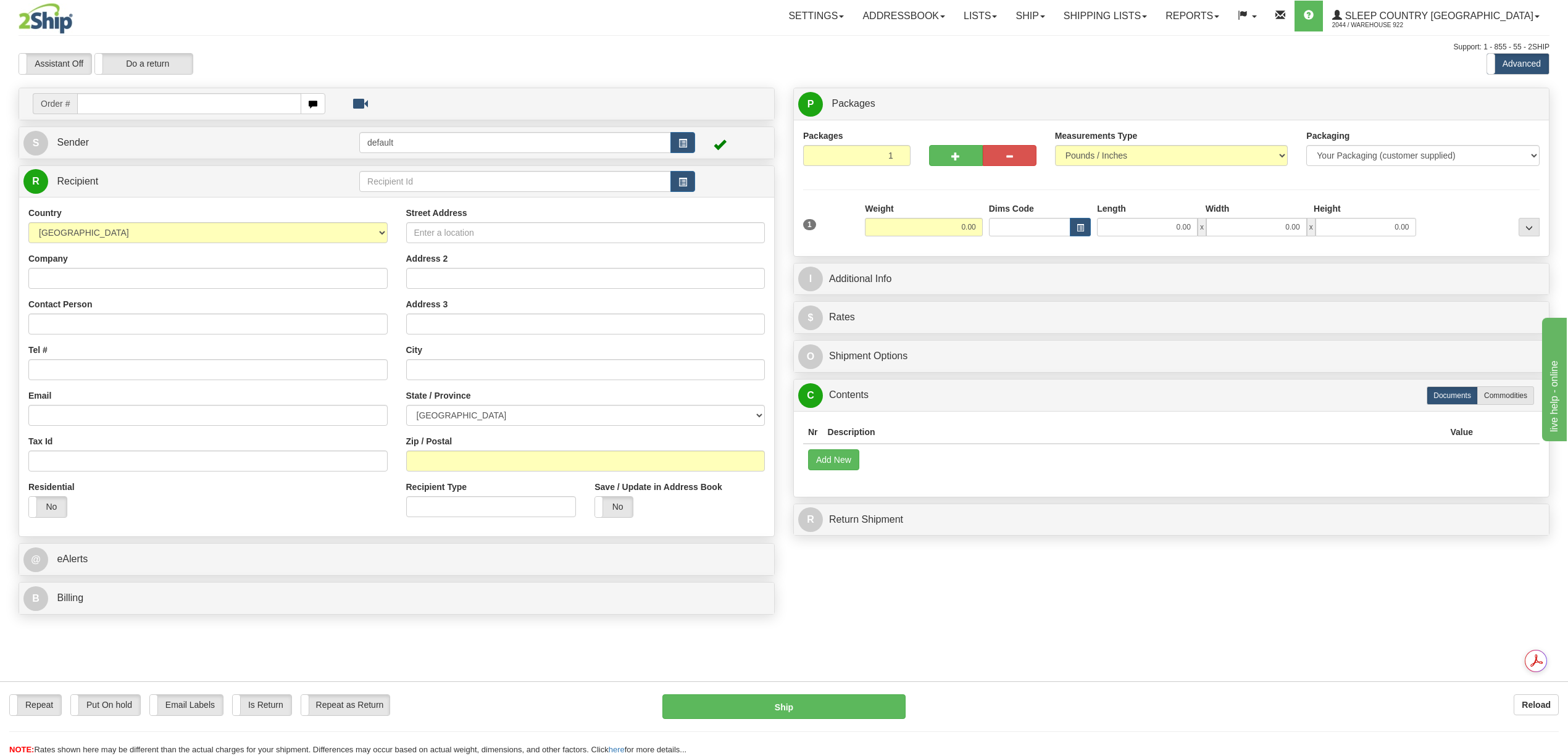
click at [1156, 48] on div "Support: 1 - 855 - 55 - 2SHIP" at bounding box center [784, 47] width 1531 height 11
click at [1141, 18] on link "Shipping lists" at bounding box center [1104, 16] width 102 height 31
click at [1119, 42] on span "Current Shipments" at bounding box center [1083, 43] width 72 height 10
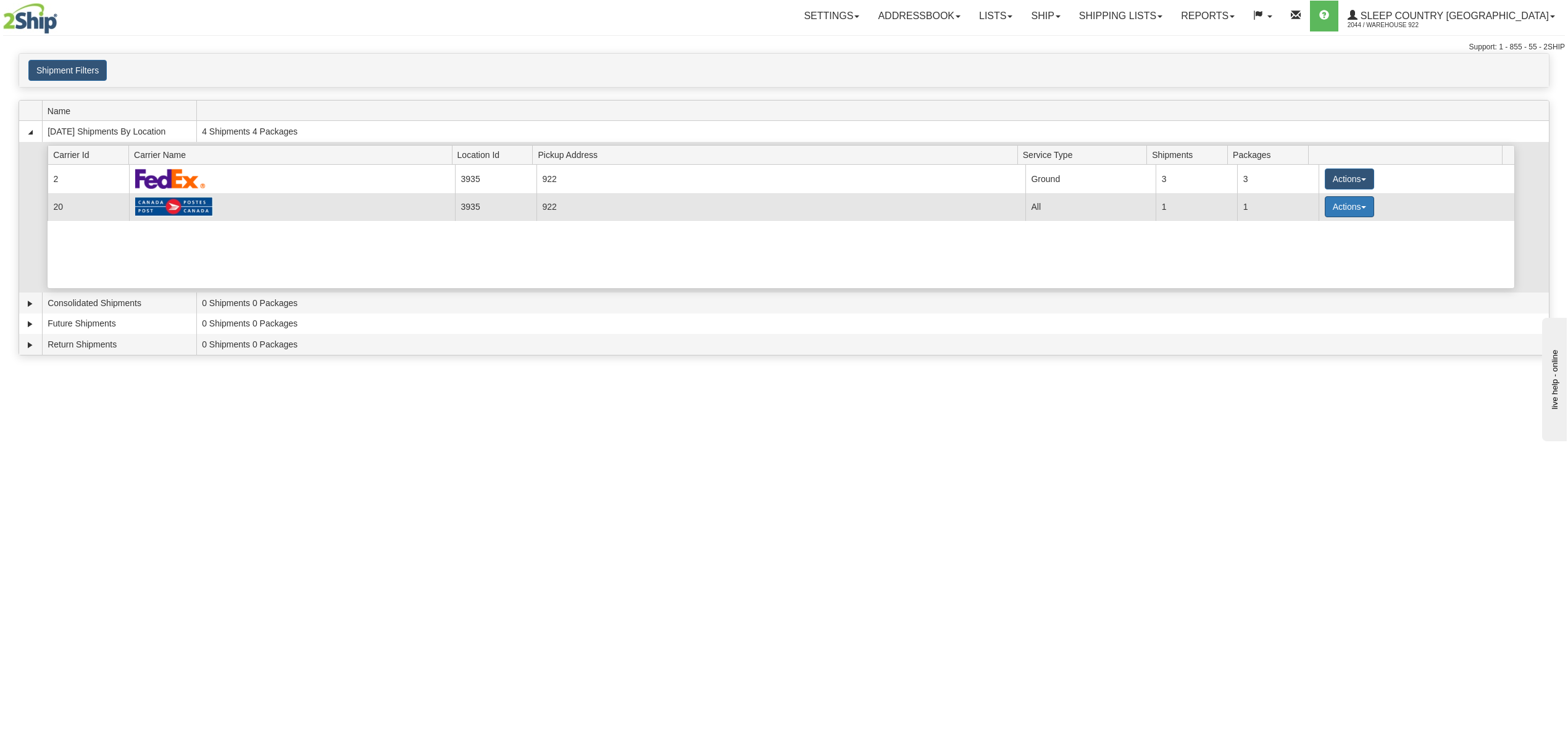
click at [1326, 210] on button "Actions" at bounding box center [1349, 207] width 50 height 21
click at [1330, 228] on link "Details" at bounding box center [1323, 230] width 99 height 16
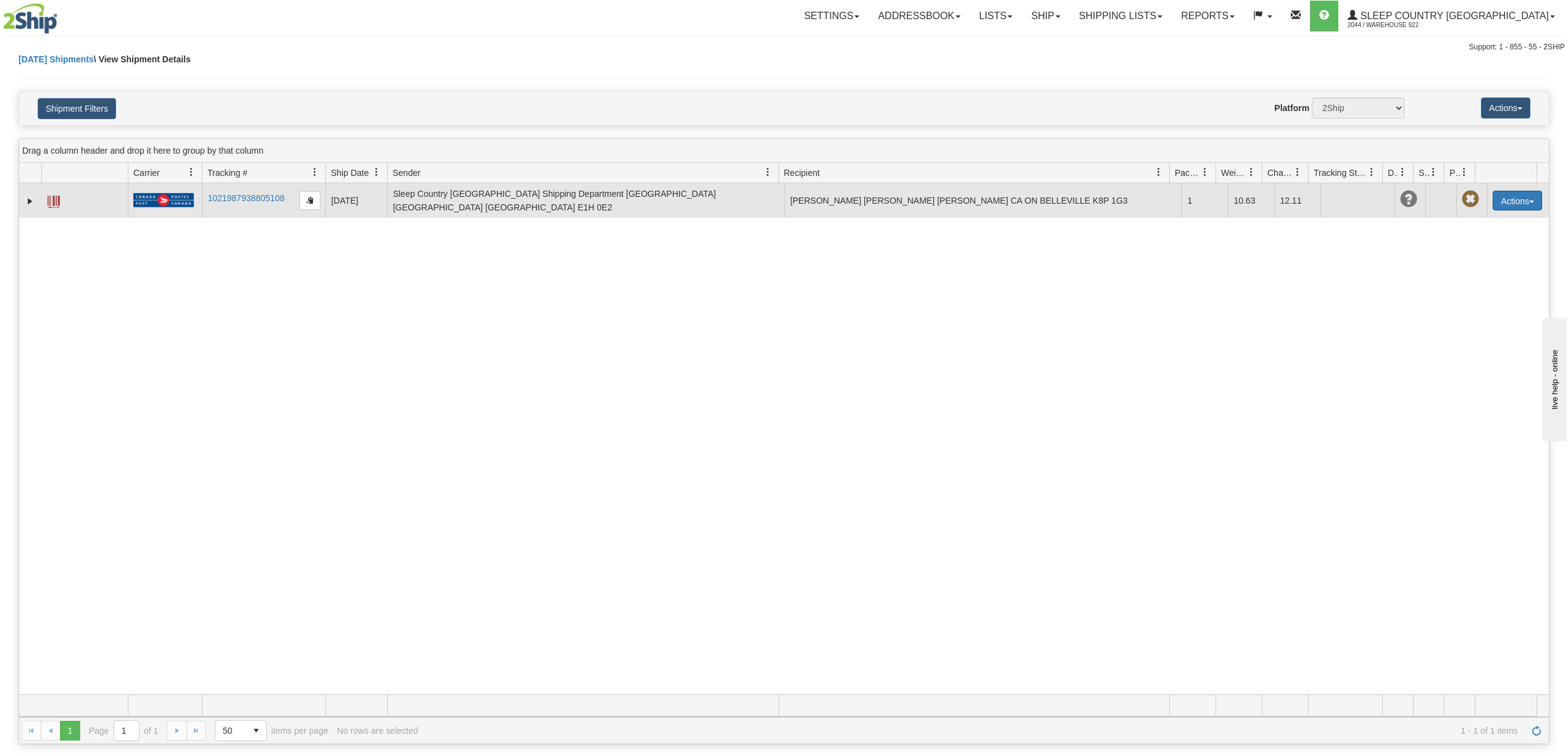
click at [1502, 197] on button "Actions" at bounding box center [1517, 200] width 50 height 19
click at [1495, 222] on link "Edit" at bounding box center [1492, 223] width 99 height 16
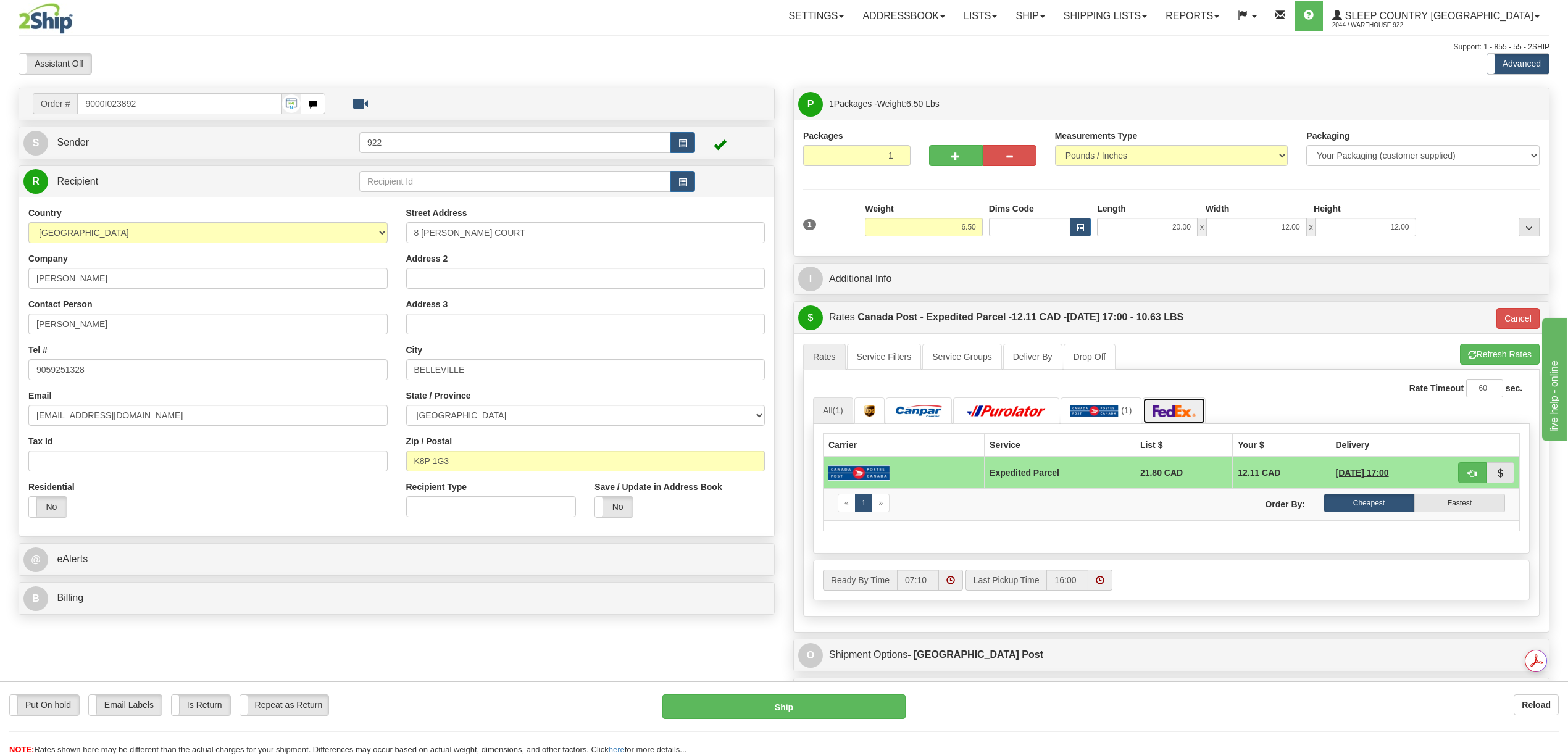
click at [1171, 418] on img at bounding box center [1174, 410] width 43 height 12
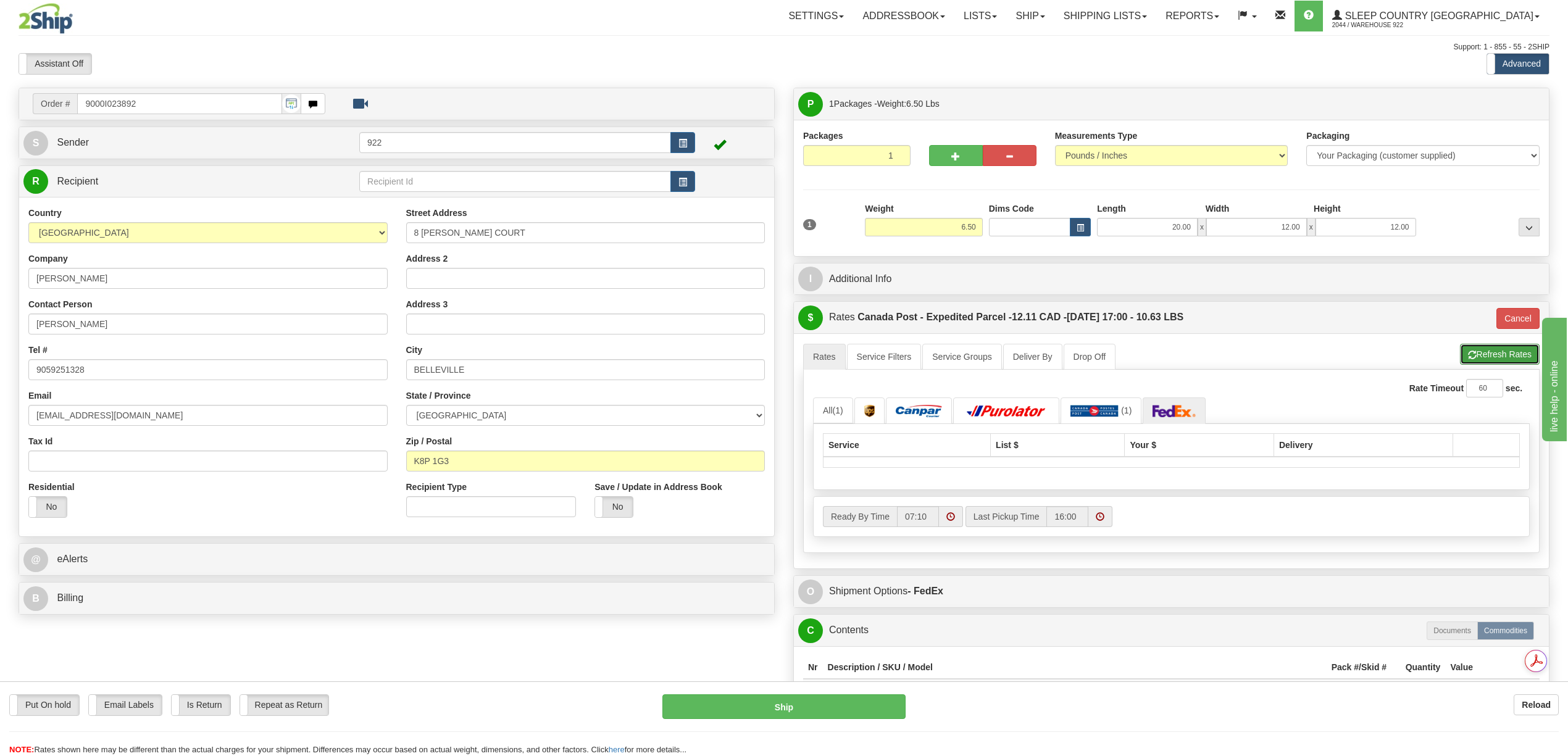
click at [1485, 356] on button "Refresh Rates" at bounding box center [1500, 354] width 80 height 21
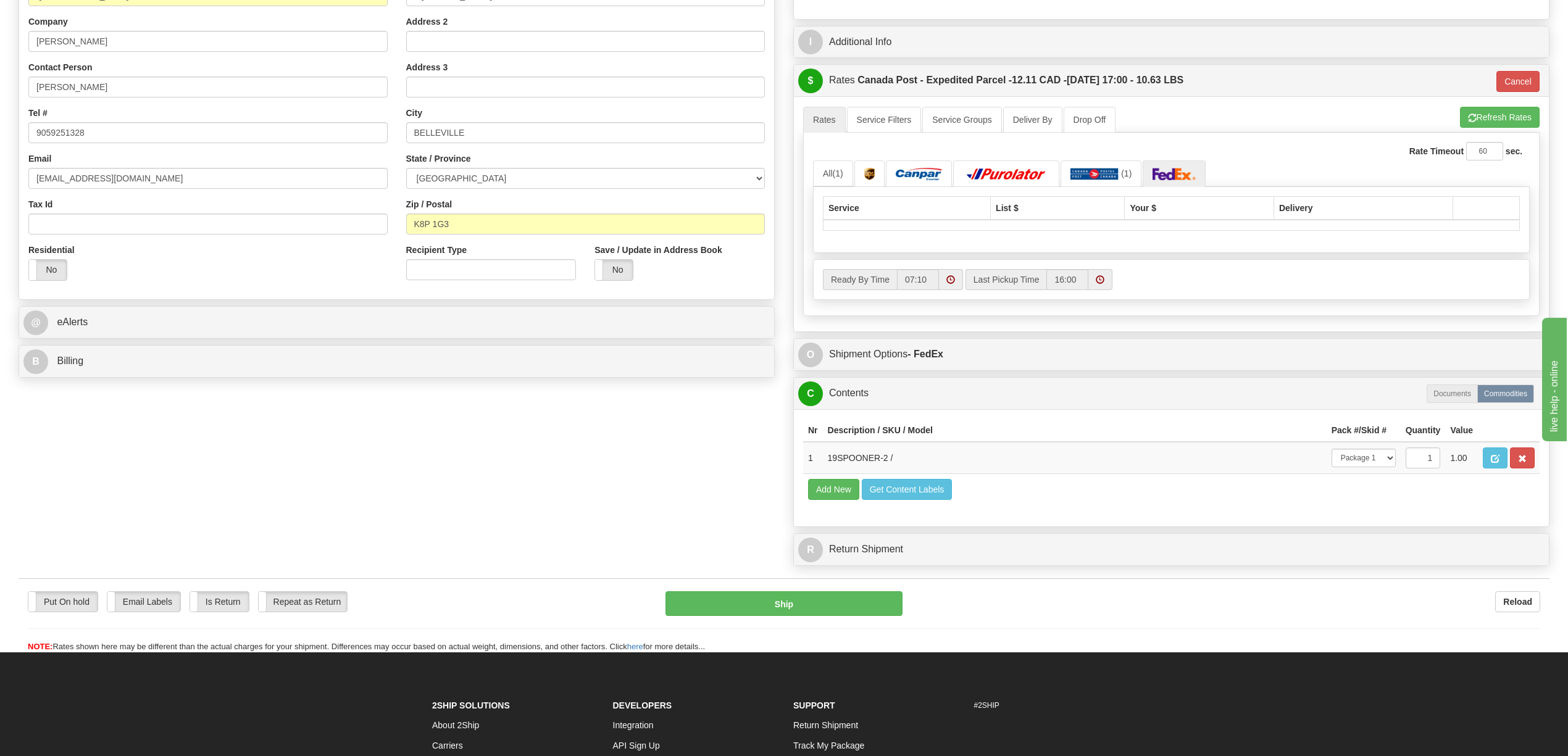
scroll to position [247, 0]
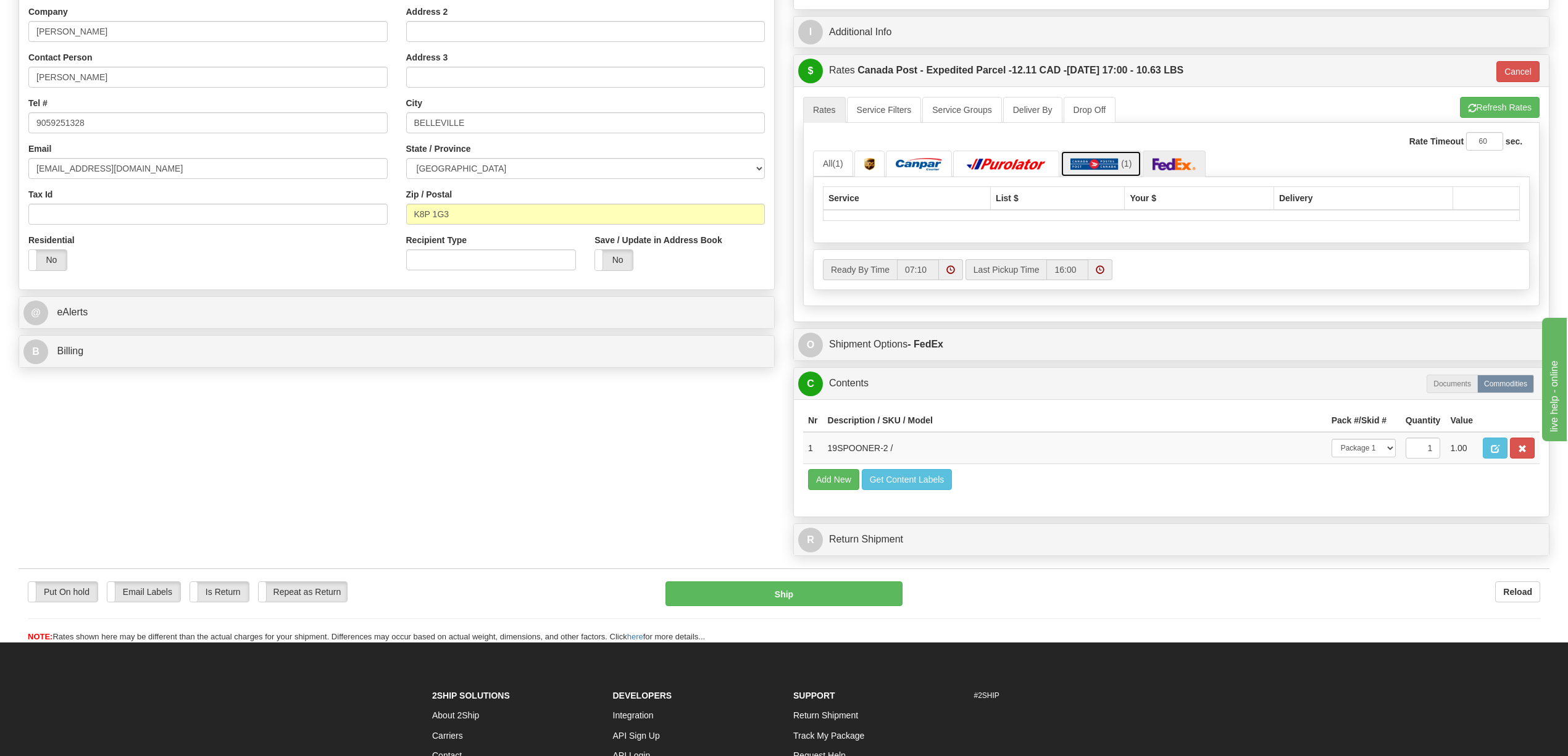
click at [1105, 174] on link "(1)" at bounding box center [1101, 163] width 81 height 27
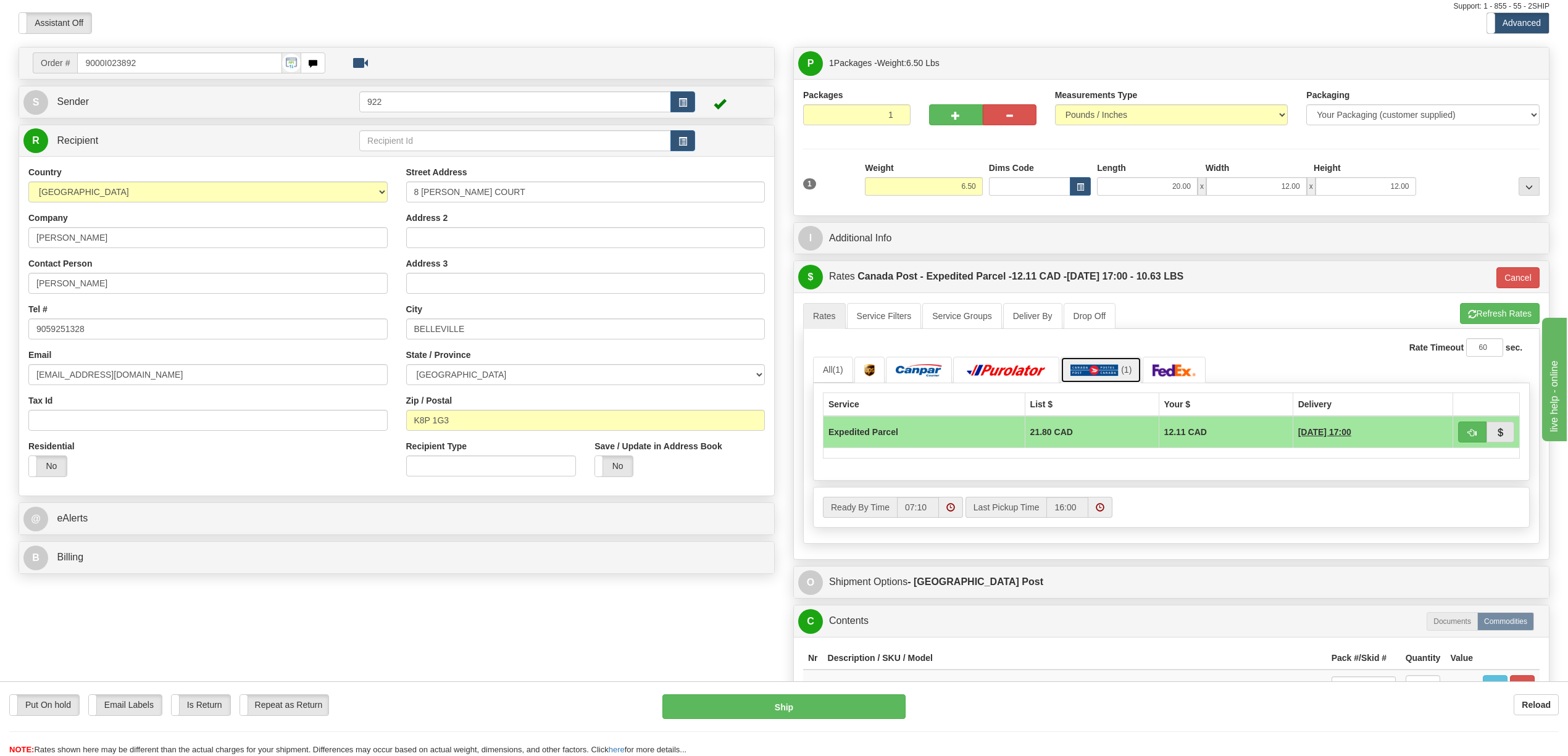
scroll to position [40, 0]
click at [1475, 318] on button "Refresh Rates" at bounding box center [1500, 315] width 80 height 21
type input "DOM.EP"
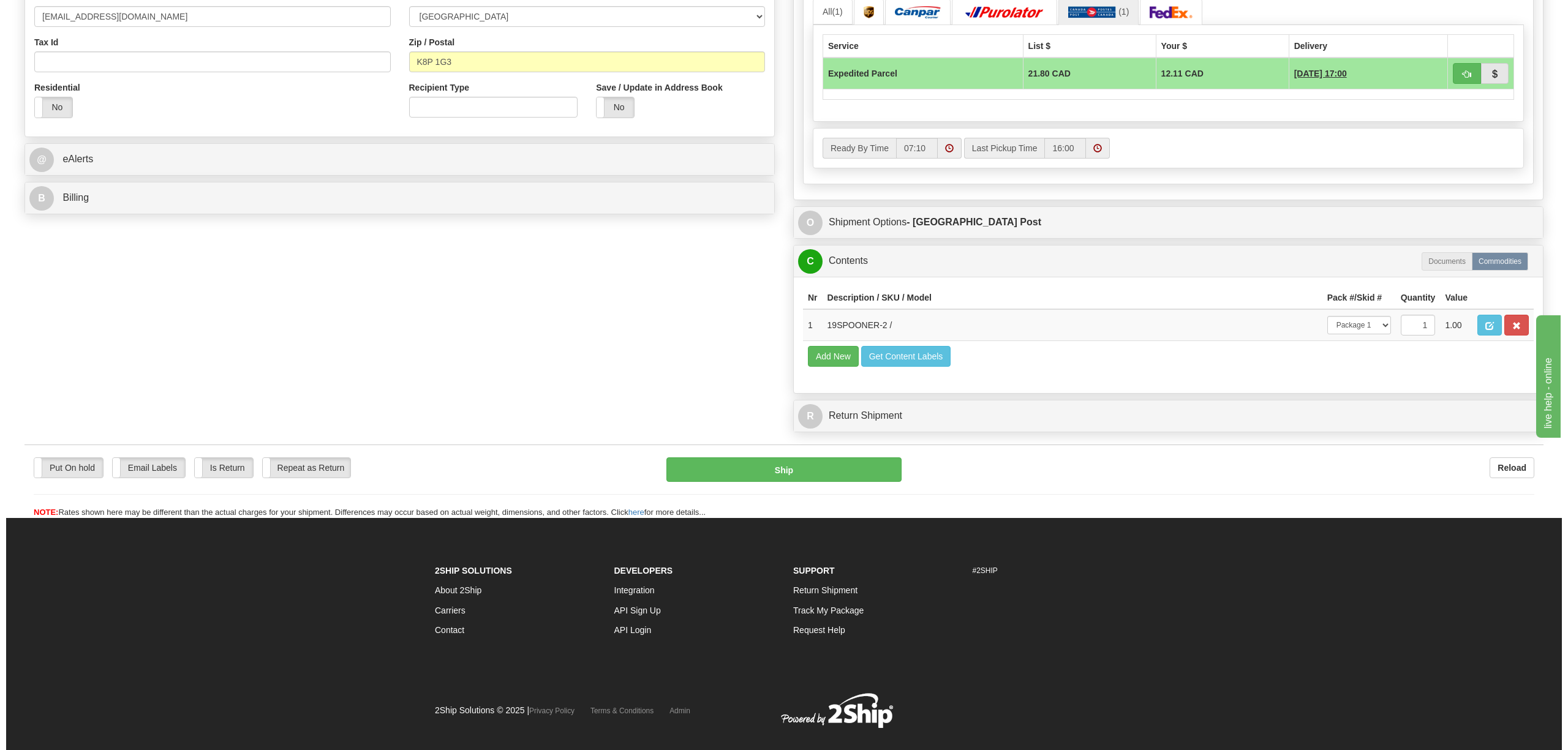
scroll to position [447, 0]
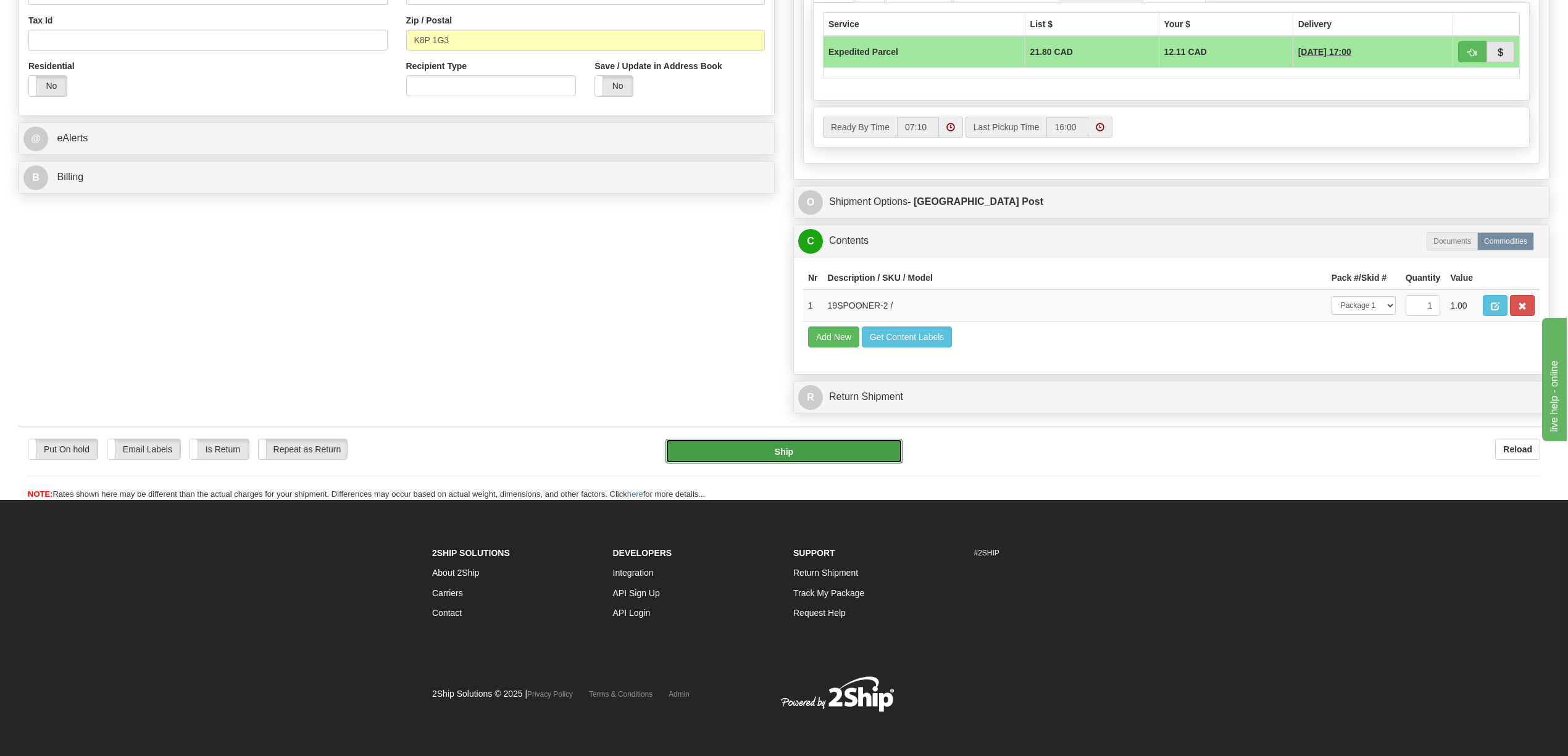
click at [825, 454] on button "Ship" at bounding box center [783, 451] width 236 height 24
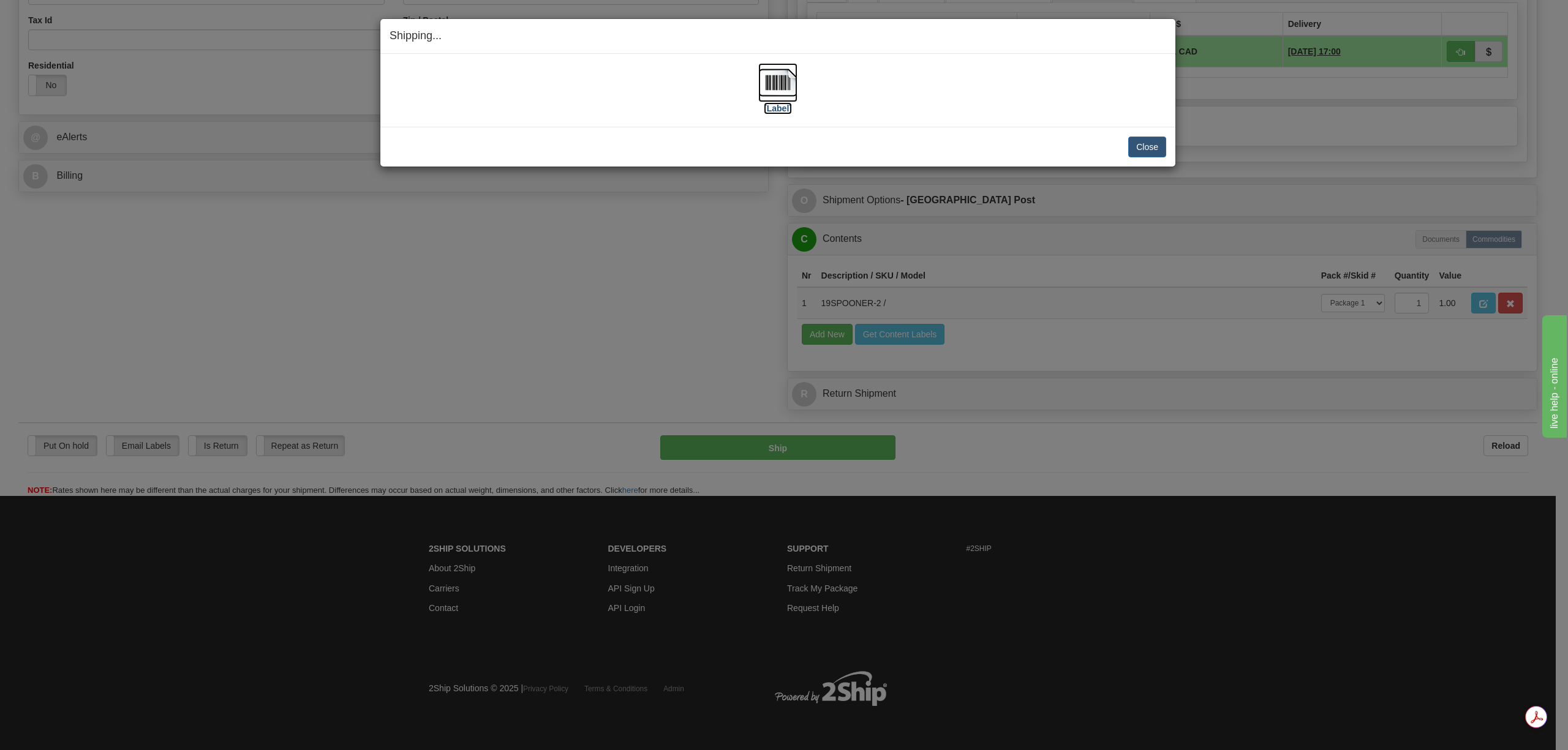
click at [781, 87] on img at bounding box center [777, 82] width 39 height 39
click at [1155, 149] on button "Close" at bounding box center [1147, 146] width 38 height 21
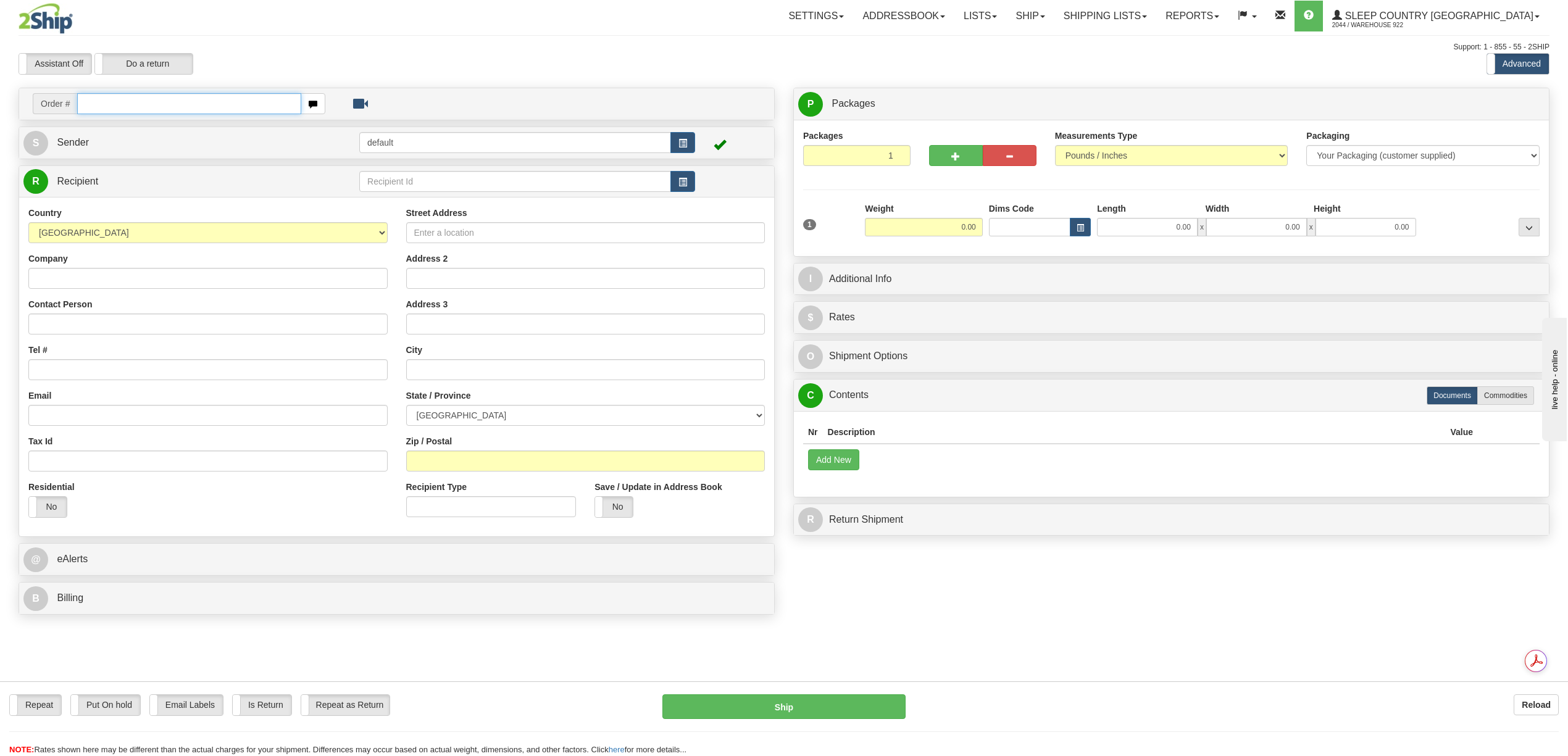
click at [104, 105] on input "text" at bounding box center [189, 103] width 223 height 21
paste input "9000I027384"
type input "9000I027384"
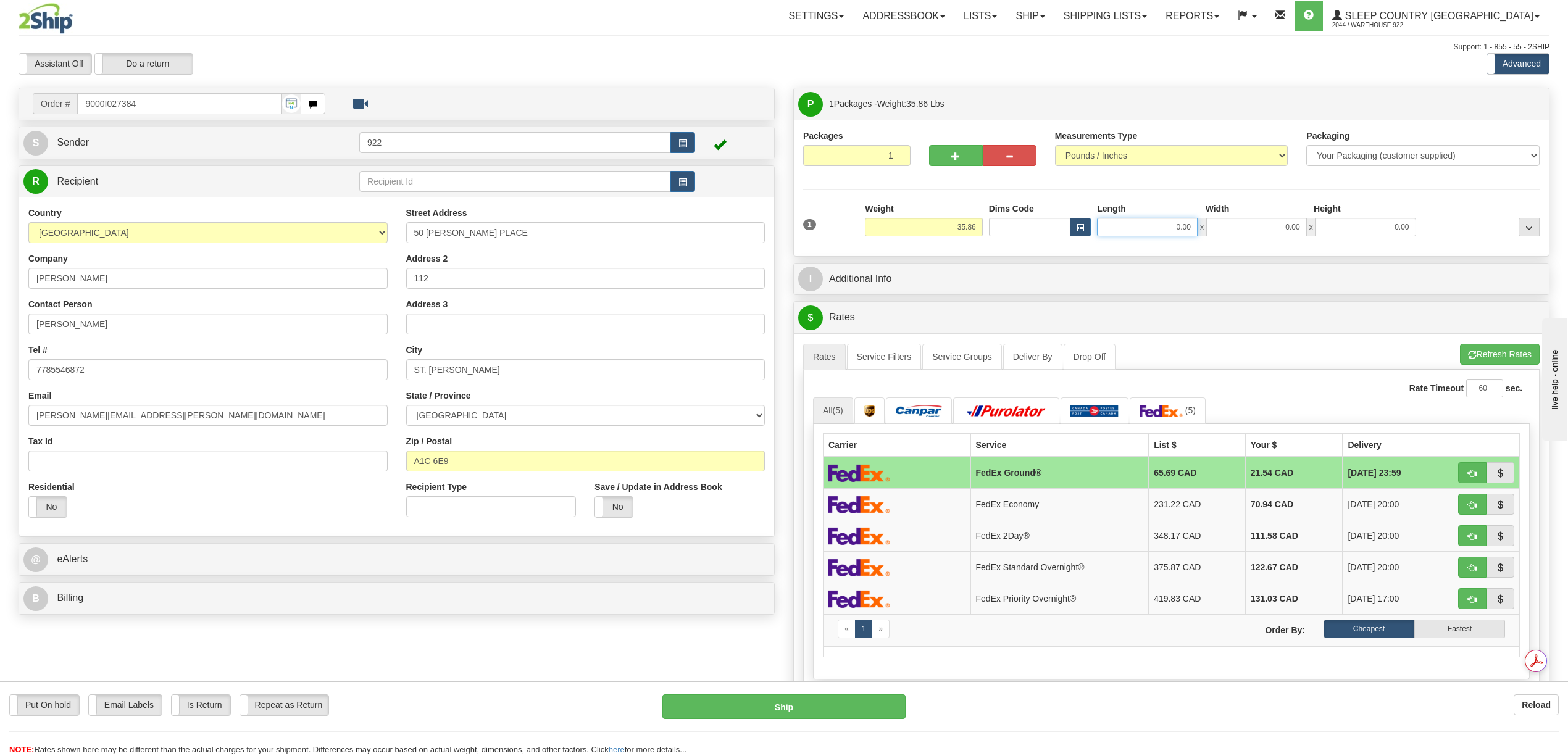
drag, startPoint x: 1176, startPoint y: 220, endPoint x: 1210, endPoint y: 163, distance: 66.4
click at [1176, 215] on div "Length Width Height 0.00 x 0.00 x 0.00" at bounding box center [1256, 219] width 325 height 34
type input "200.00"
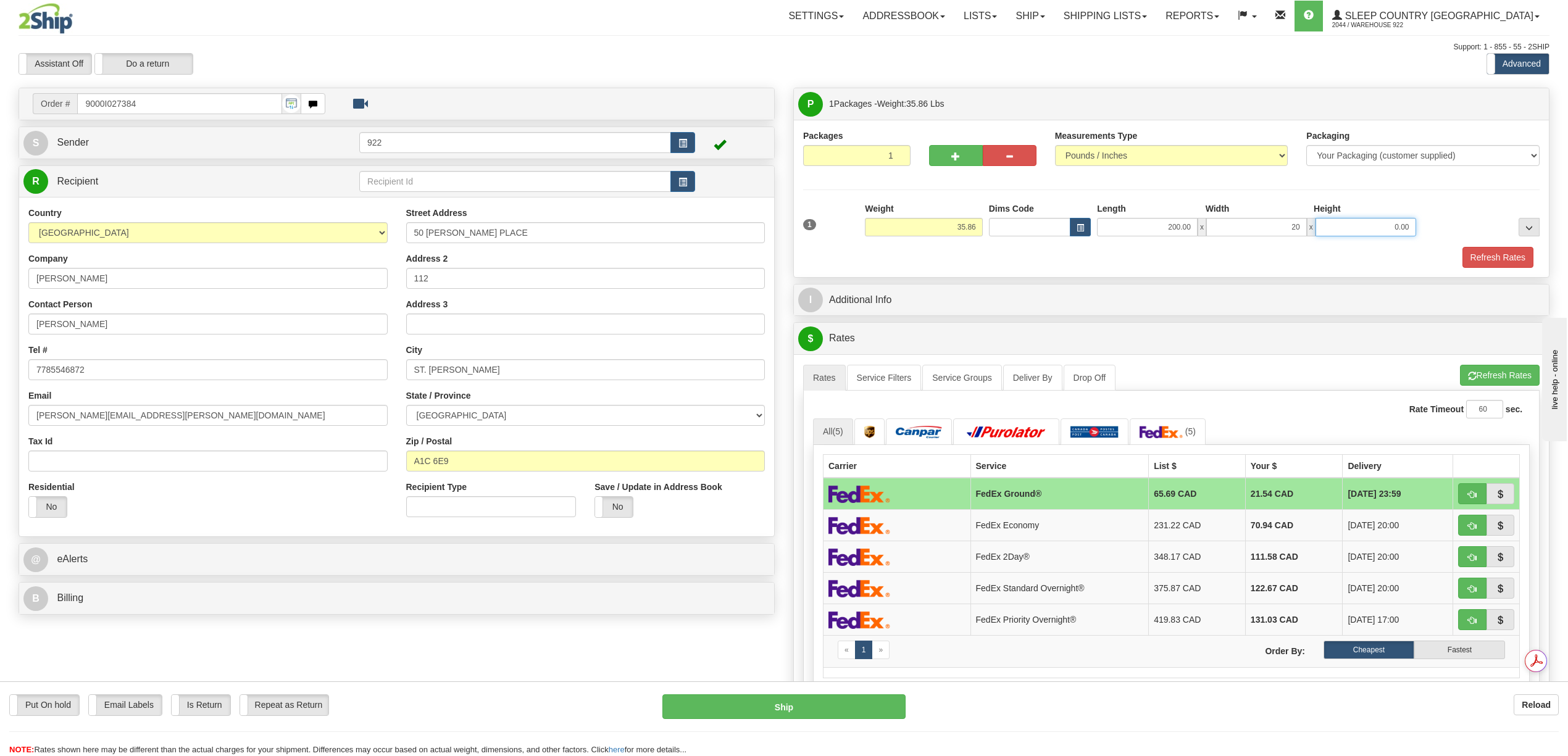
type input "20.00"
type input "2"
type input "40.00"
click at [1499, 260] on button "Refresh Rates" at bounding box center [1497, 257] width 71 height 21
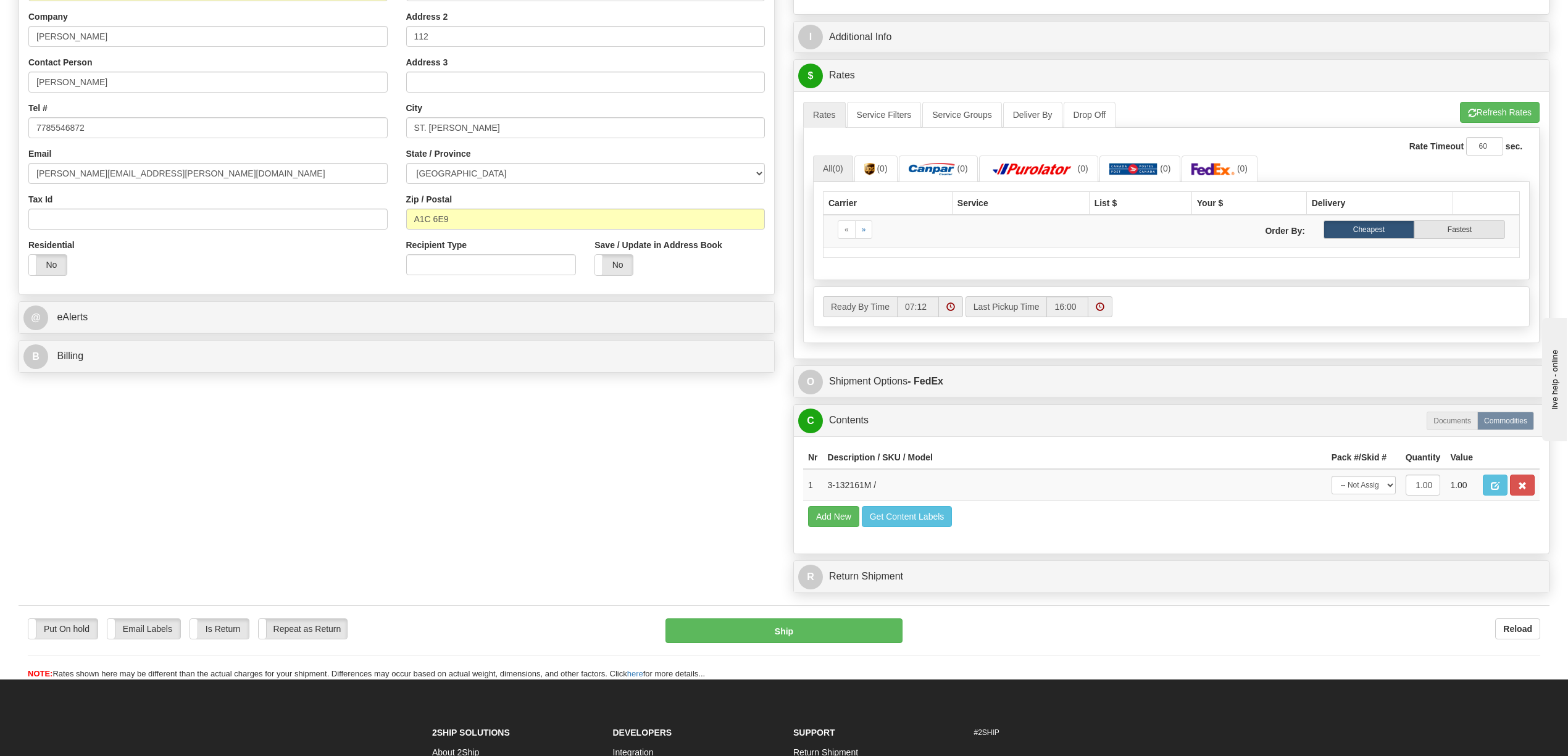
scroll to position [247, 0]
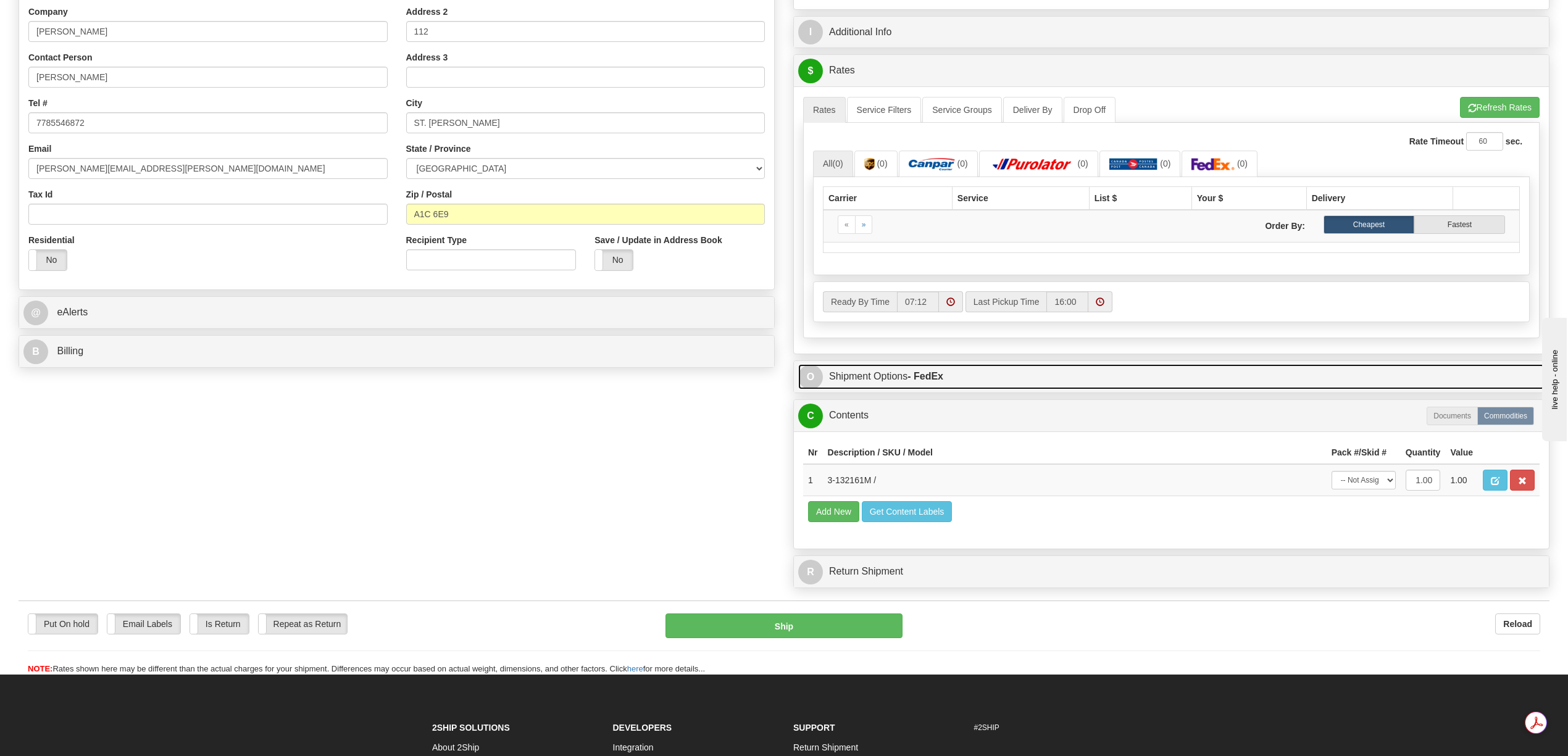
click at [966, 373] on link "O Shipment Options - FedEx" at bounding box center [1171, 377] width 747 height 25
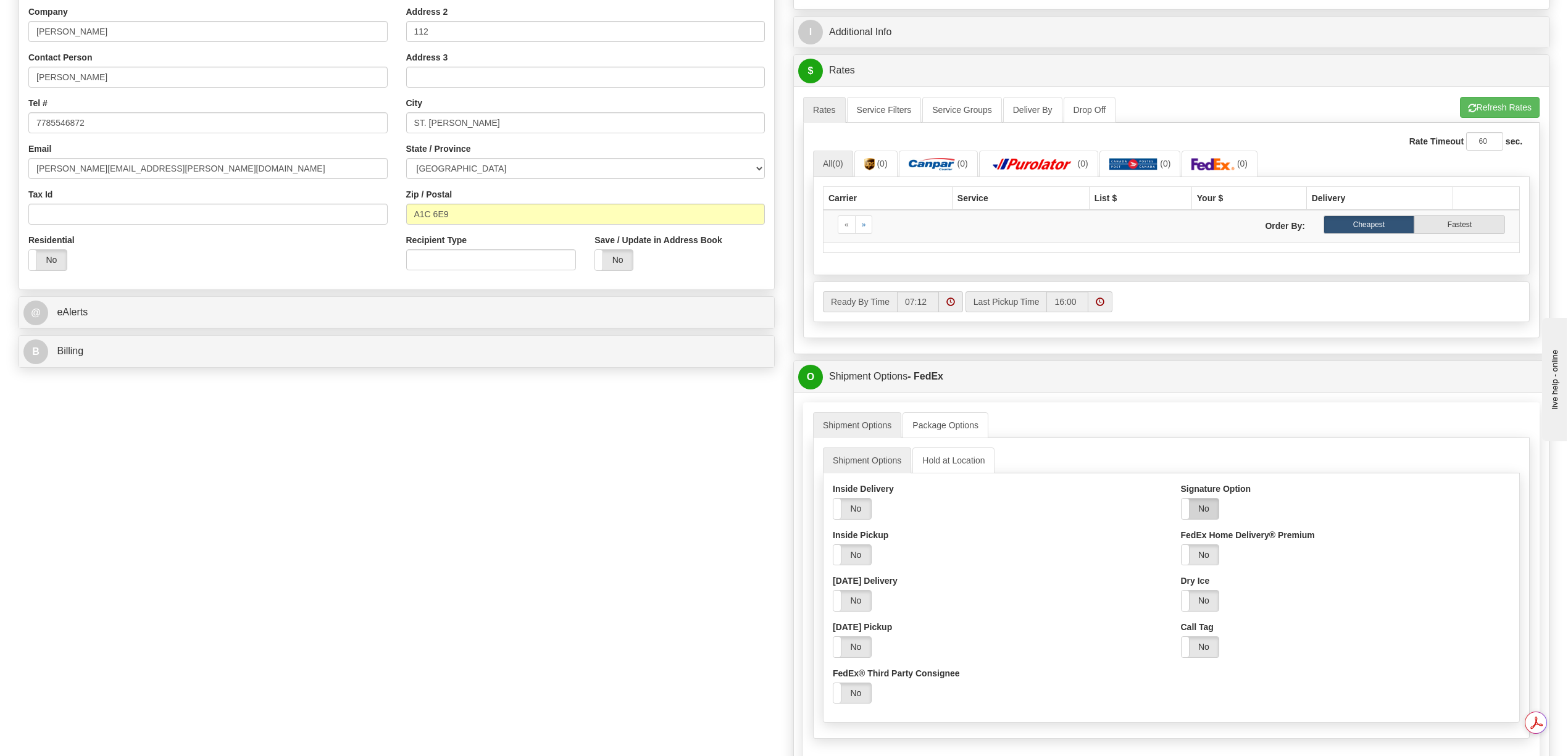
click at [1202, 513] on label "No" at bounding box center [1200, 509] width 37 height 20
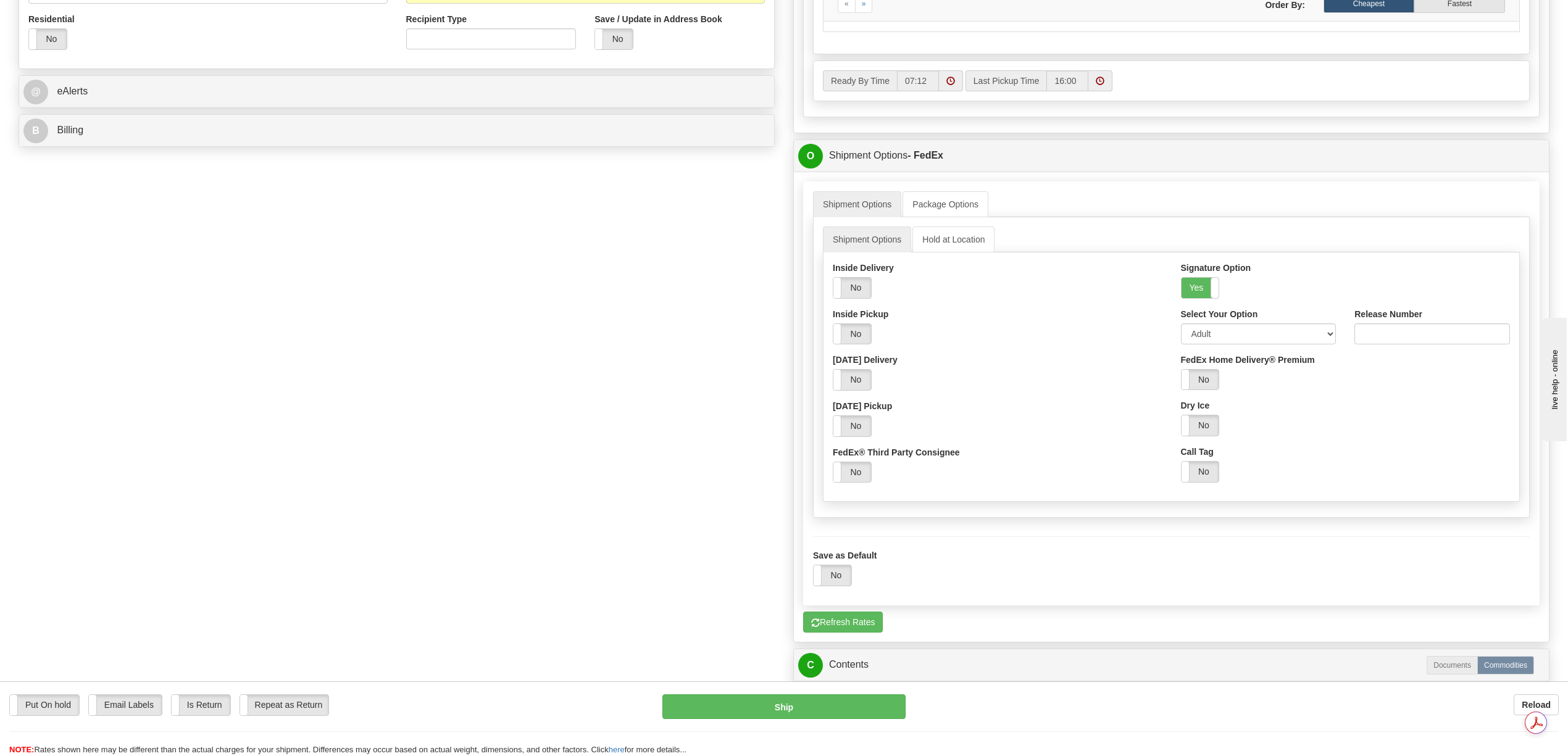
scroll to position [494, 0]
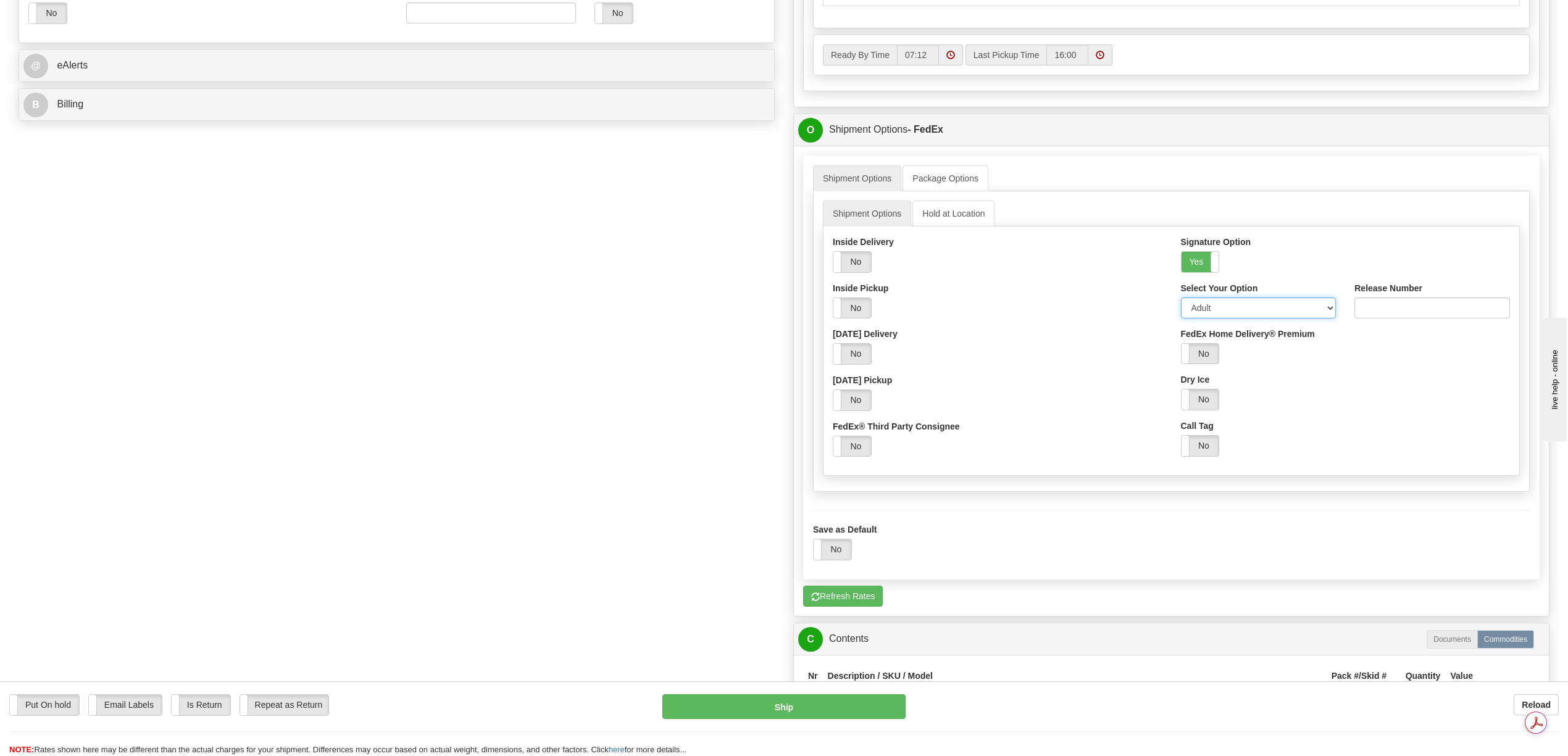
click at [1331, 317] on select "Adult Direct Indirect No Signature Required Service Default" at bounding box center [1258, 307] width 156 height 21
select select "2"
click at [1181, 305] on select "Adult Direct Indirect No Signature Required Service Default" at bounding box center [1258, 307] width 156 height 21
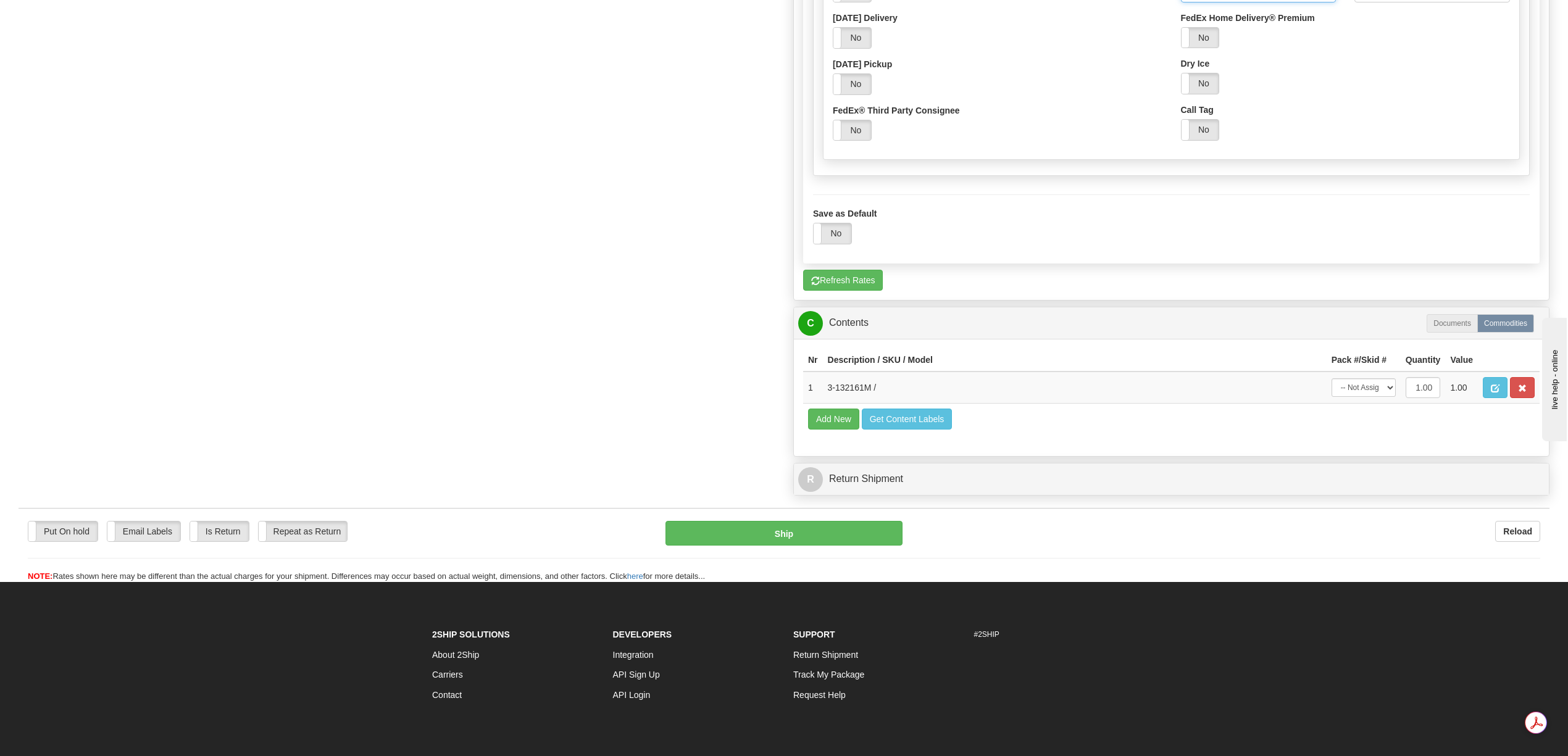
scroll to position [823, 0]
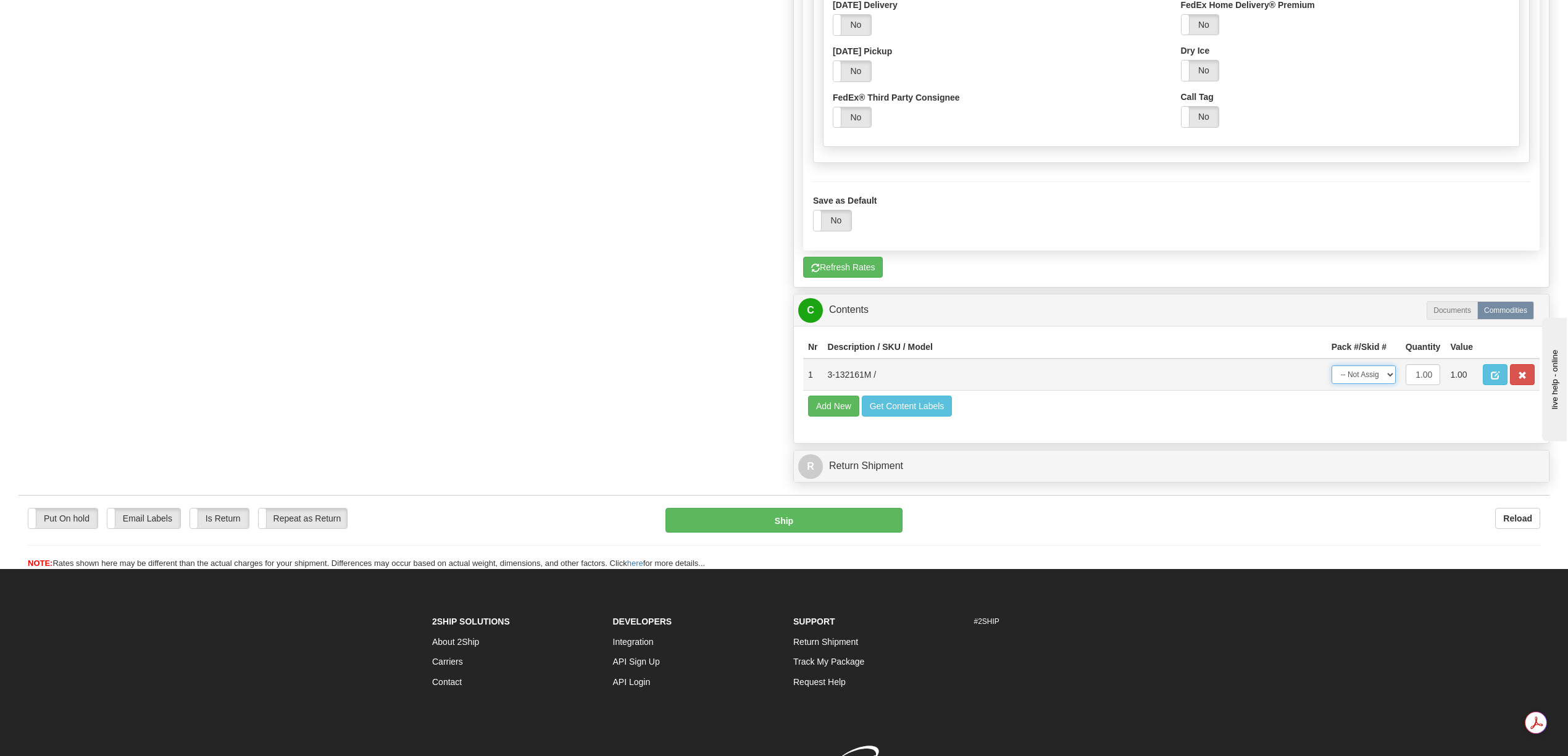
drag, startPoint x: 1386, startPoint y: 395, endPoint x: 1379, endPoint y: 403, distance: 10.6
click at [1386, 384] on select "-- Not Assigned -- Package 1" at bounding box center [1363, 375] width 64 height 19
select select "0"
click at [1331, 384] on select "-- Not Assigned -- Package 1" at bounding box center [1363, 375] width 64 height 19
click at [848, 533] on button "Ship" at bounding box center [783, 521] width 236 height 24
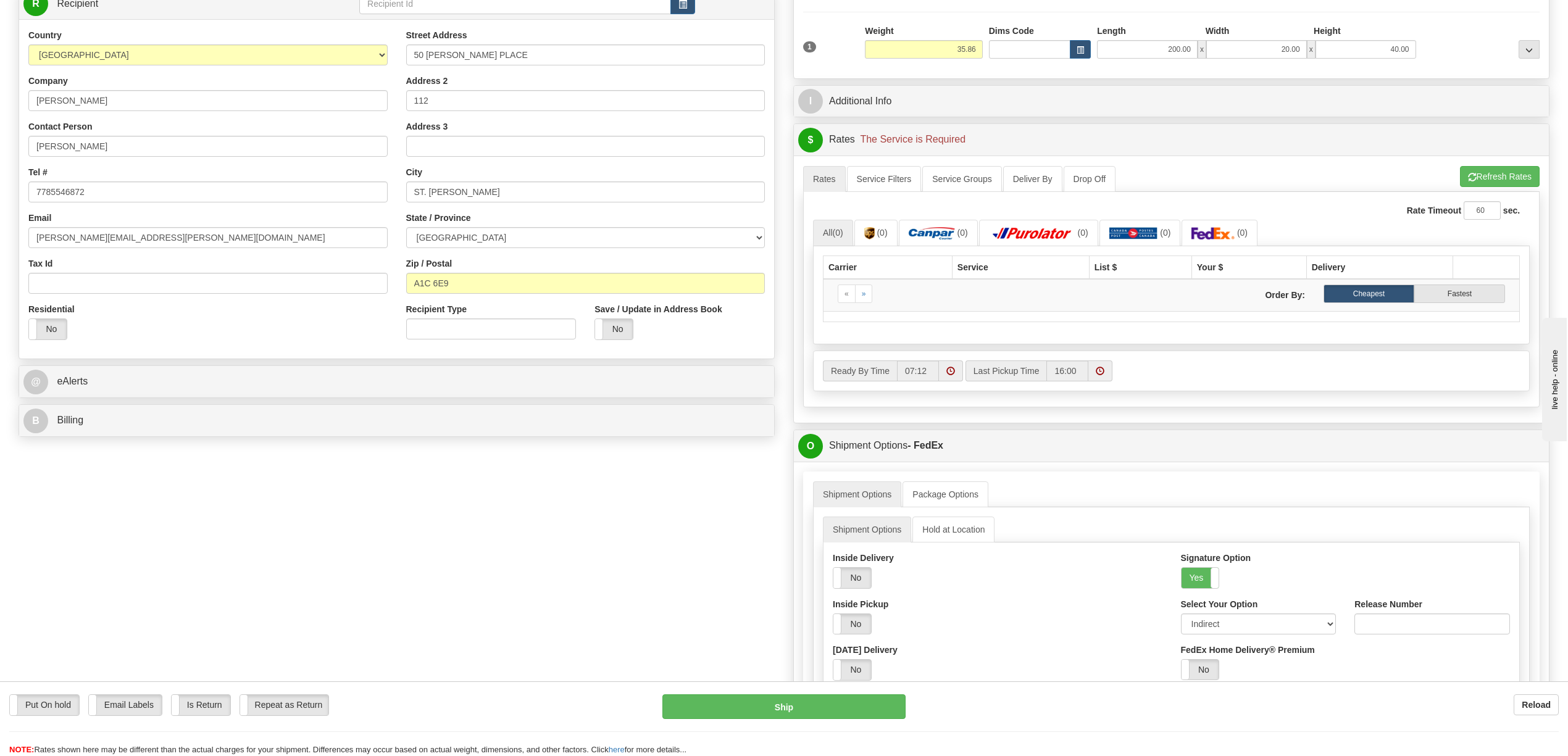
scroll to position [164, 0]
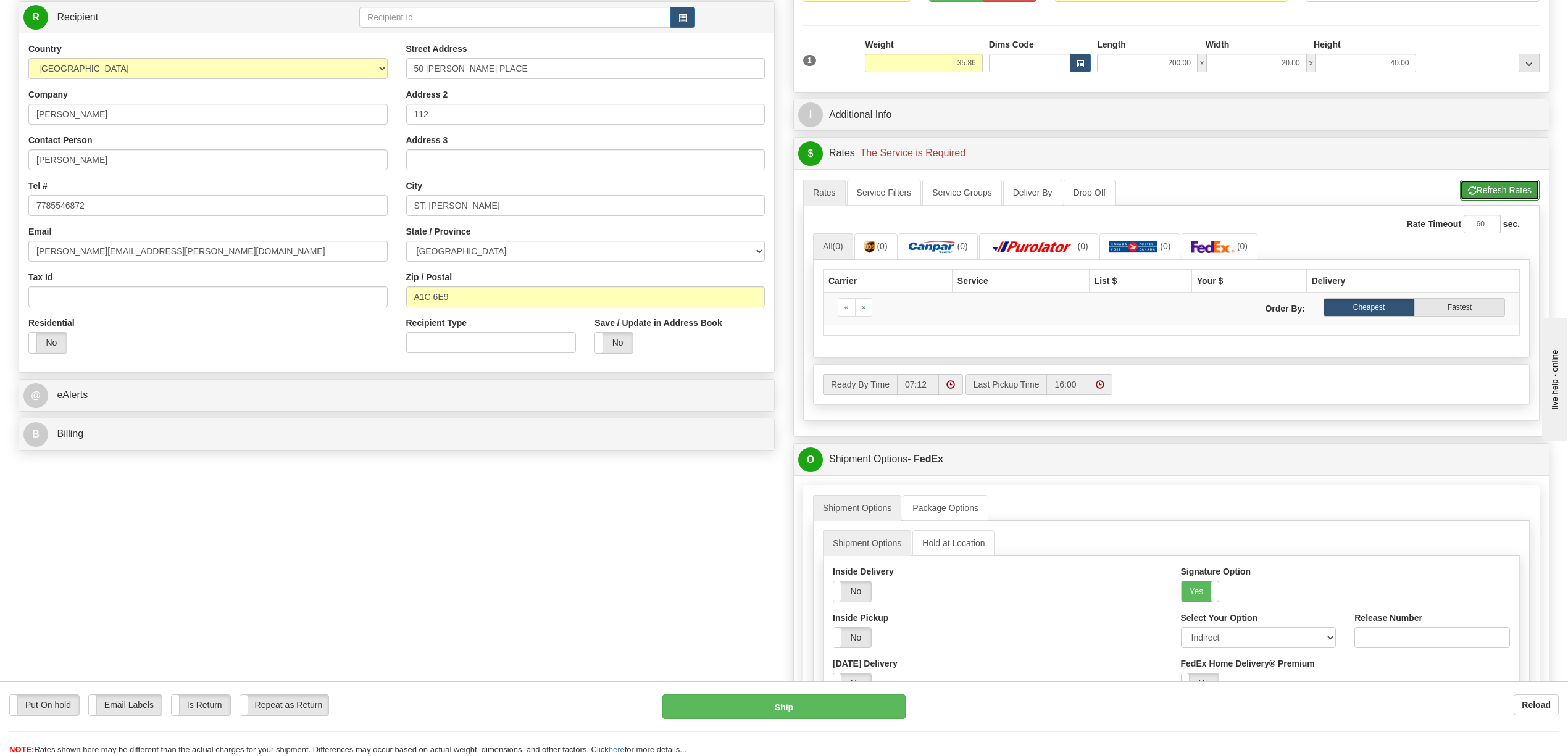
click at [1477, 200] on button "Refresh Rates" at bounding box center [1500, 189] width 80 height 21
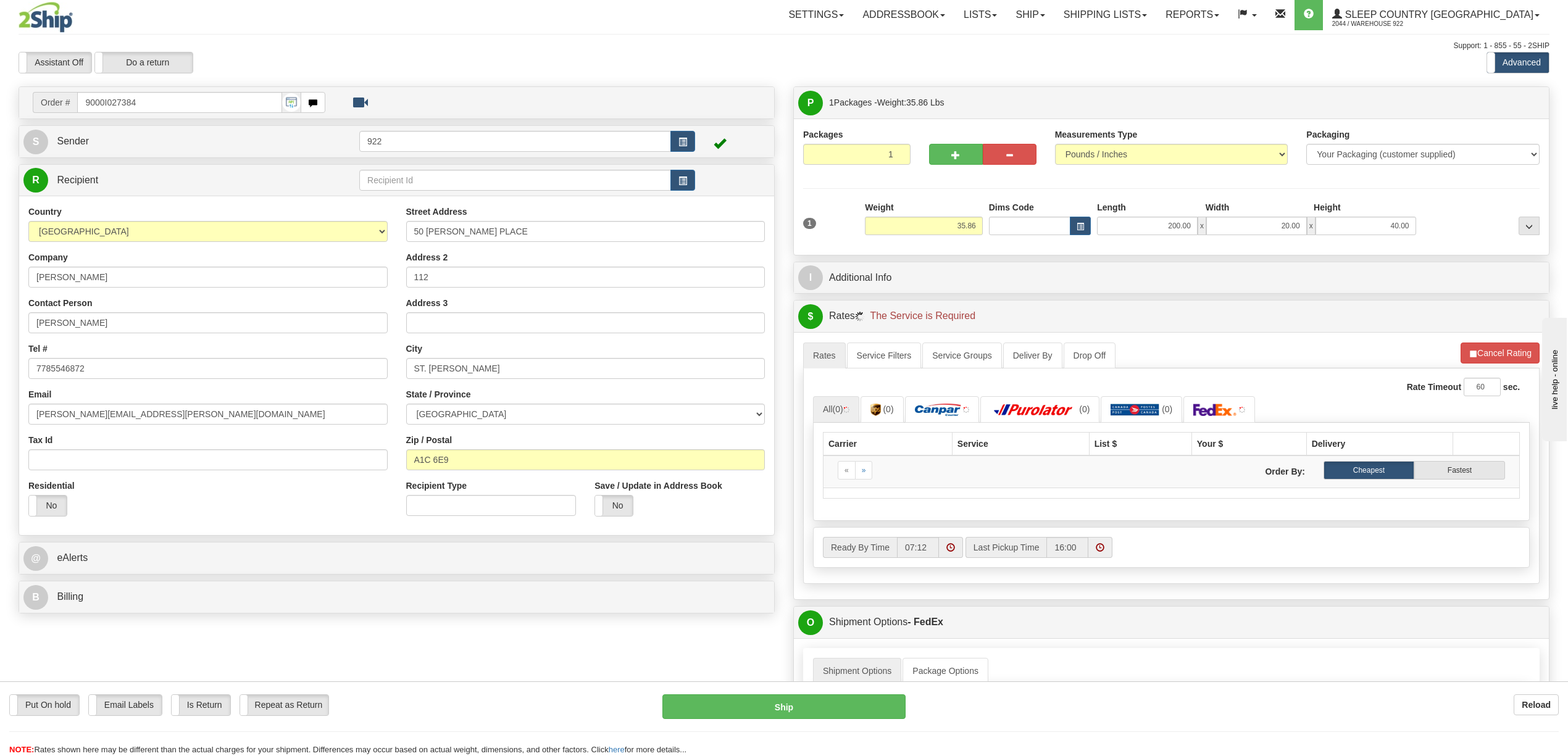
scroll to position [0, 0]
click at [1174, 226] on input "200.00" at bounding box center [1148, 228] width 101 height 19
type input "20.00"
click at [1523, 356] on button "Refresh Rates" at bounding box center [1500, 354] width 80 height 21
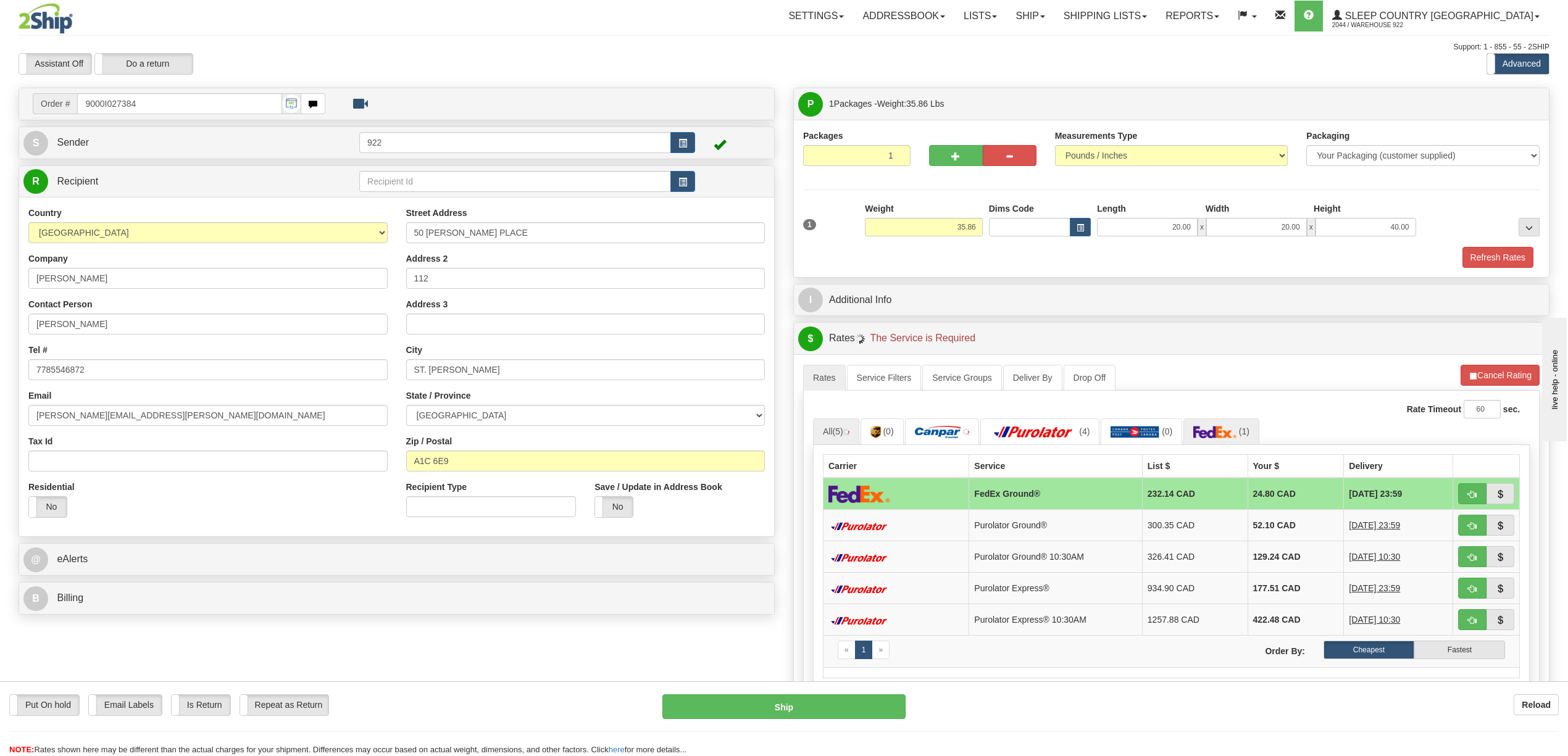
scroll to position [329, 0]
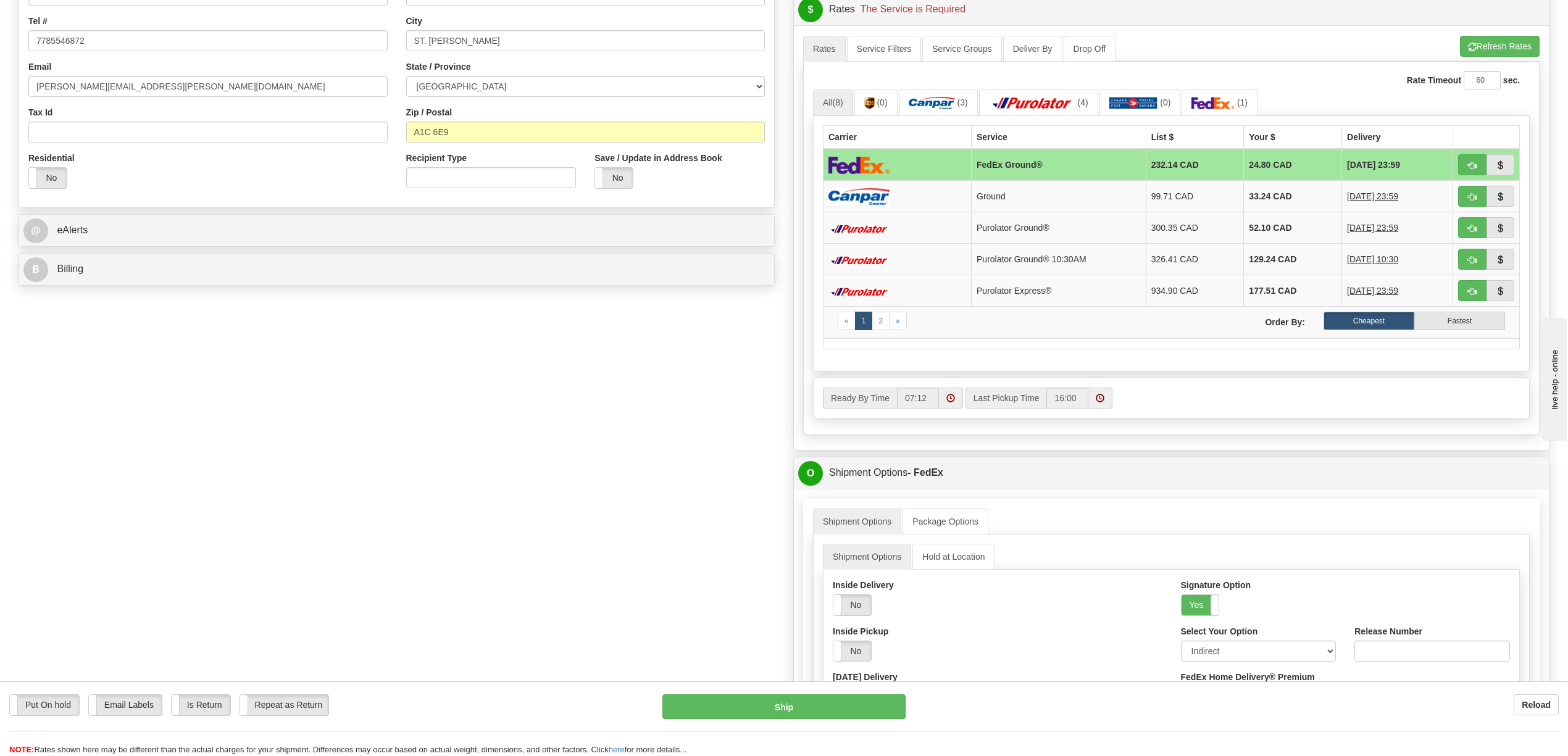
click at [1070, 159] on td "FedEx Ground®" at bounding box center [1058, 165] width 175 height 32
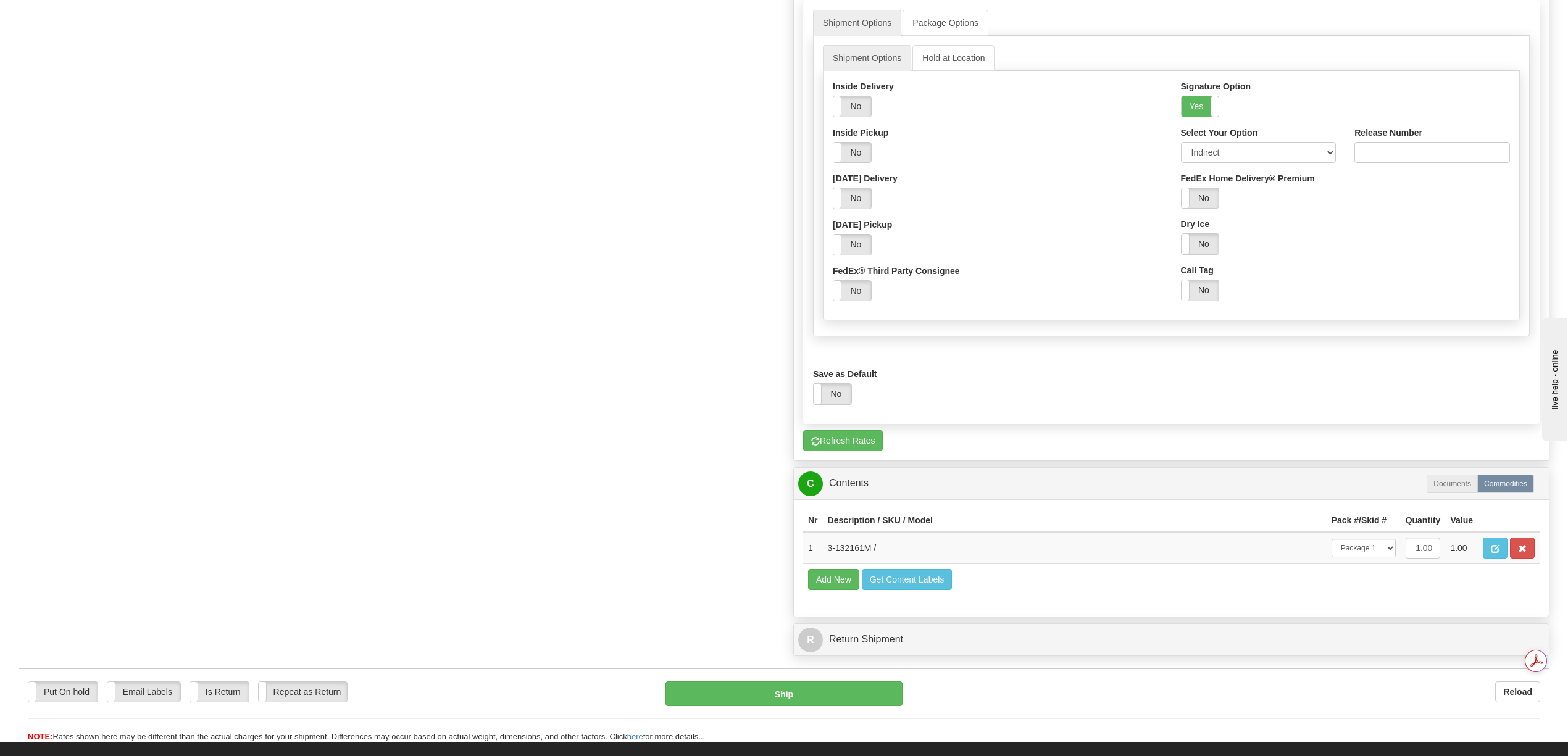
scroll to position [905, 0]
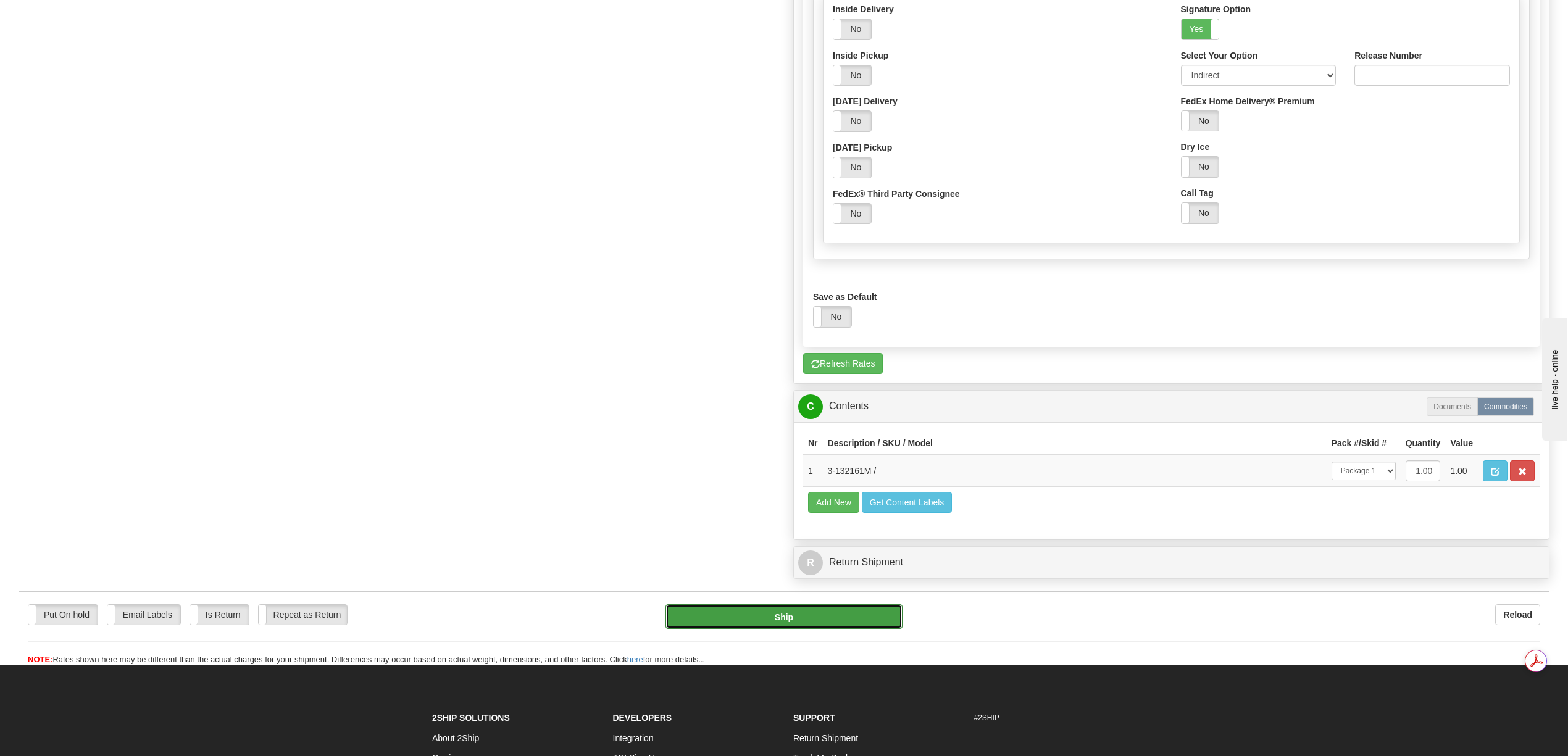
click at [783, 629] on button "Ship" at bounding box center [783, 616] width 236 height 24
type input "92"
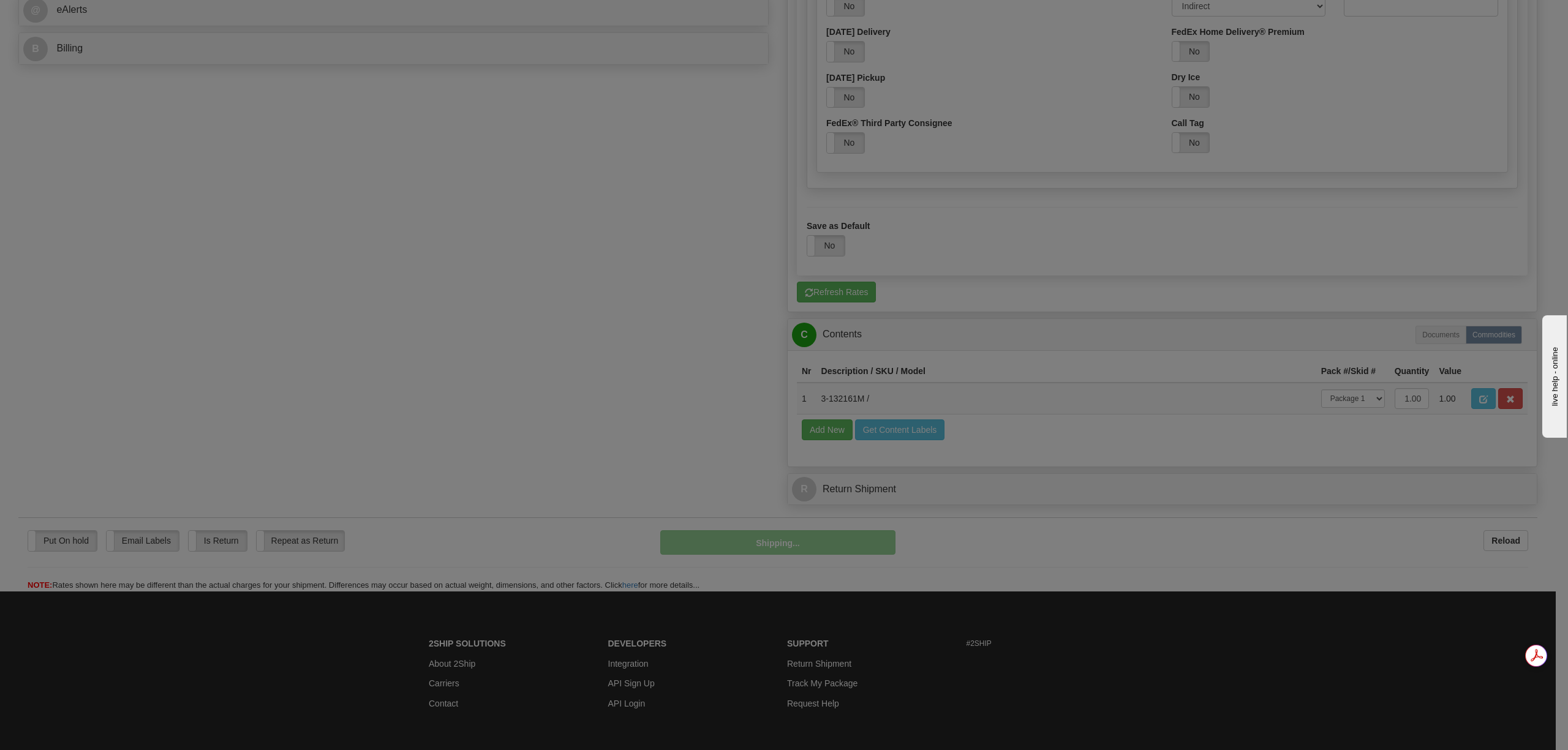
scroll to position [470, 0]
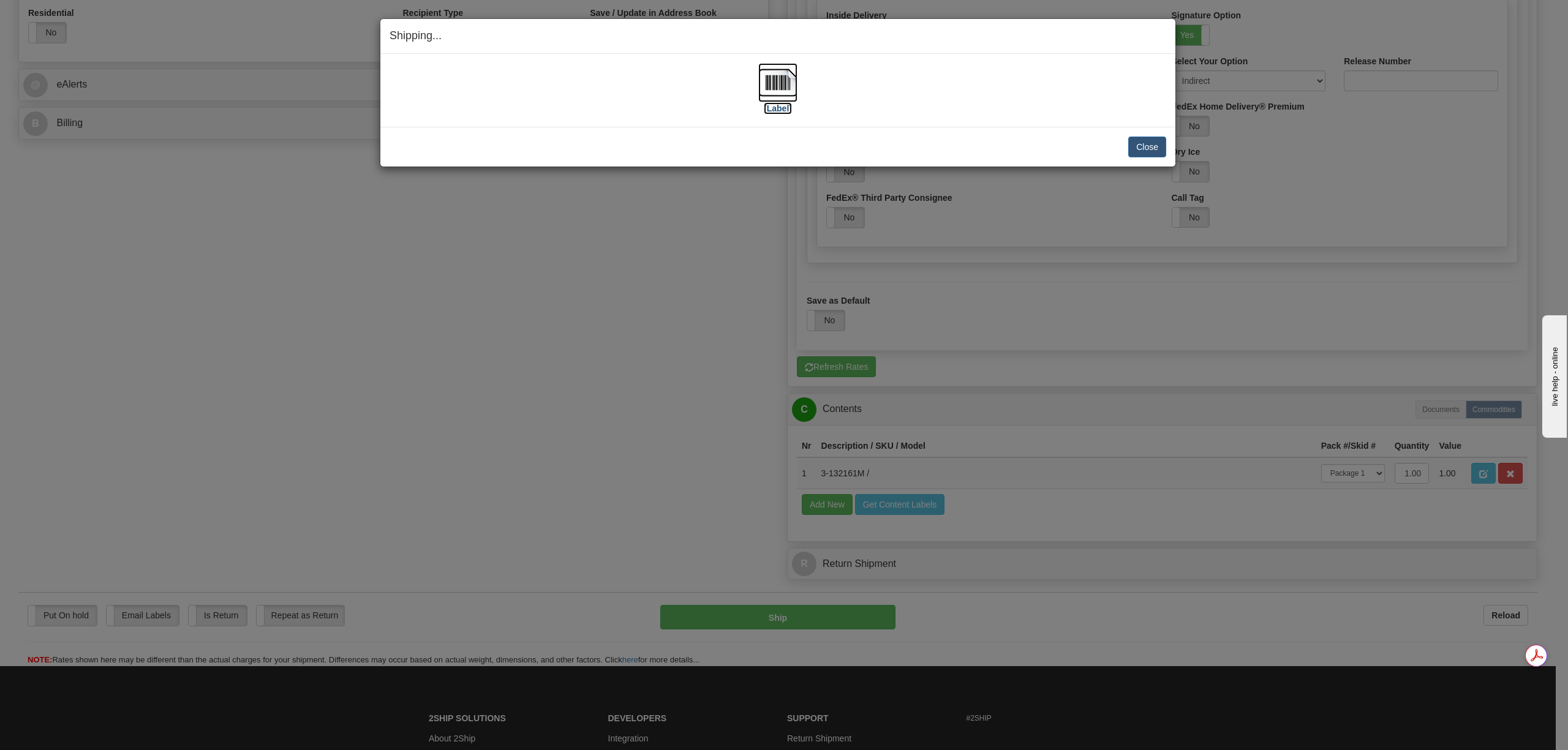
click at [772, 84] on img at bounding box center [777, 82] width 39 height 39
click at [1153, 146] on button "Close" at bounding box center [1147, 146] width 38 height 21
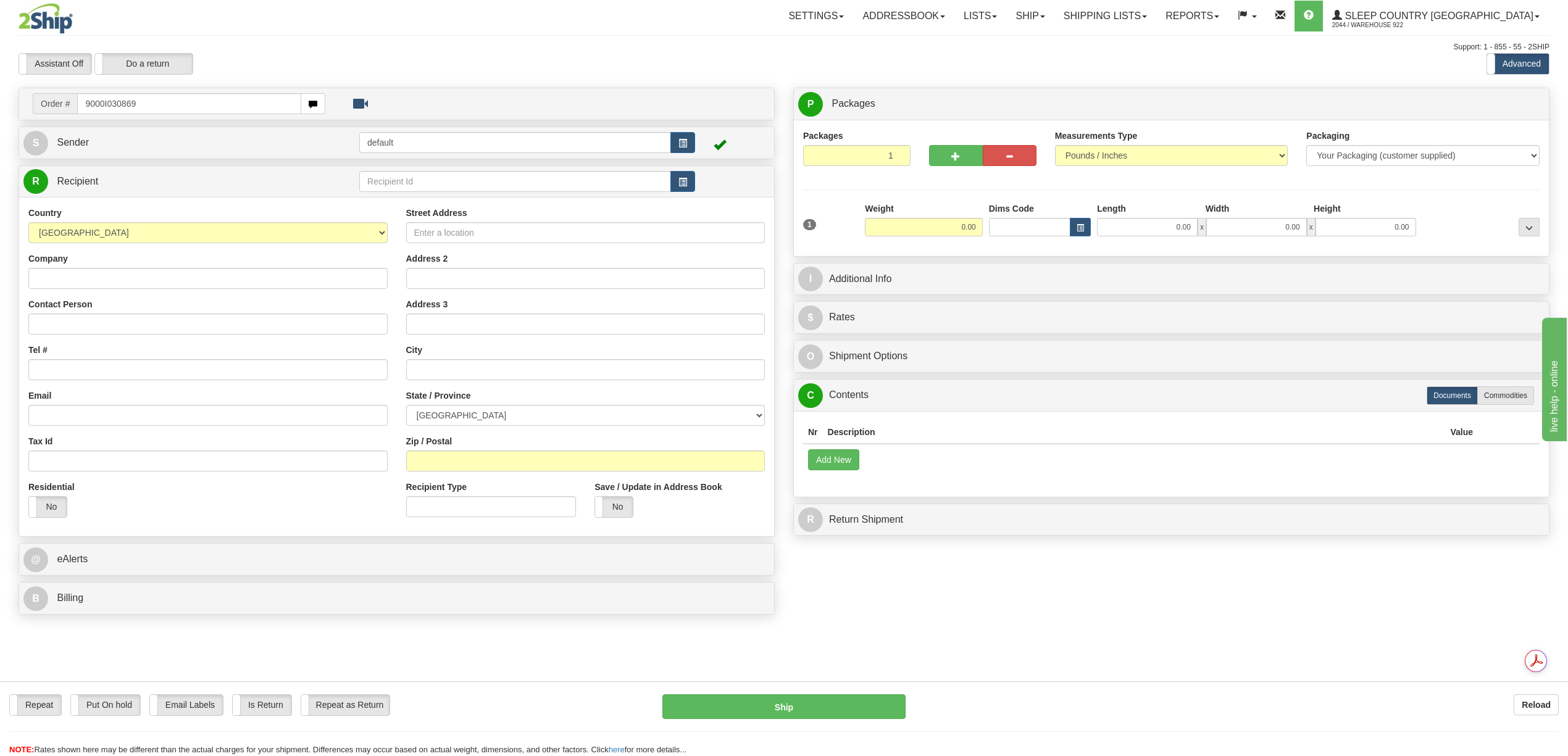
type input "9000I030869"
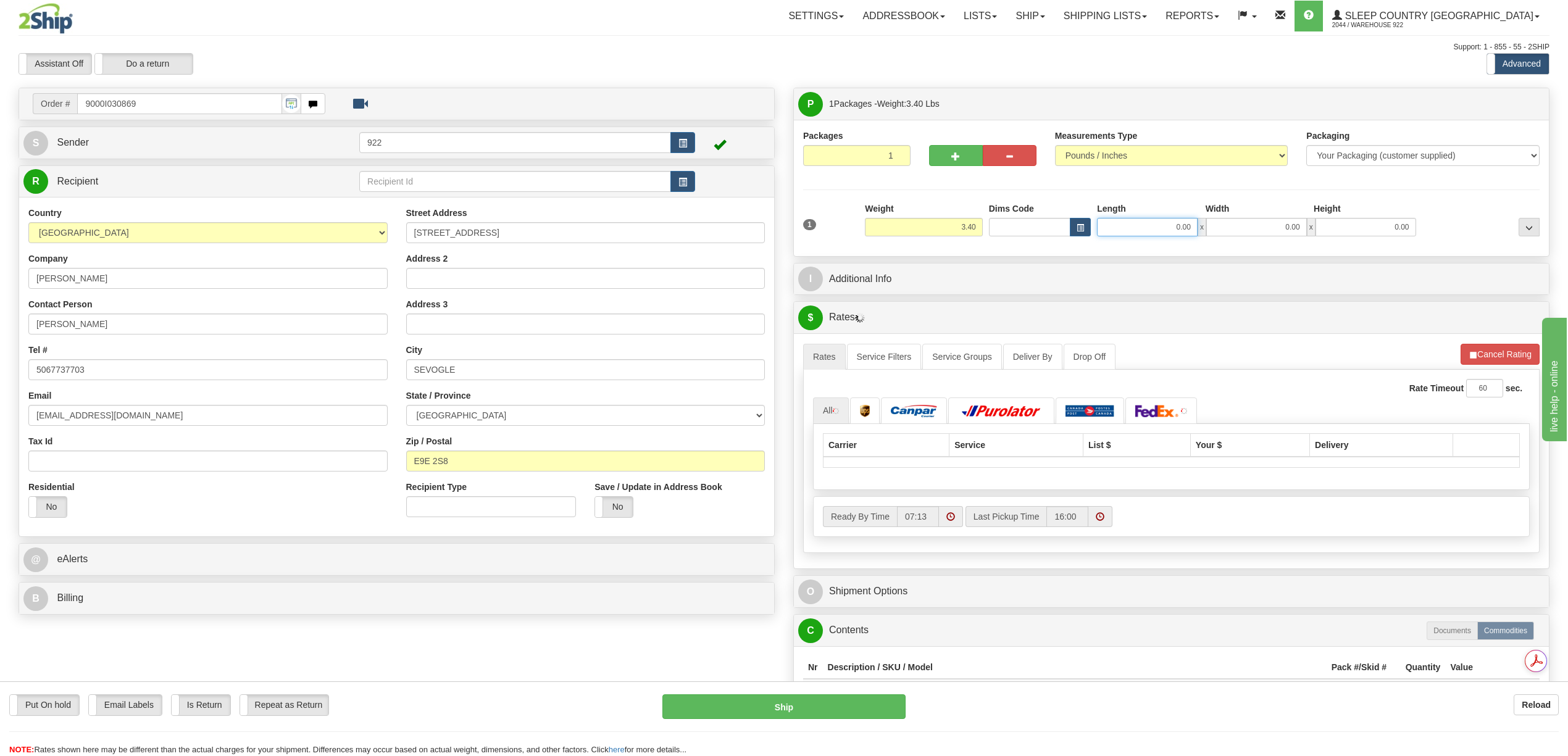
click at [1179, 228] on input "0.00" at bounding box center [1148, 228] width 101 height 19
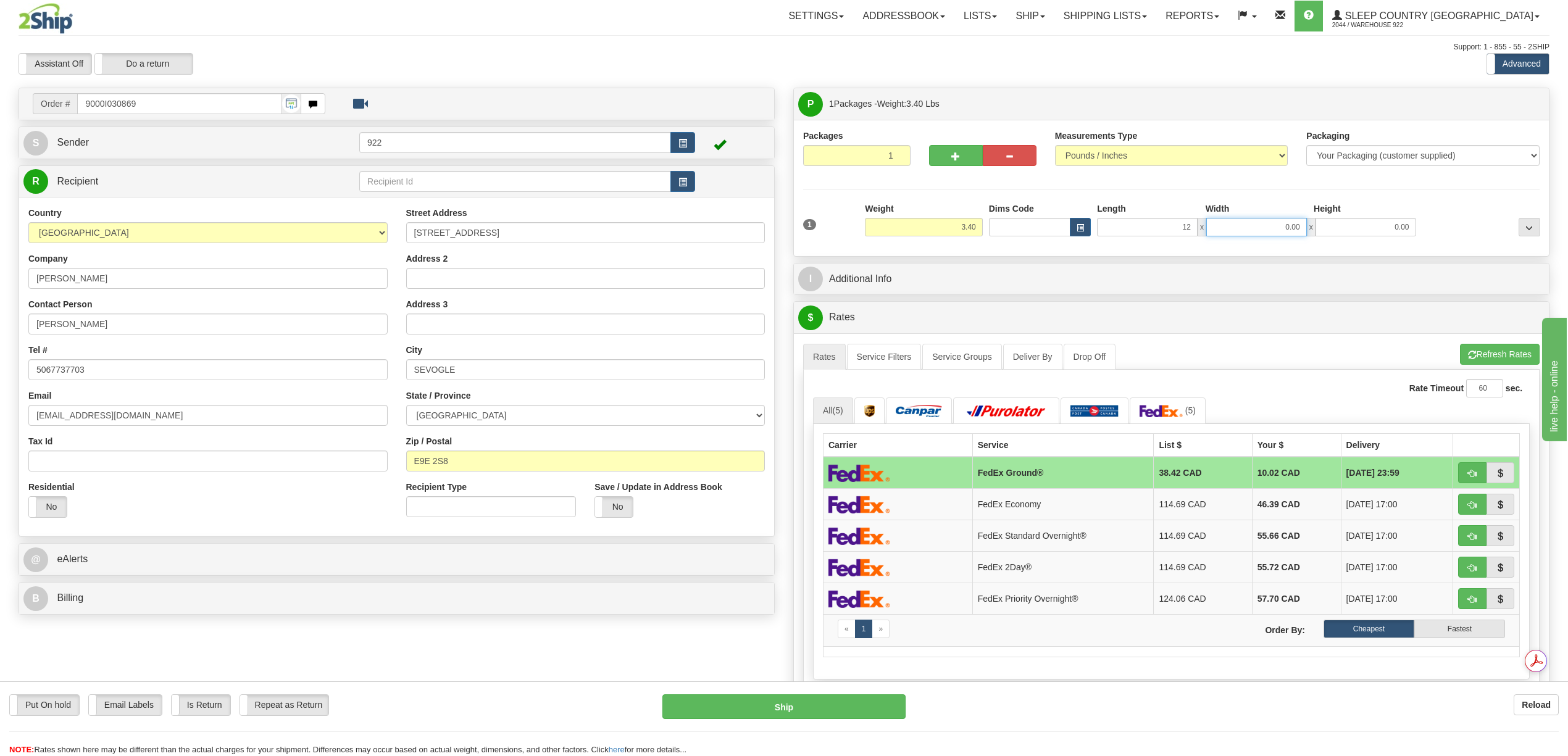
type input "12.00"
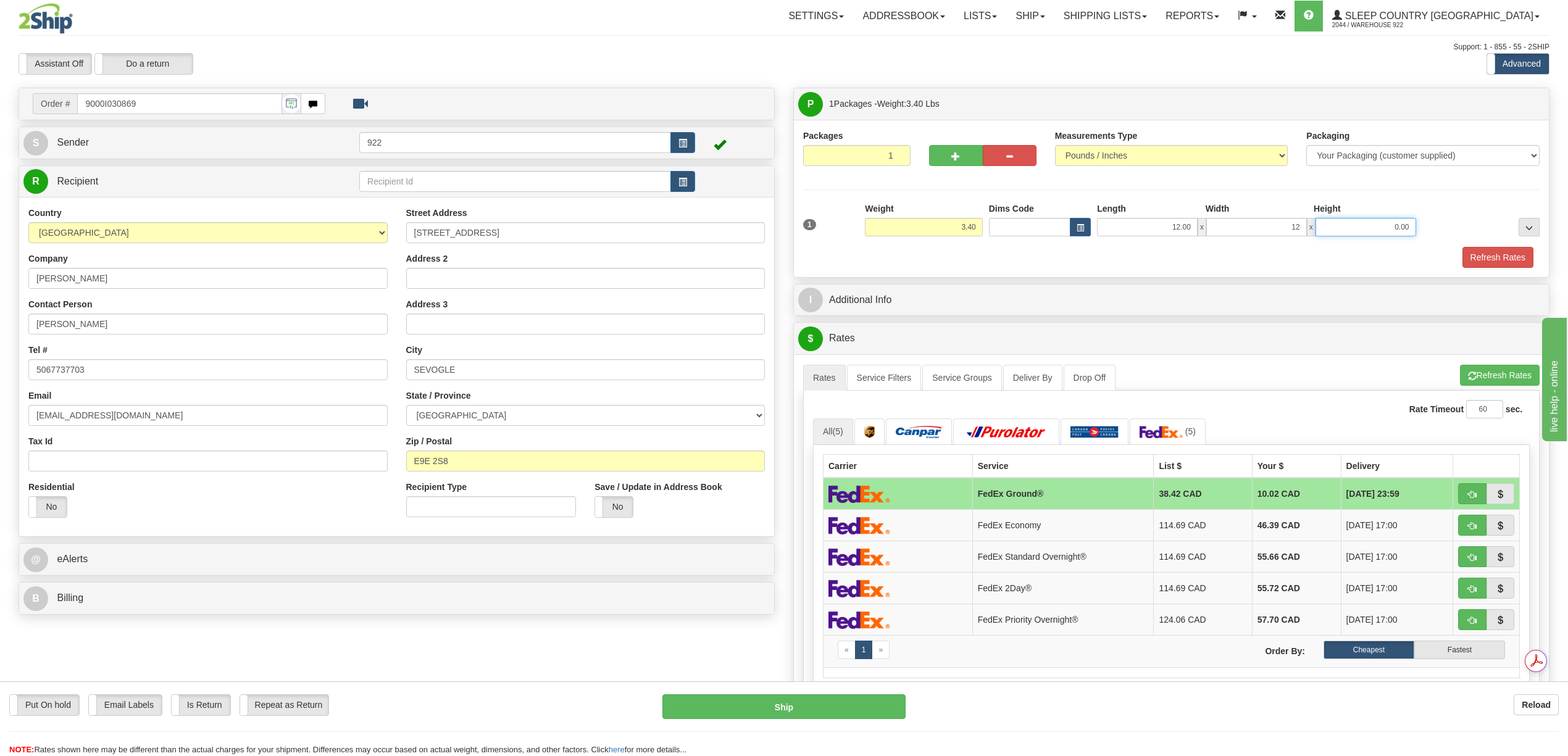
type input "12.00"
type input "12"
type input "12.00"
drag, startPoint x: 1301, startPoint y: 228, endPoint x: 1272, endPoint y: 225, distance: 29.2
click at [1272, 225] on input "12.00" at bounding box center [1256, 228] width 101 height 19
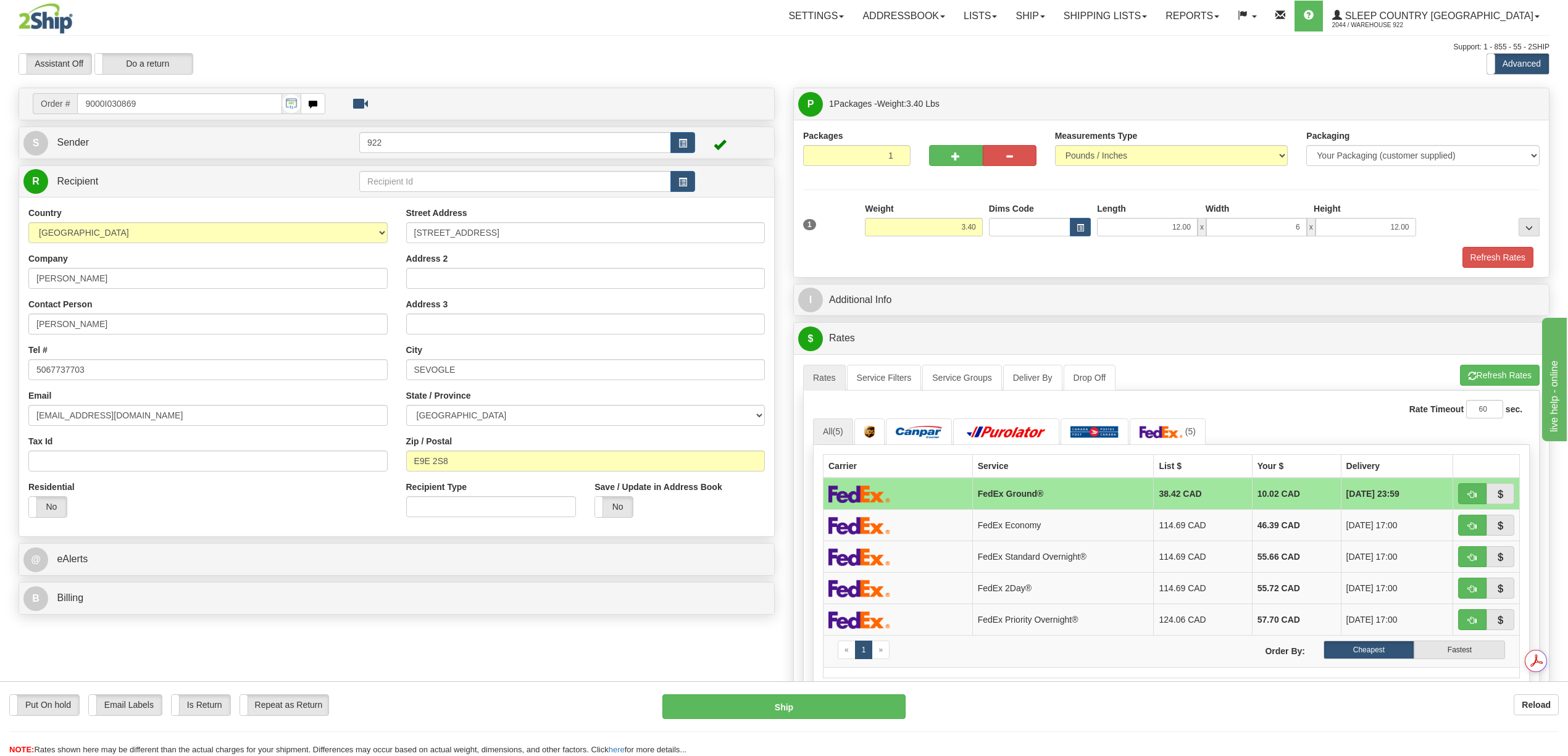
type input "6.00"
click at [1335, 277] on div "Packages 1 1 Measurements Type" at bounding box center [1171, 198] width 755 height 158
click at [1487, 262] on button "Refresh Rates" at bounding box center [1497, 257] width 71 height 21
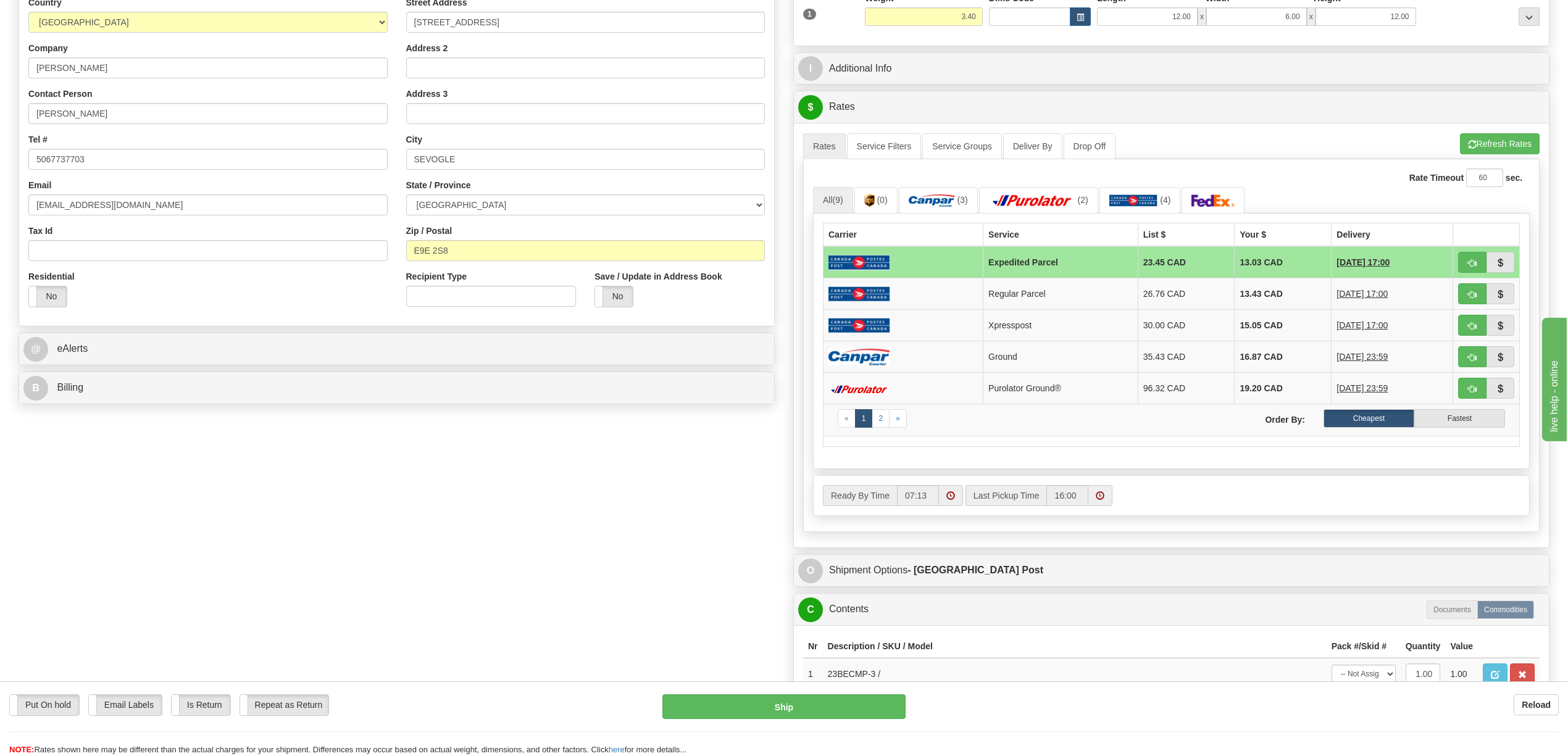
scroll to position [247, 0]
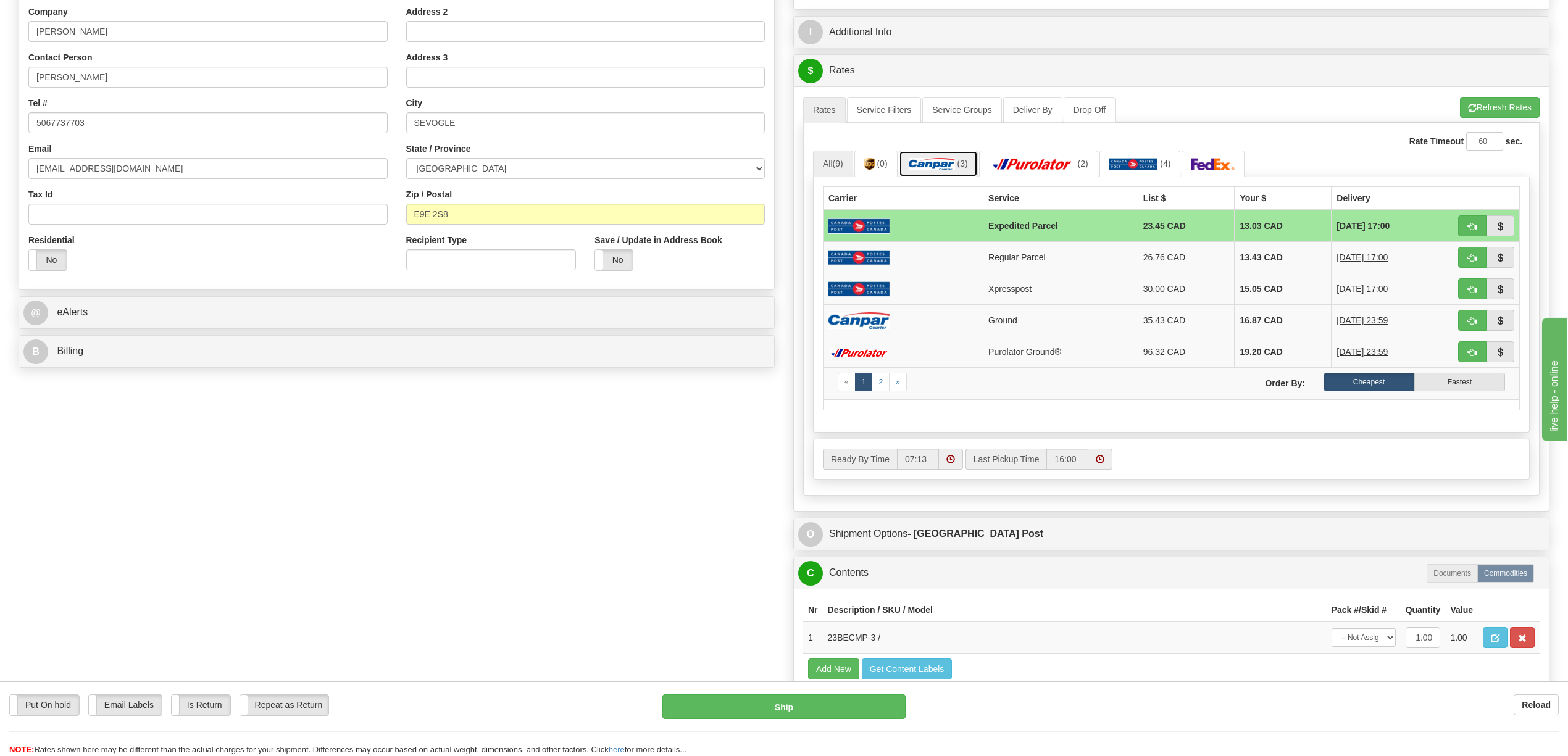
click at [950, 171] on img at bounding box center [932, 163] width 46 height 12
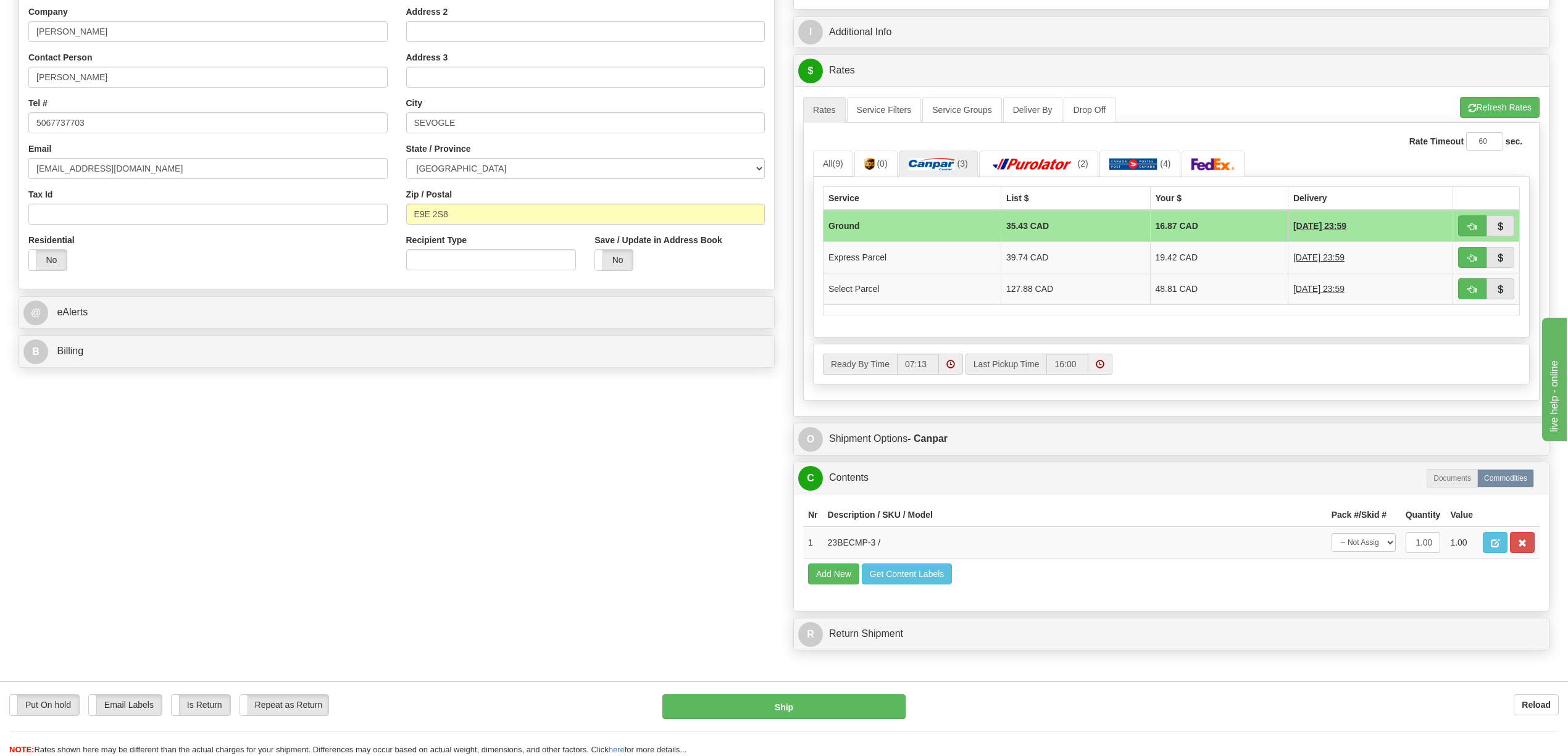
click at [1215, 232] on td "16.87 CAD" at bounding box center [1218, 226] width 138 height 32
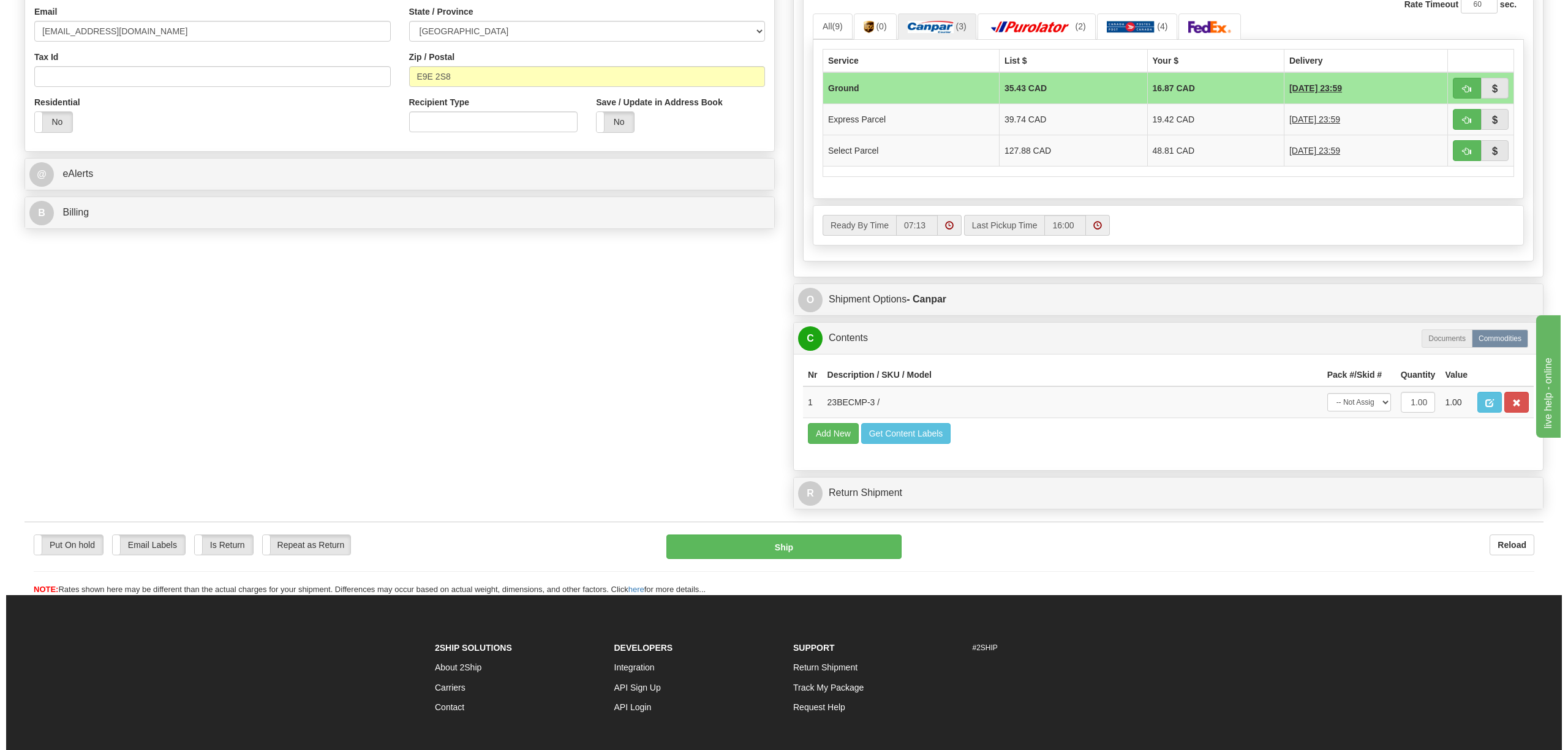
scroll to position [408, 0]
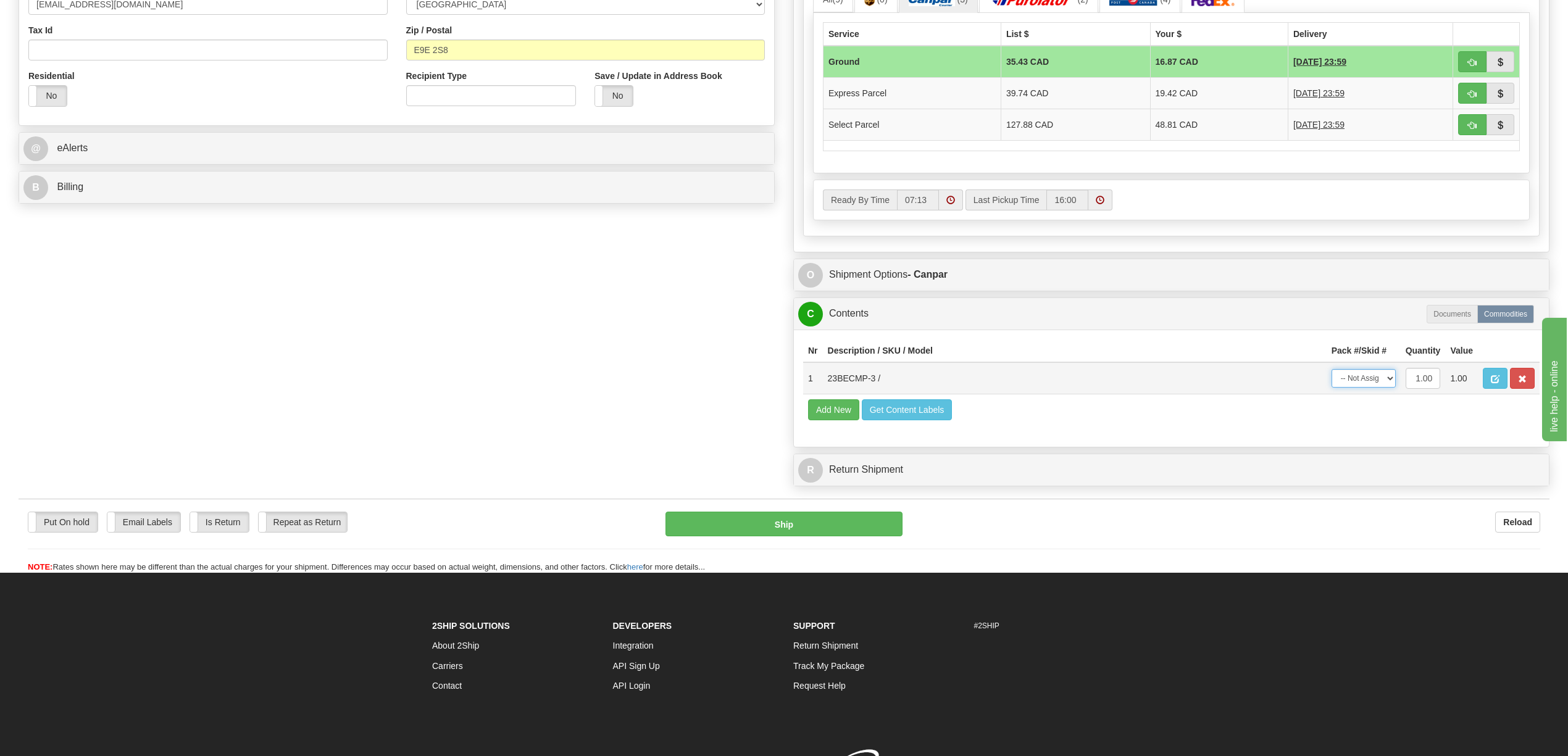
drag, startPoint x: 1389, startPoint y: 394, endPoint x: 1385, endPoint y: 405, distance: 11.7
click at [1389, 387] on select "-- Not Assigned -- Package 1" at bounding box center [1363, 379] width 64 height 19
select select "0"
click at [1331, 387] on select "-- Not Assigned -- Package 1" at bounding box center [1363, 379] width 64 height 19
click at [823, 536] on button "Ship" at bounding box center [783, 524] width 236 height 24
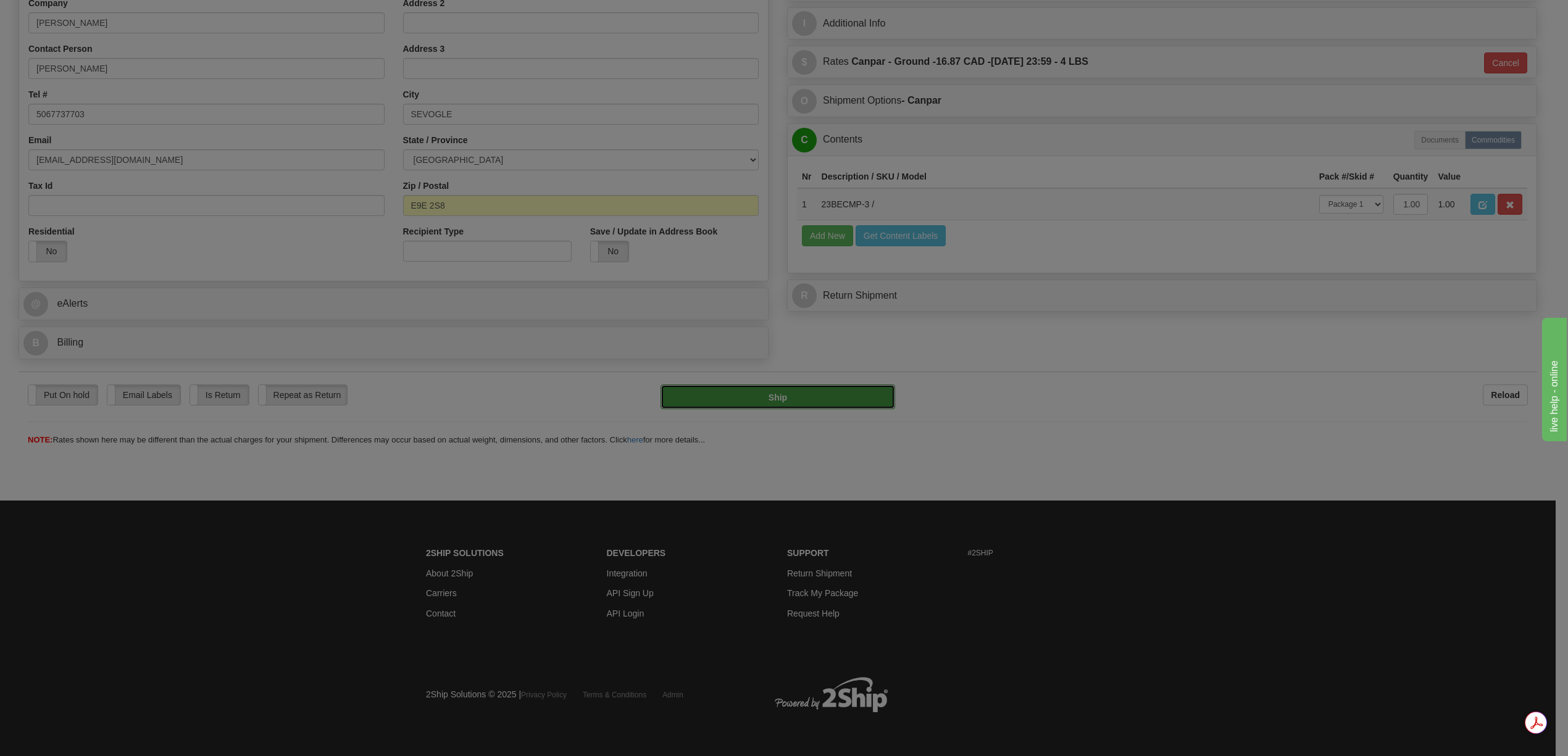
type input "1"
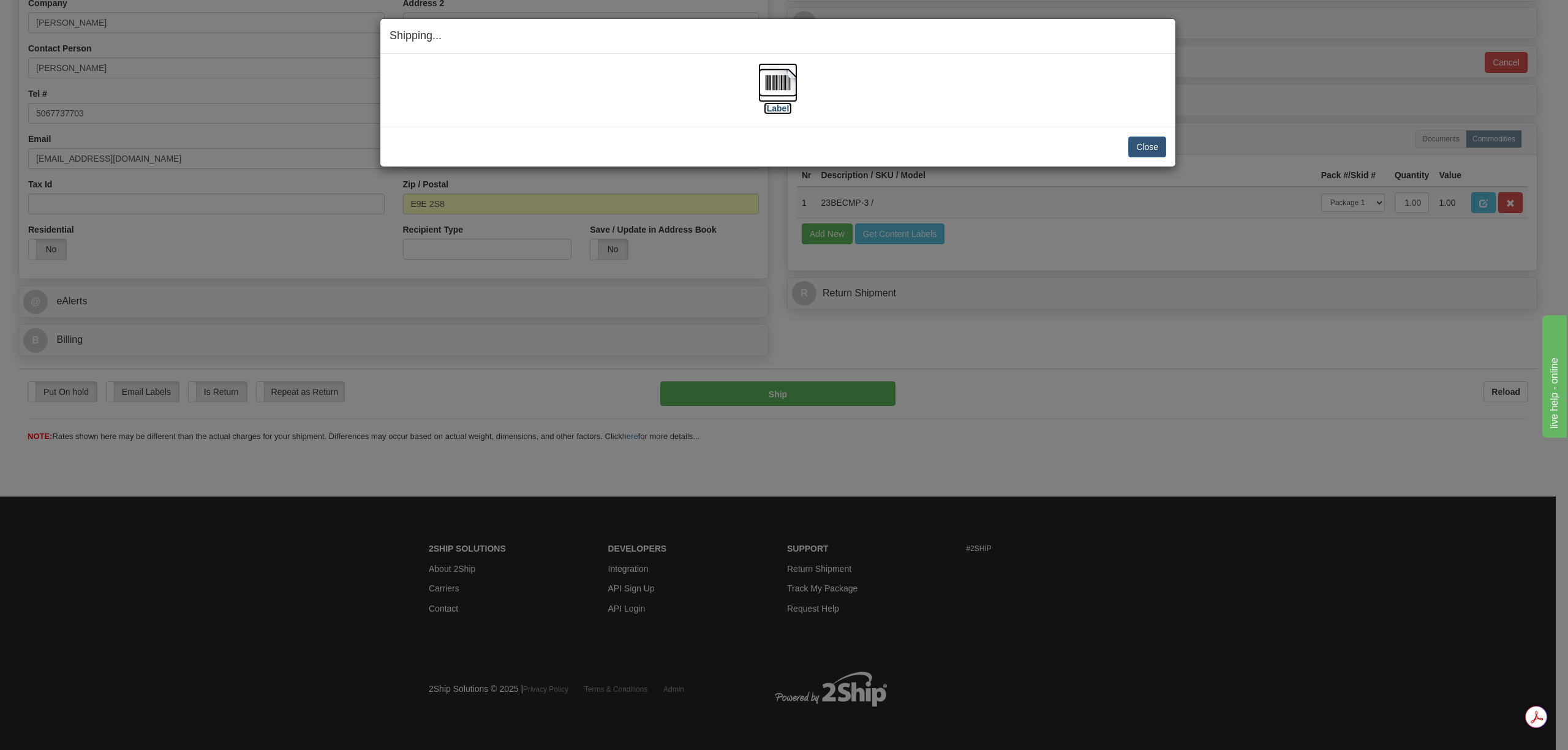
click at [785, 88] on img at bounding box center [777, 82] width 39 height 39
click at [1140, 144] on button "Close" at bounding box center [1147, 146] width 38 height 21
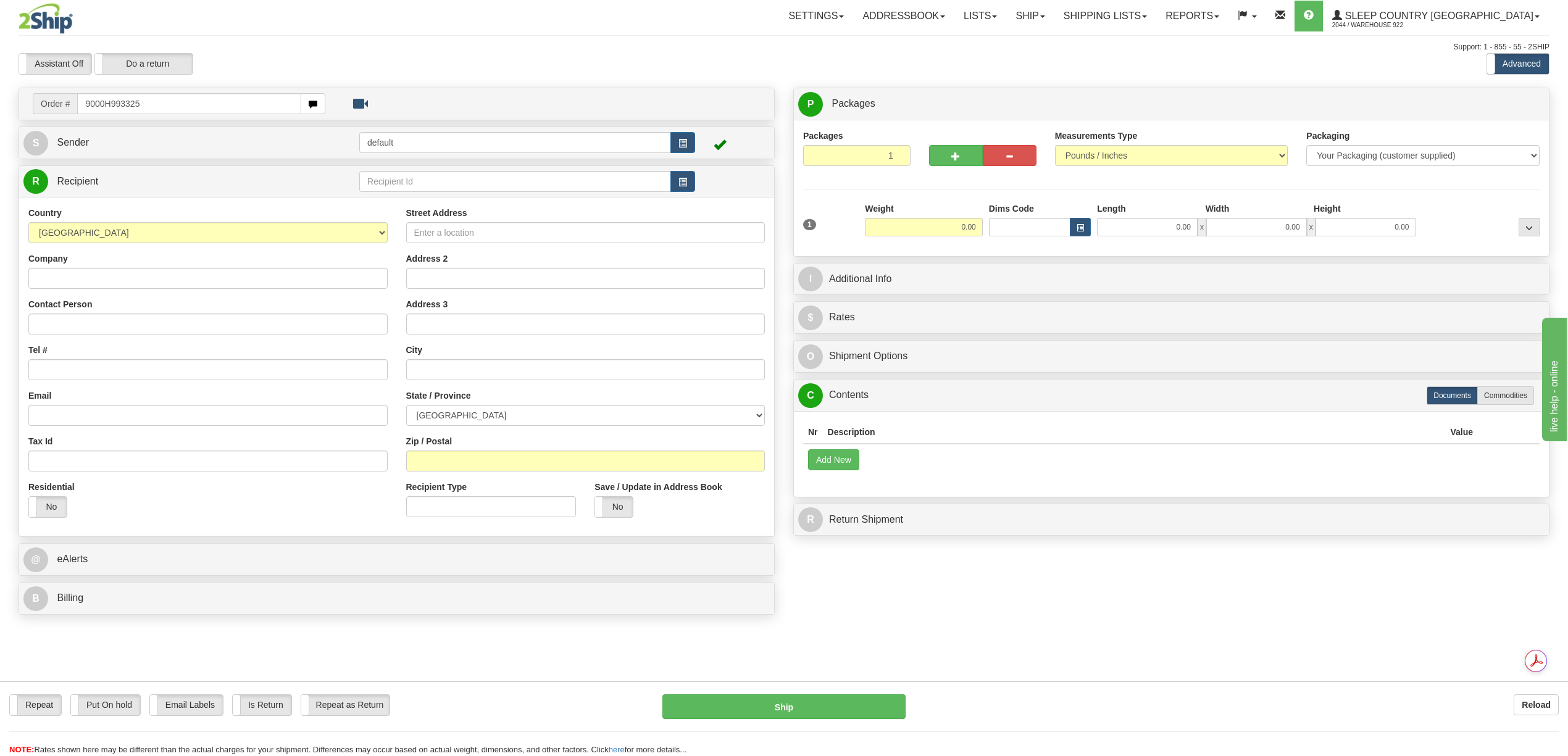
type input "9000H993325"
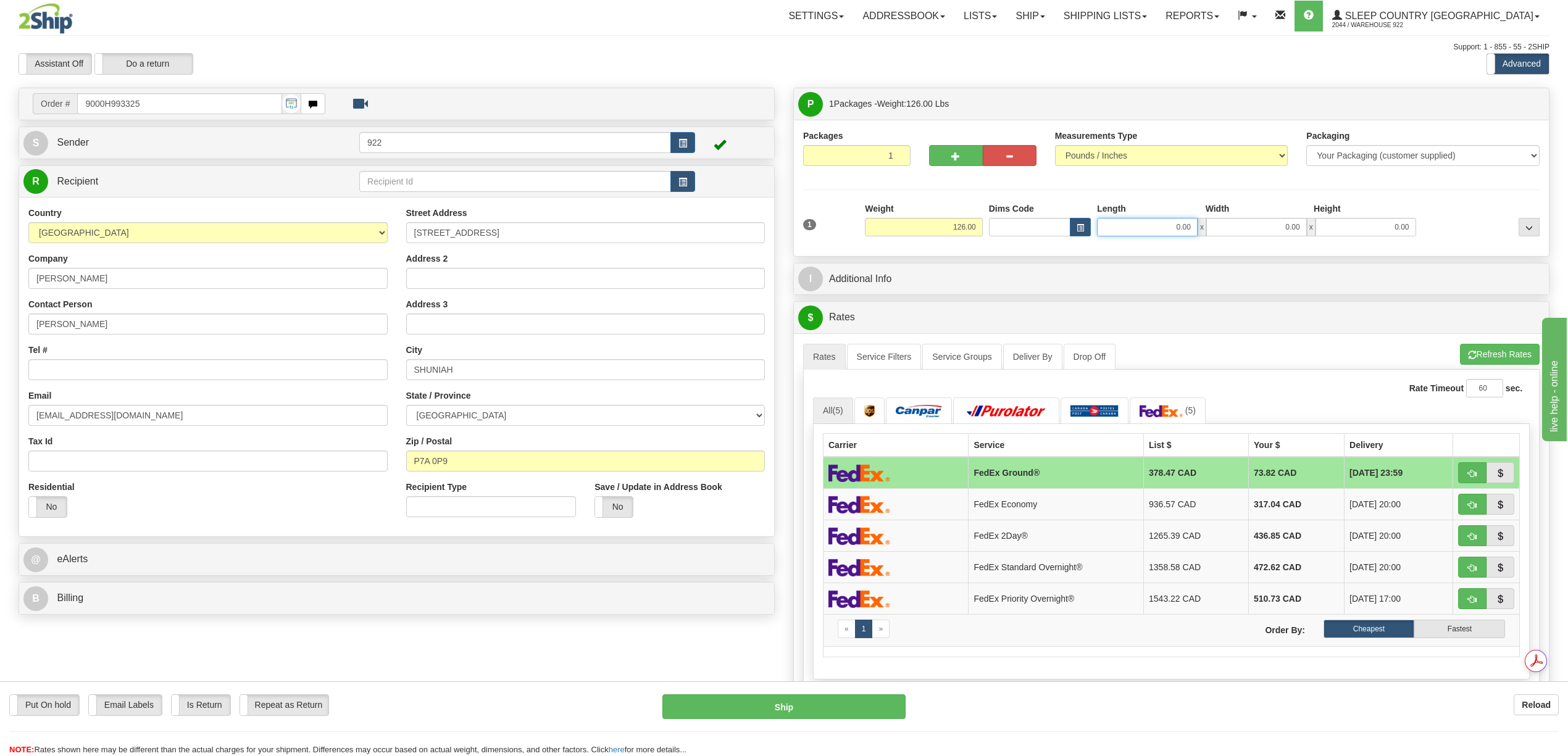
click at [1176, 232] on input "0.00" at bounding box center [1148, 228] width 101 height 19
type input "0.00"
